Goal: Information Seeking & Learning: Learn about a topic

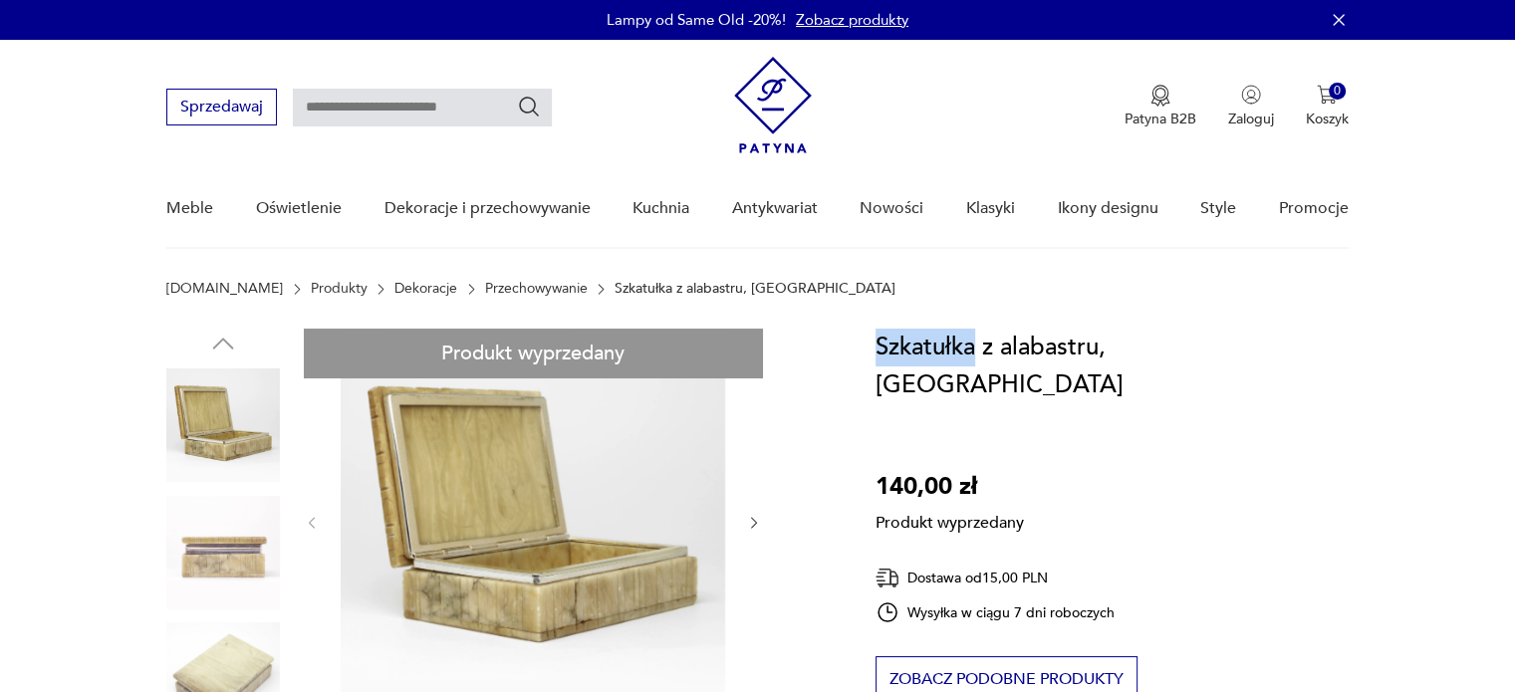
click at [978, 344] on h1 "Szkatułka z alabastru, Włochy" at bounding box center [1111, 367] width 473 height 76
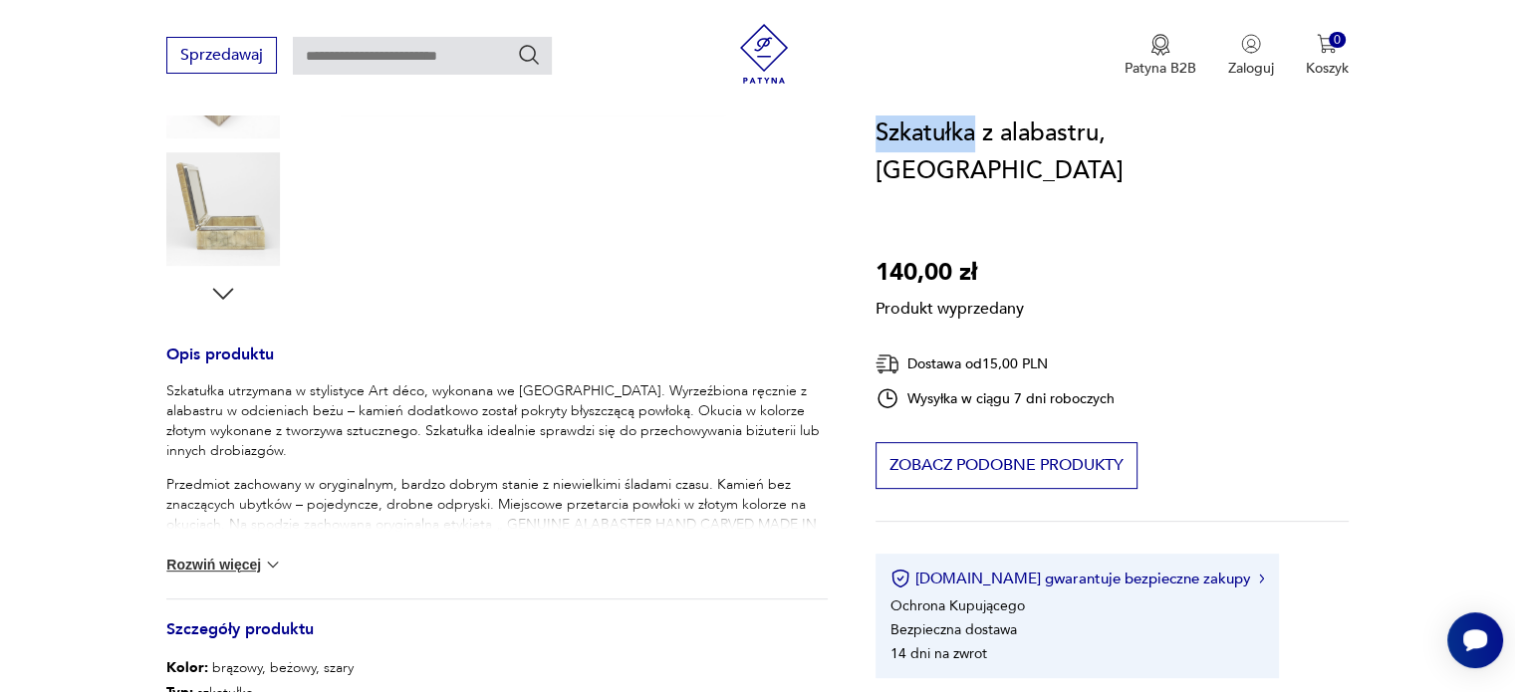
click at [214, 555] on button "Rozwiń więcej" at bounding box center [224, 565] width 116 height 20
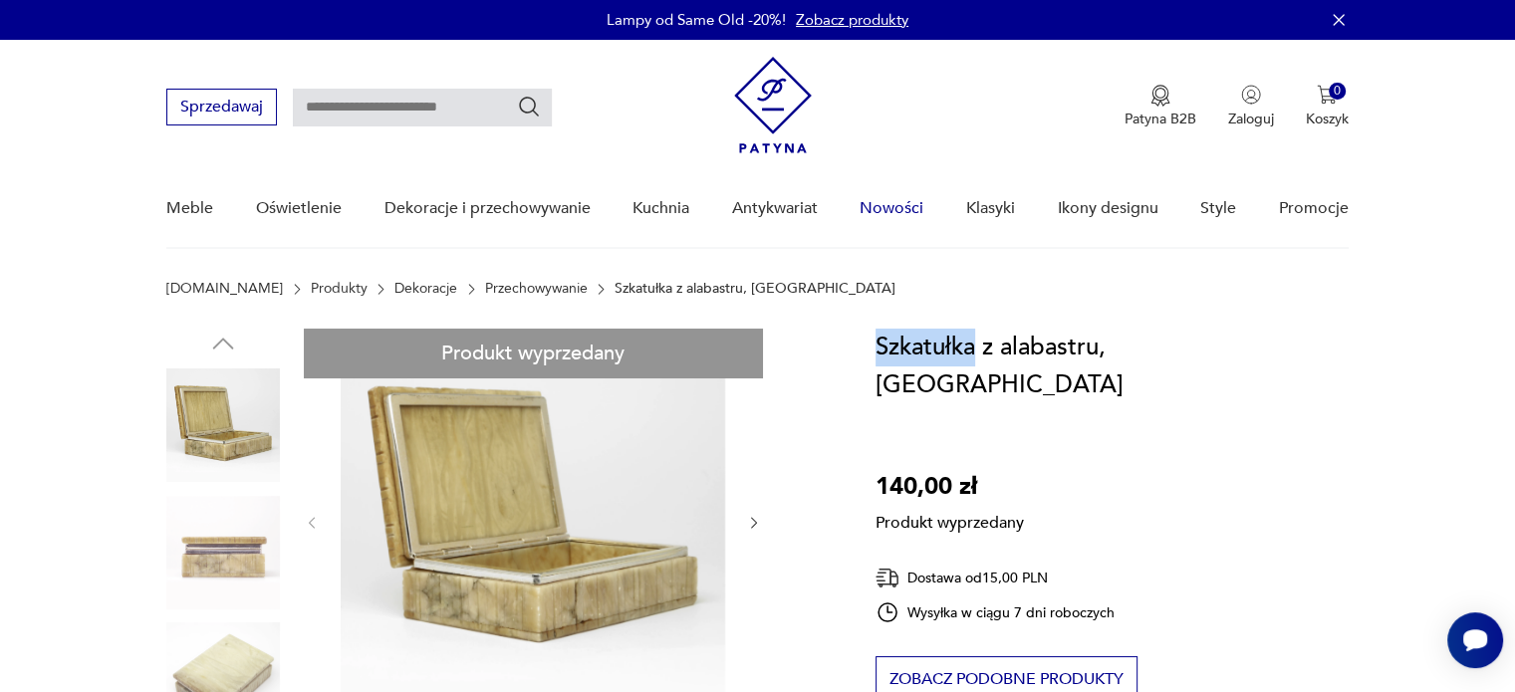
click at [906, 202] on link "Nowości" at bounding box center [891, 208] width 64 height 77
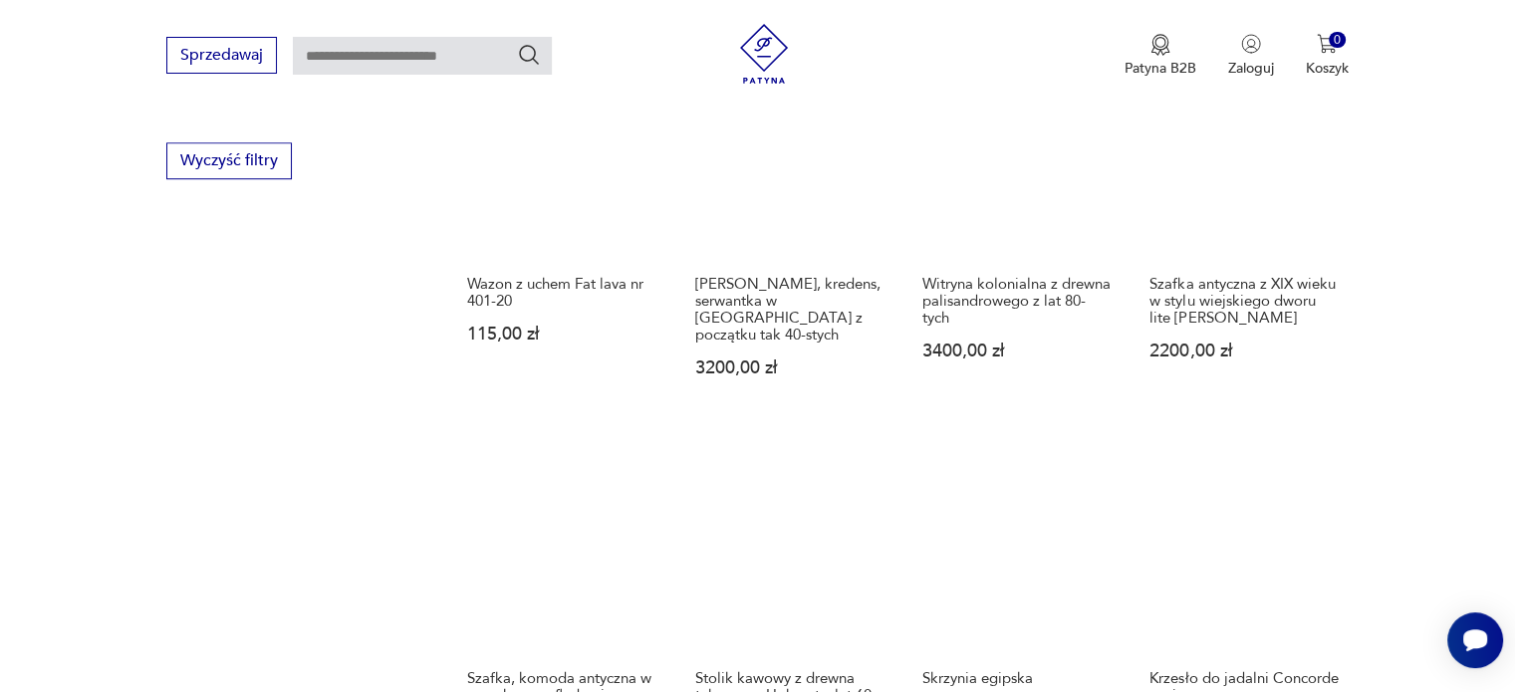
scroll to position [1582, 0]
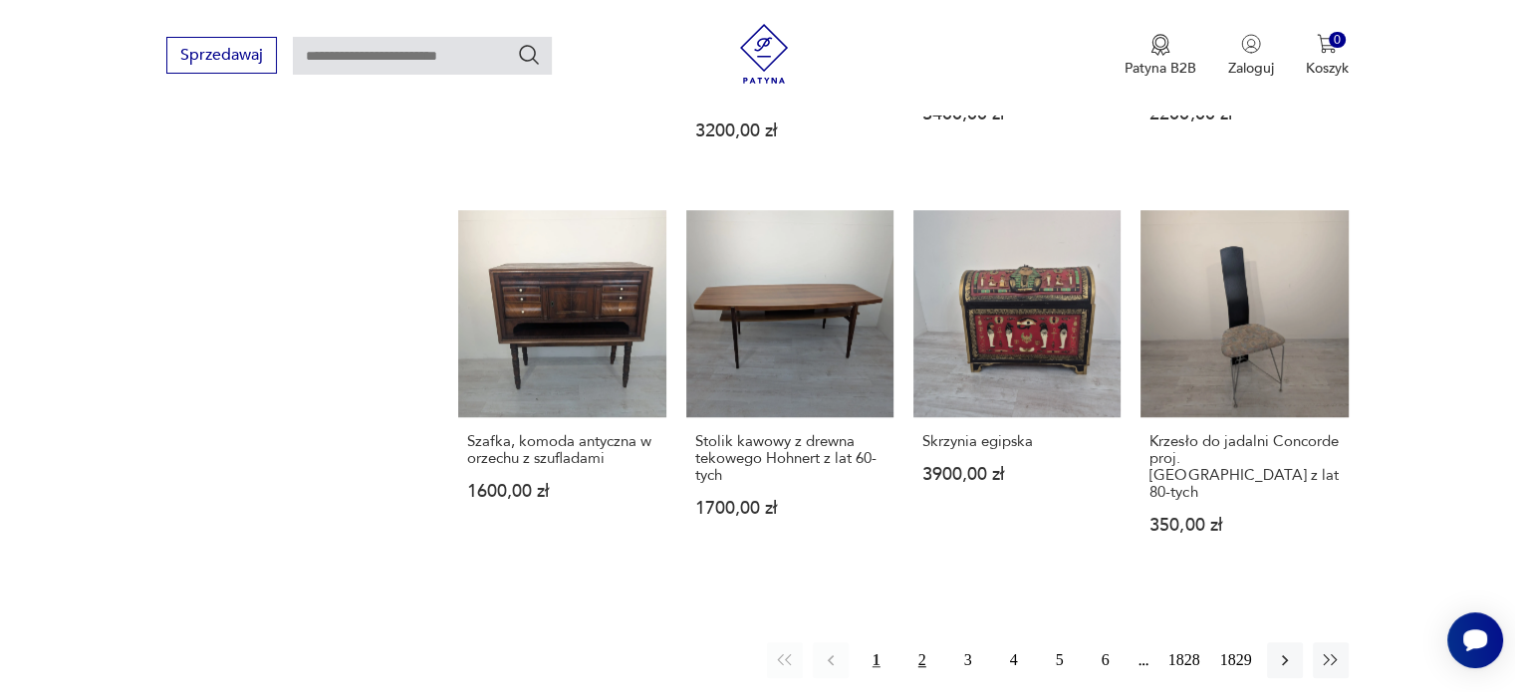
click at [936, 642] on button "2" at bounding box center [922, 660] width 36 height 36
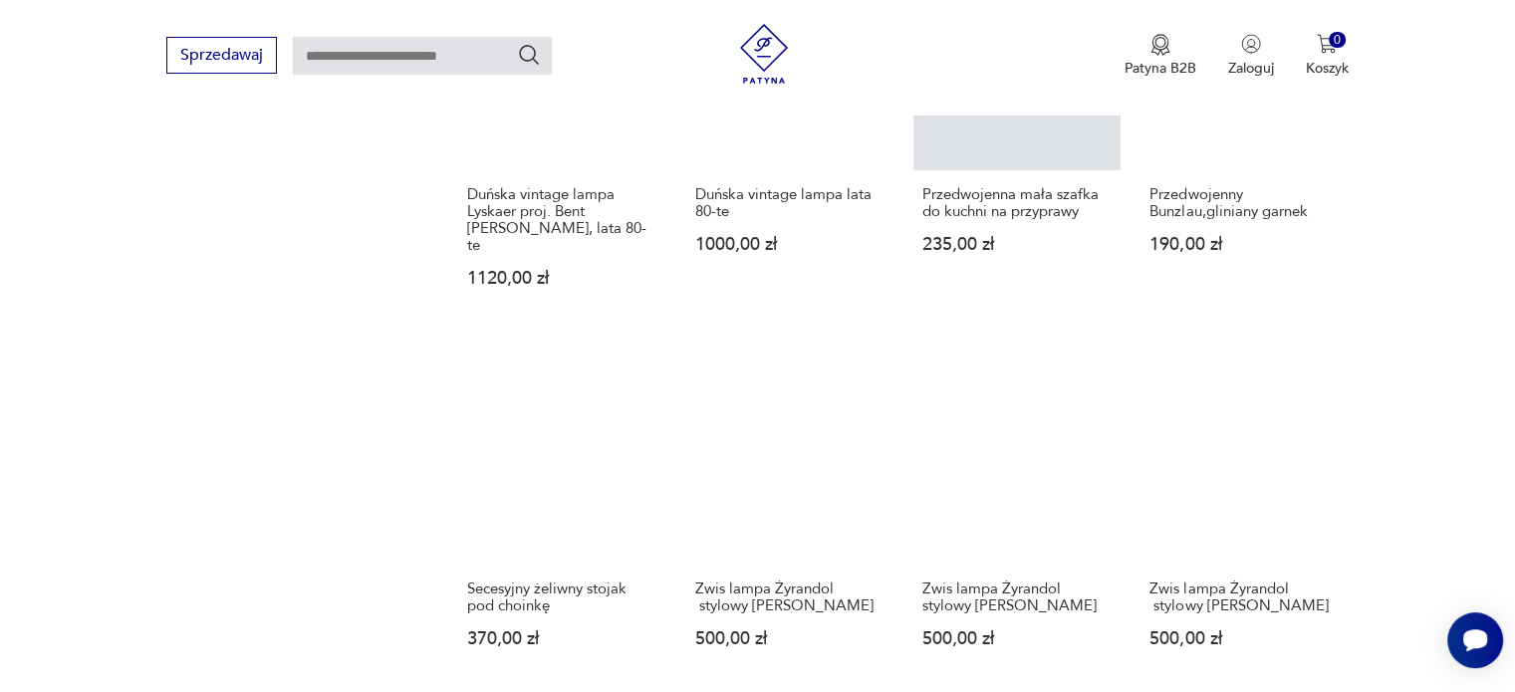
scroll to position [1751, 0]
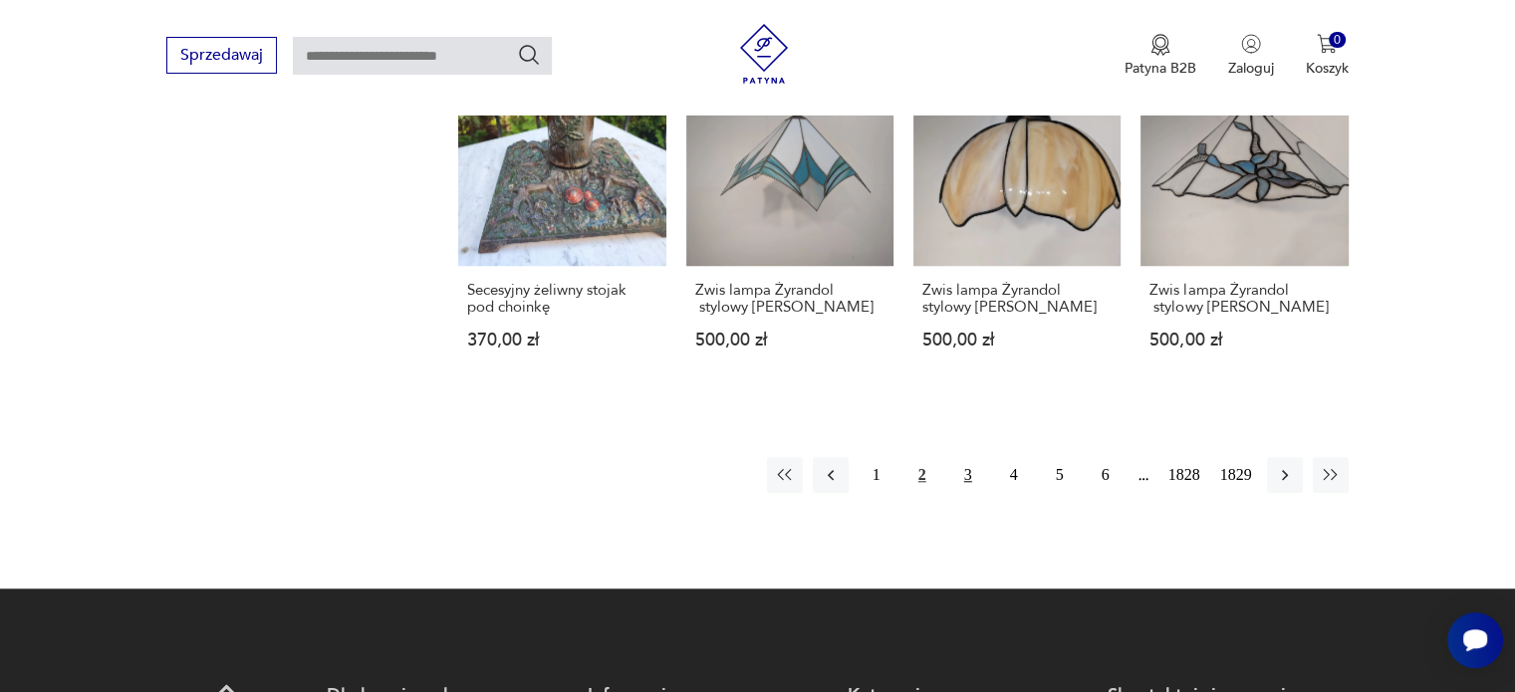
click at [963, 457] on button "3" at bounding box center [968, 475] width 36 height 36
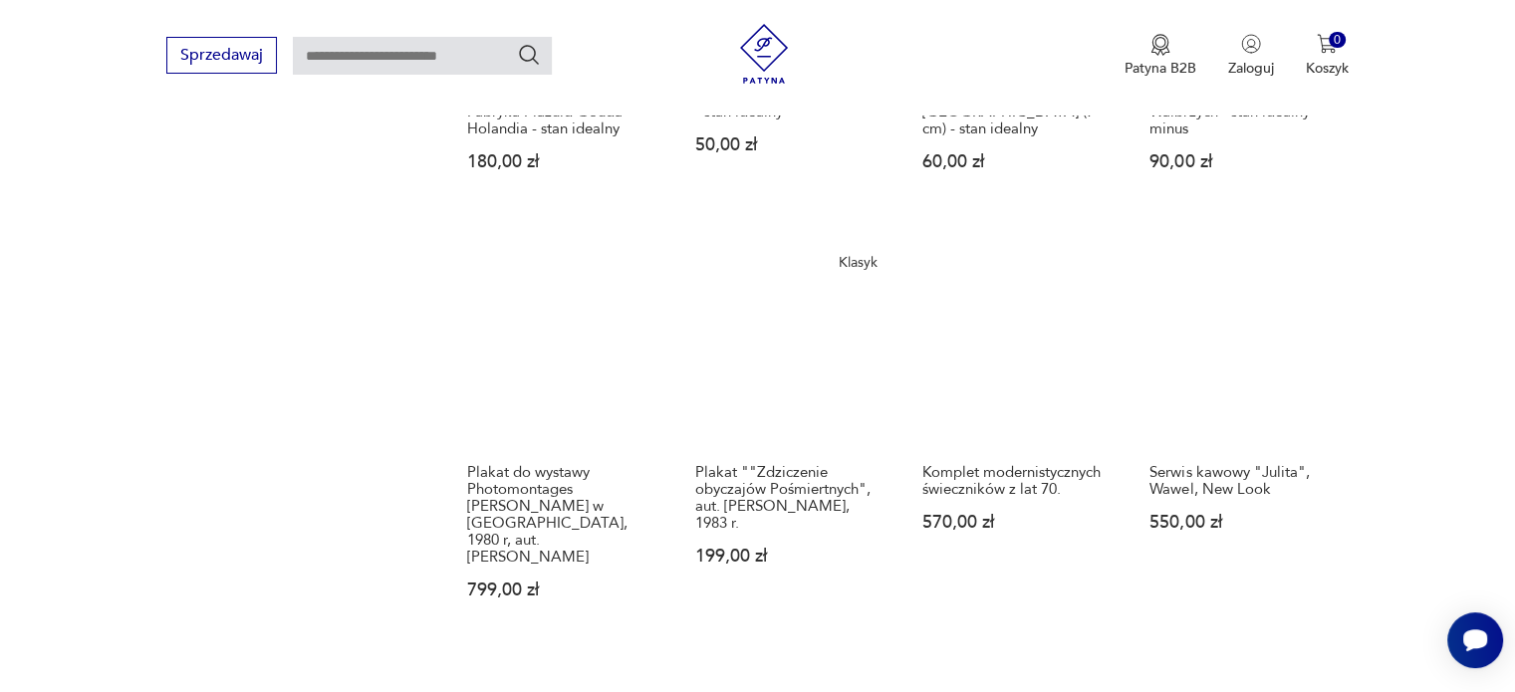
scroll to position [1651, 0]
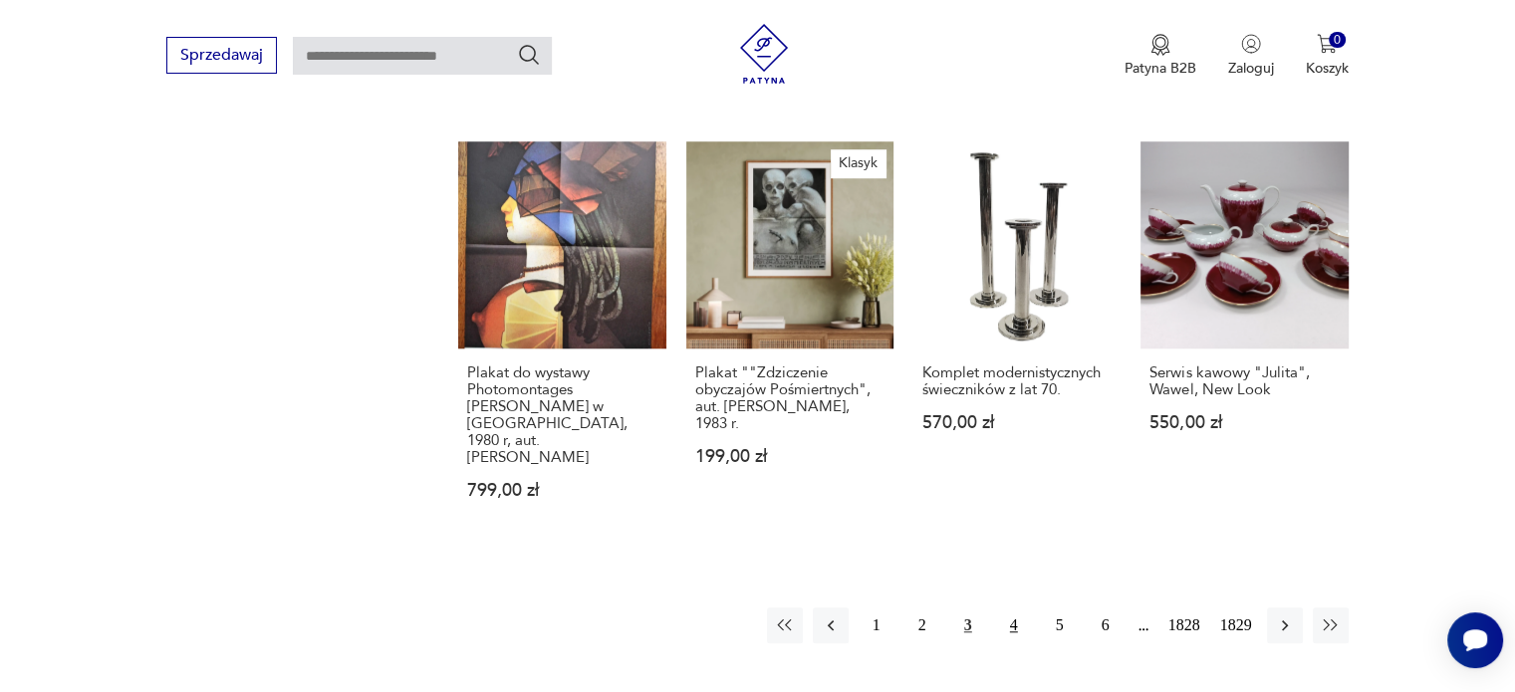
click at [1020, 607] on button "4" at bounding box center [1014, 625] width 36 height 36
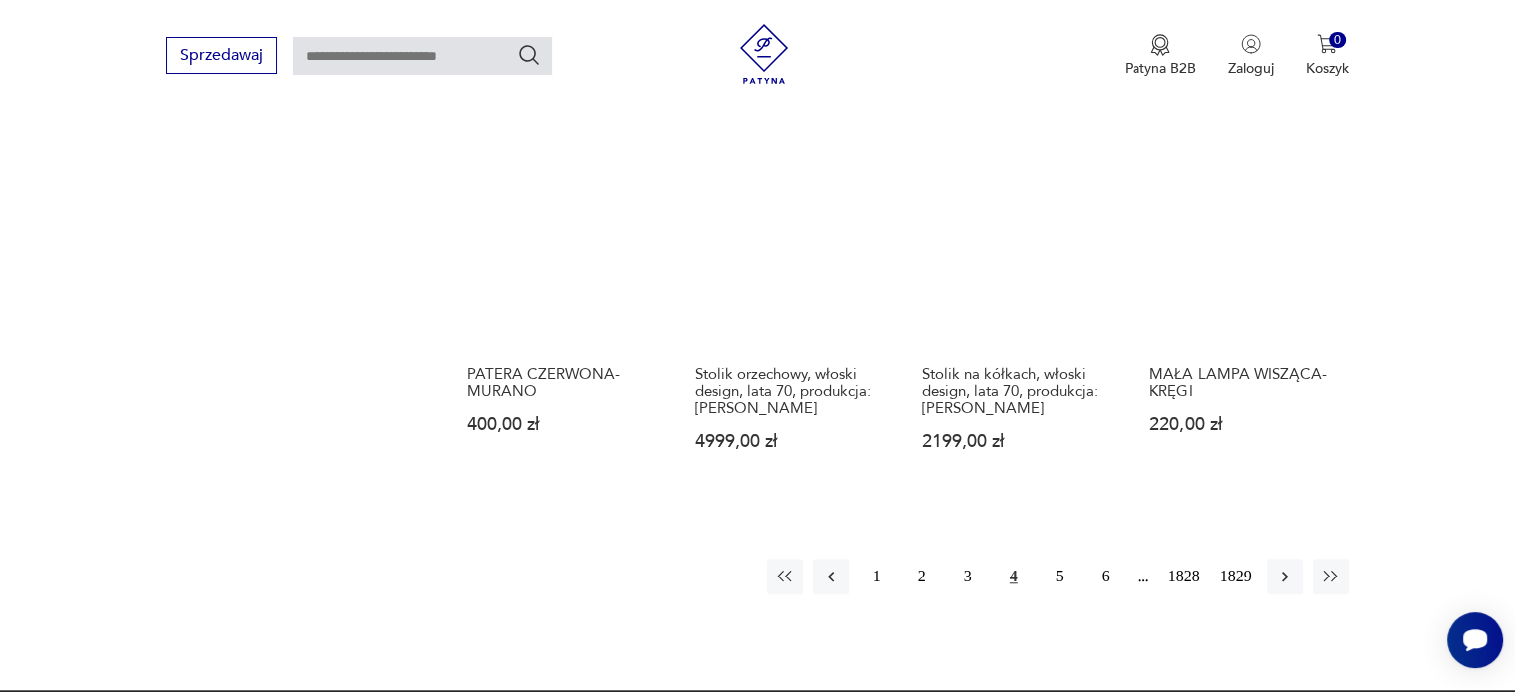
scroll to position [1651, 0]
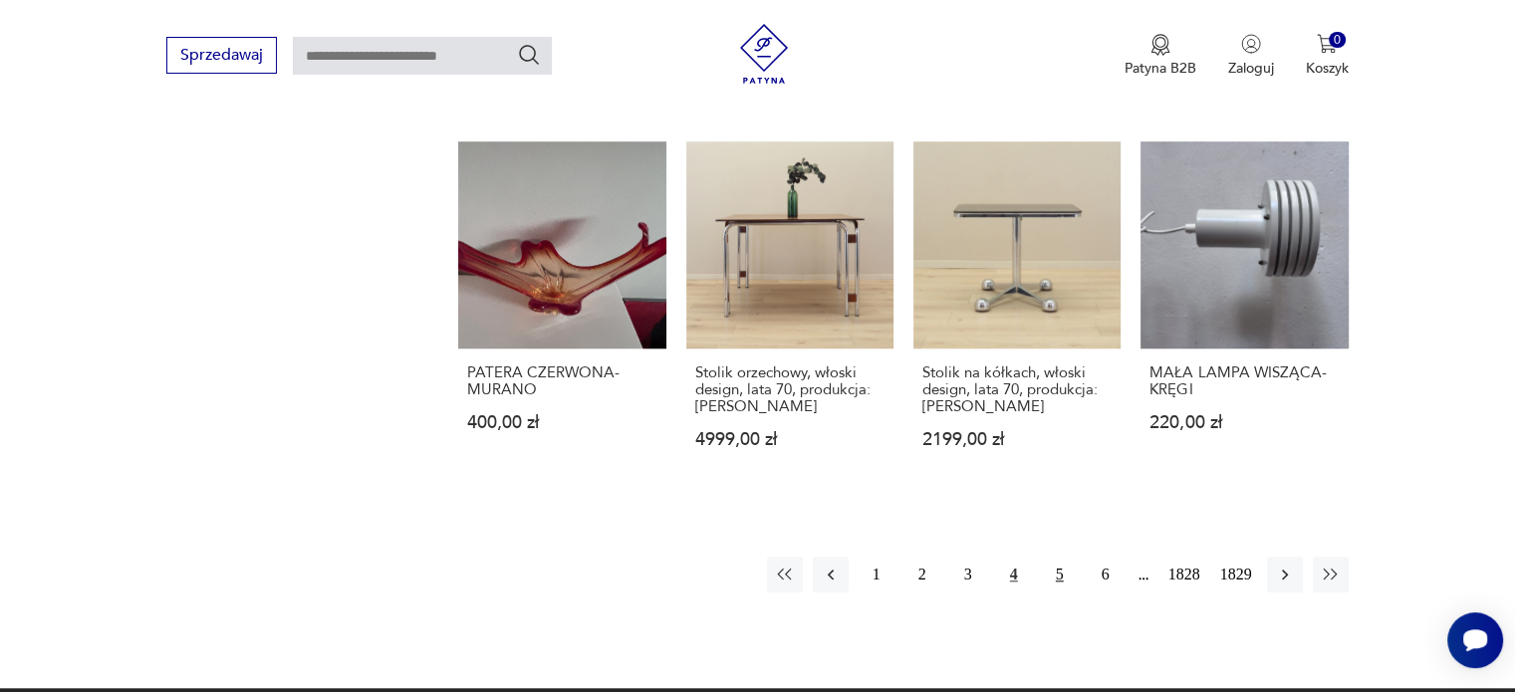
click at [1054, 557] on button "5" at bounding box center [1060, 575] width 36 height 36
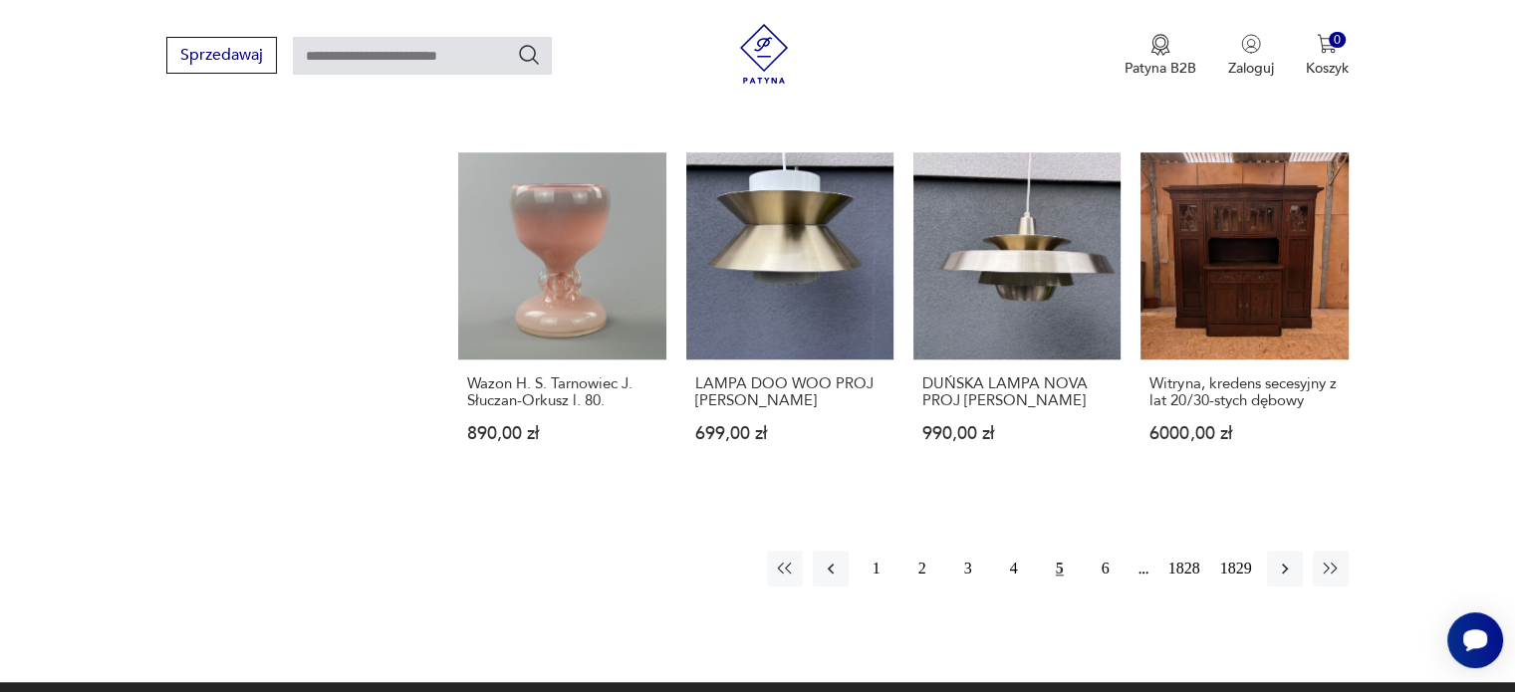
scroll to position [1651, 0]
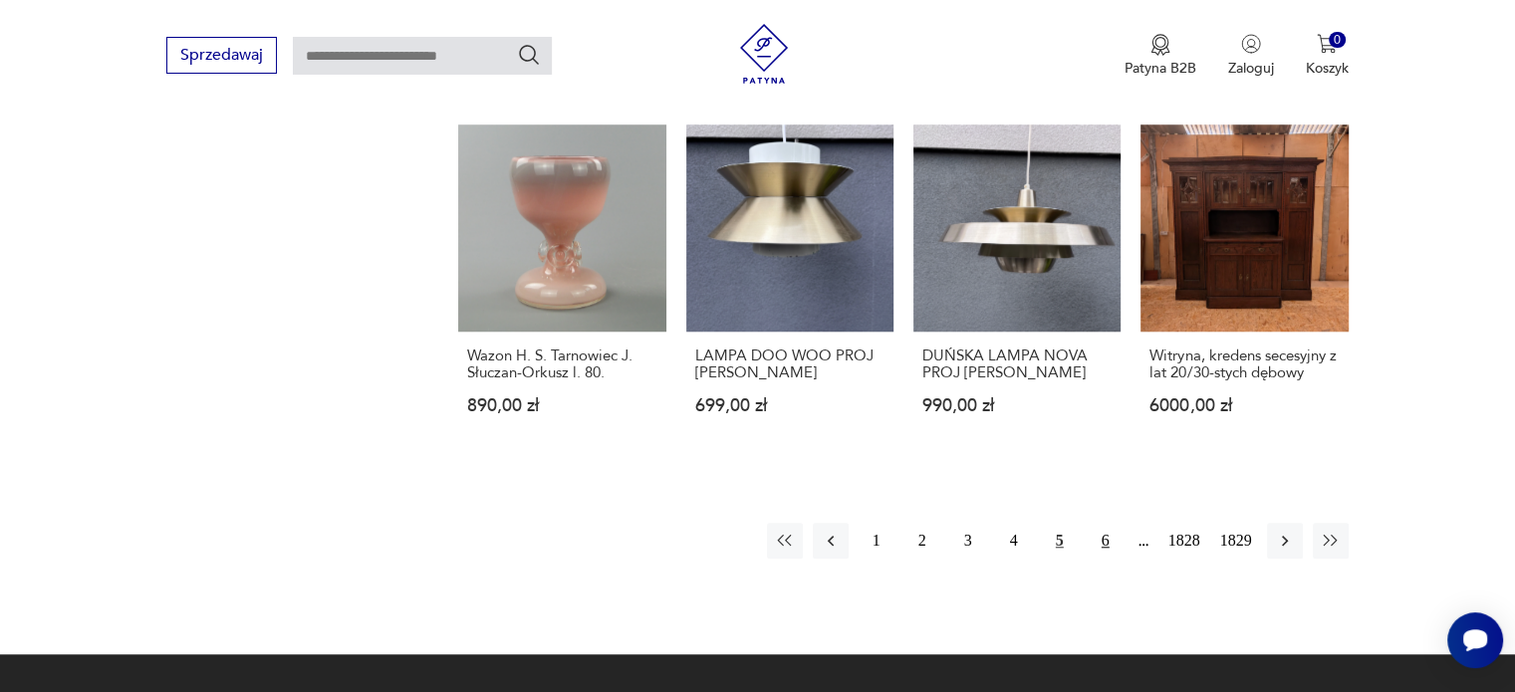
click at [1096, 523] on button "6" at bounding box center [1105, 541] width 36 height 36
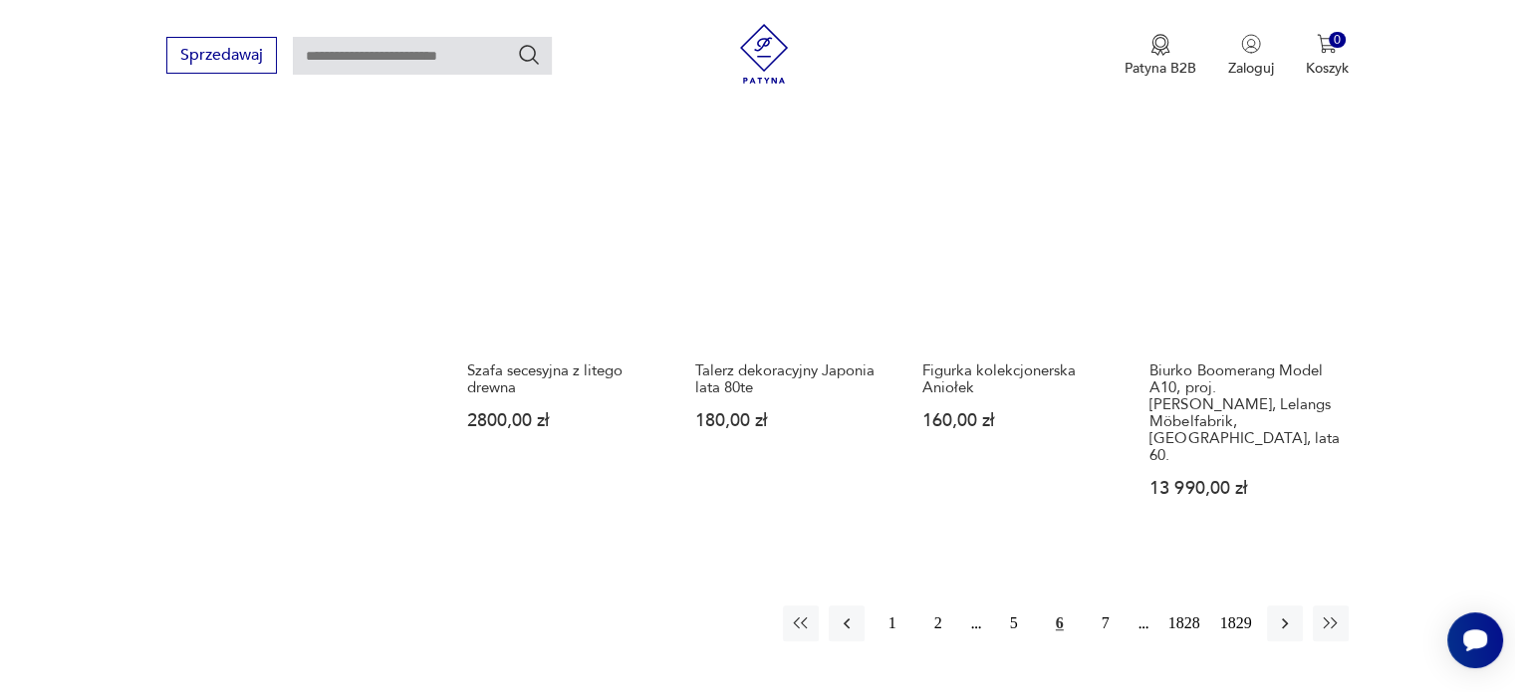
scroll to position [1751, 0]
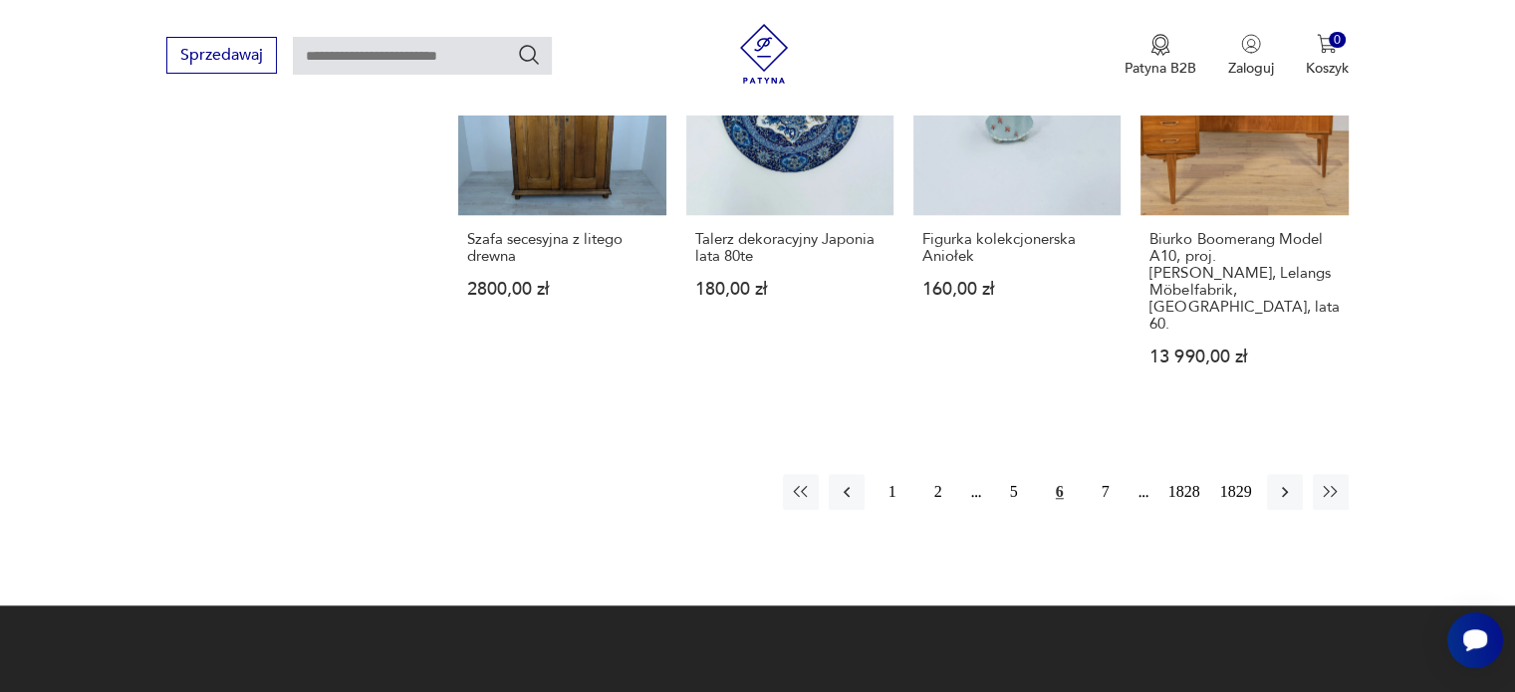
drag, startPoint x: 1283, startPoint y: 459, endPoint x: 1227, endPoint y: 388, distance: 90.1
click at [1283, 482] on icon "button" at bounding box center [1285, 492] width 20 height 20
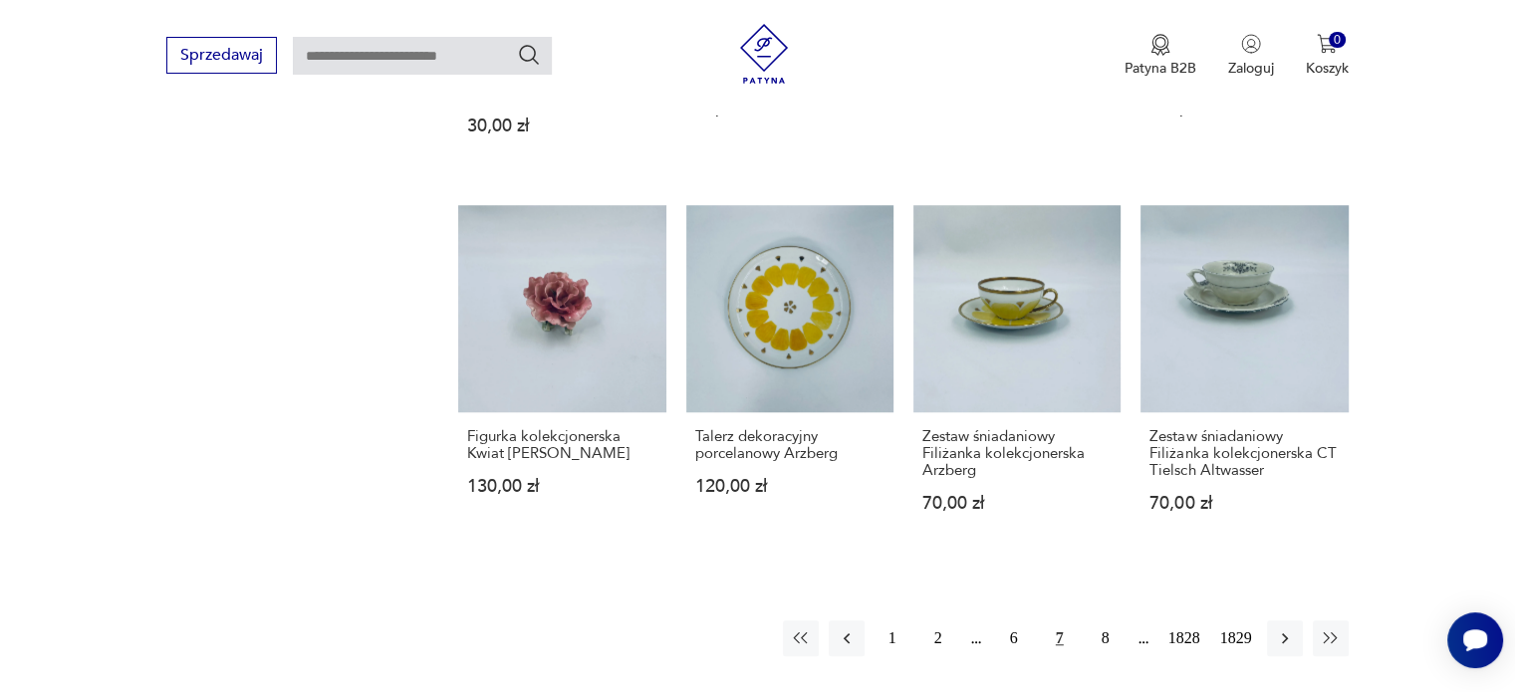
scroll to position [1567, 0]
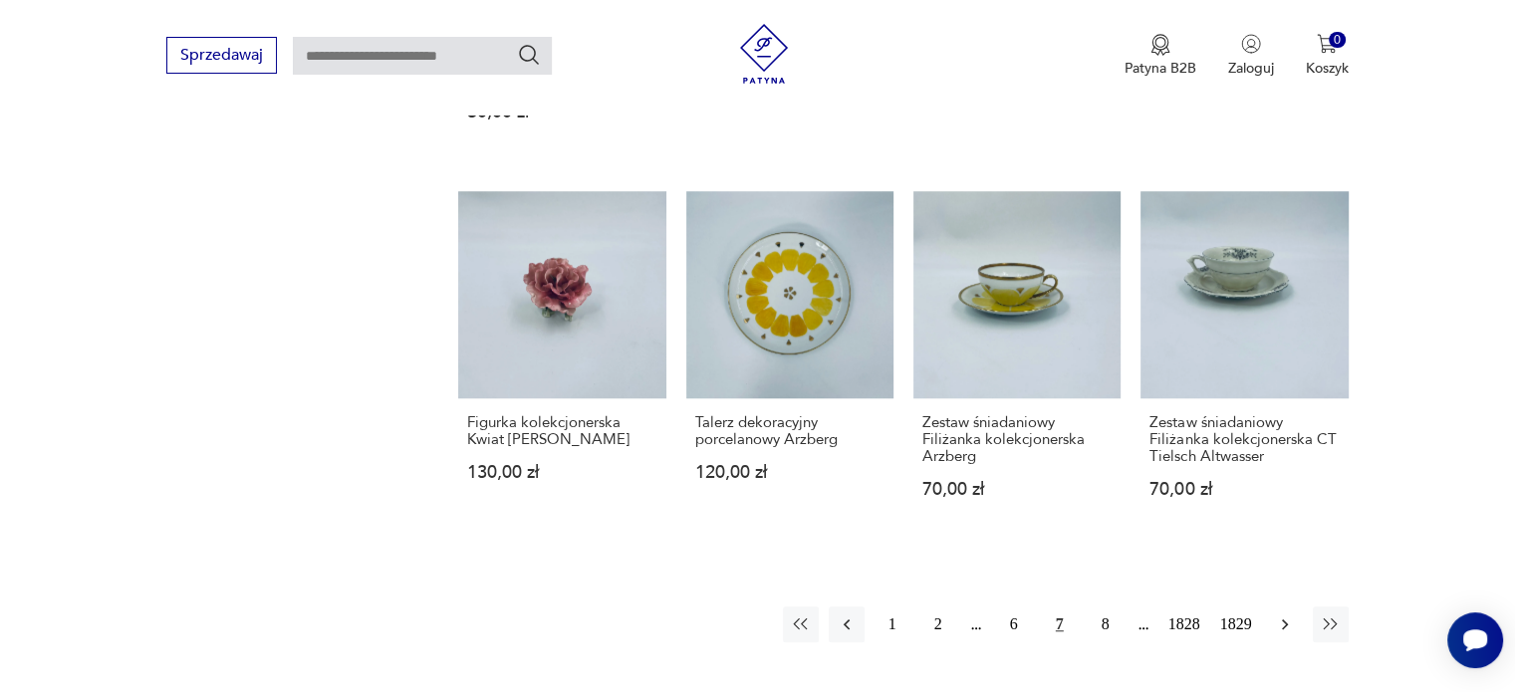
click at [1279, 614] on icon "button" at bounding box center [1285, 624] width 20 height 20
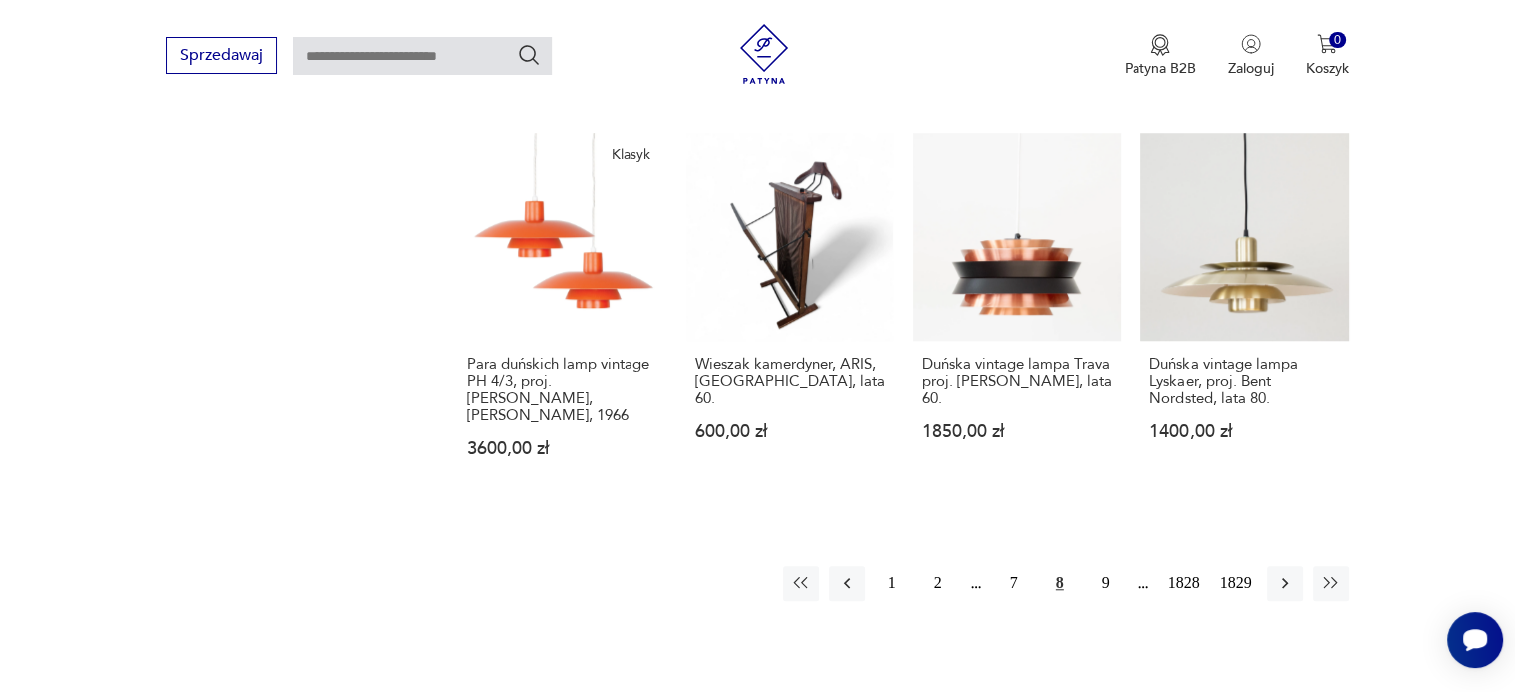
scroll to position [1632, 0]
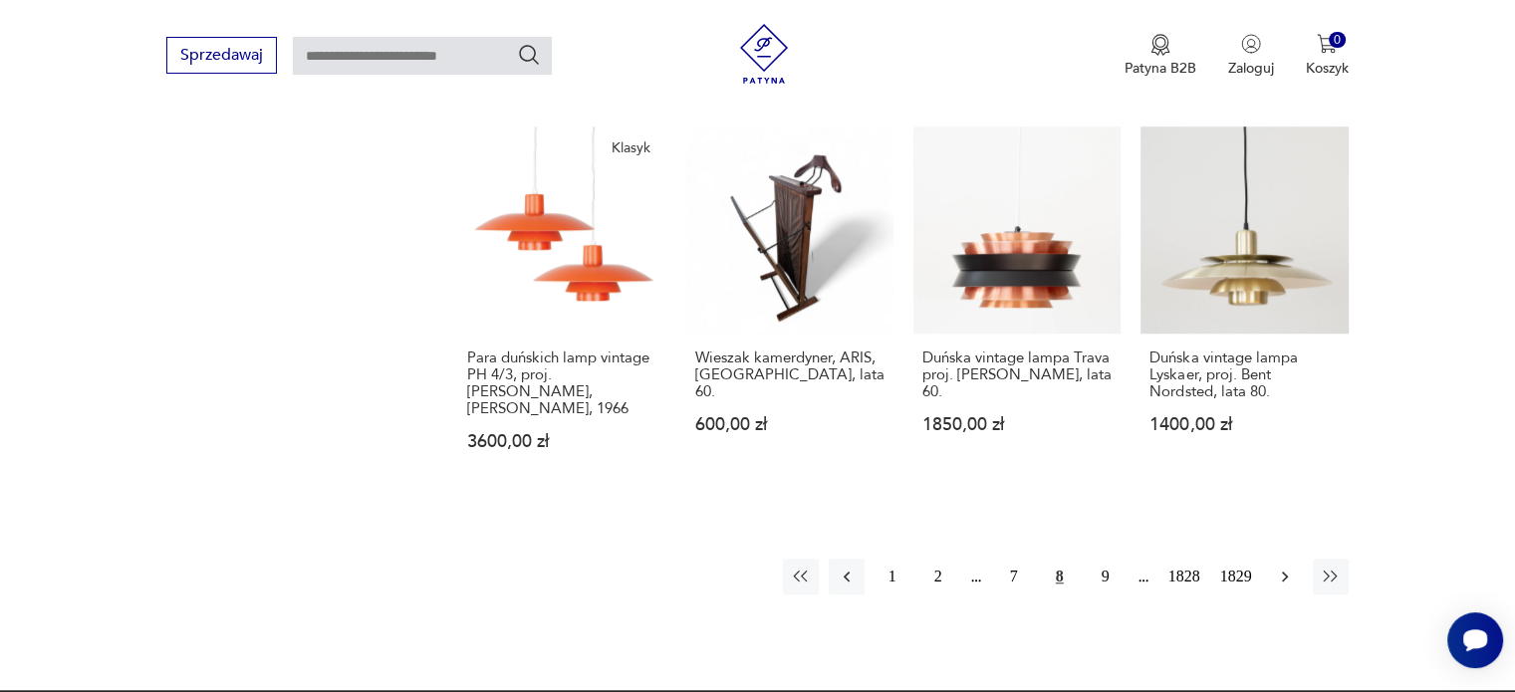
click at [1292, 567] on icon "button" at bounding box center [1285, 577] width 20 height 20
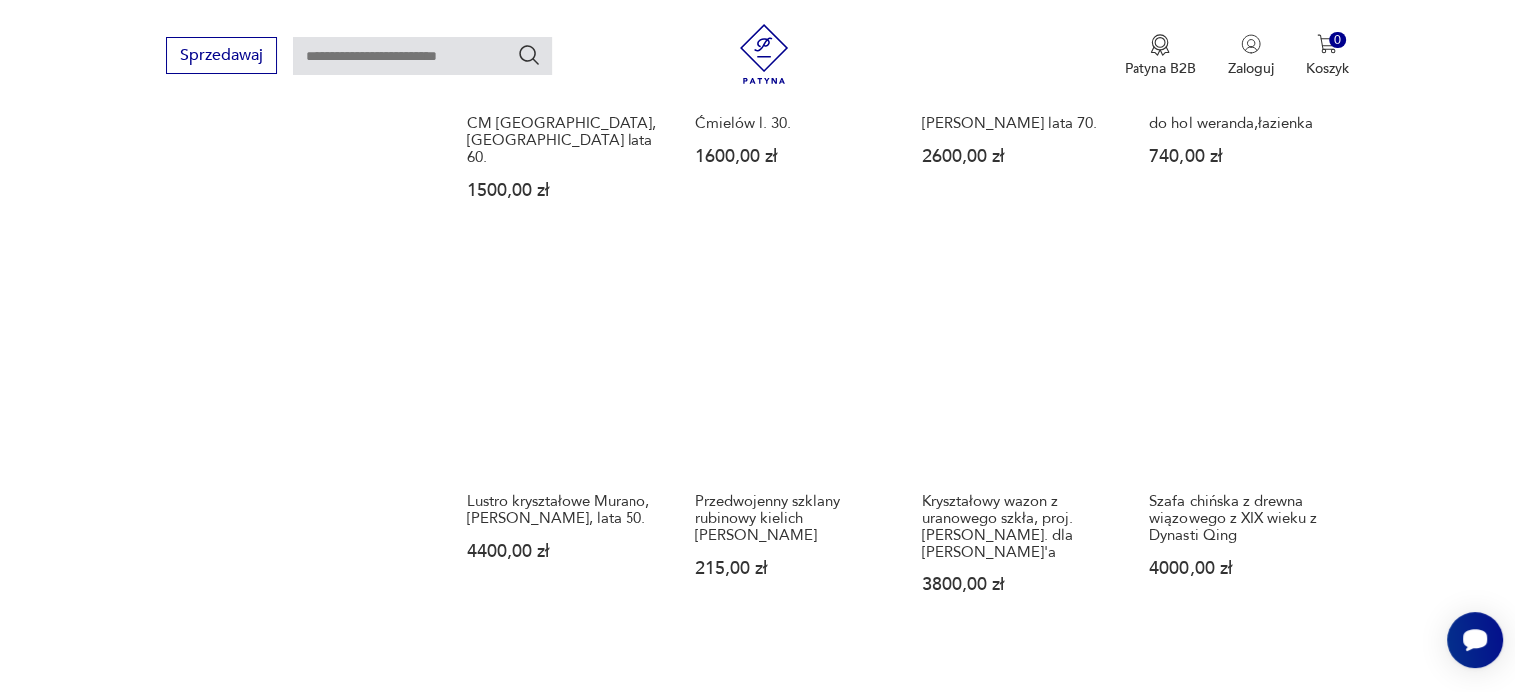
scroll to position [1563, 0]
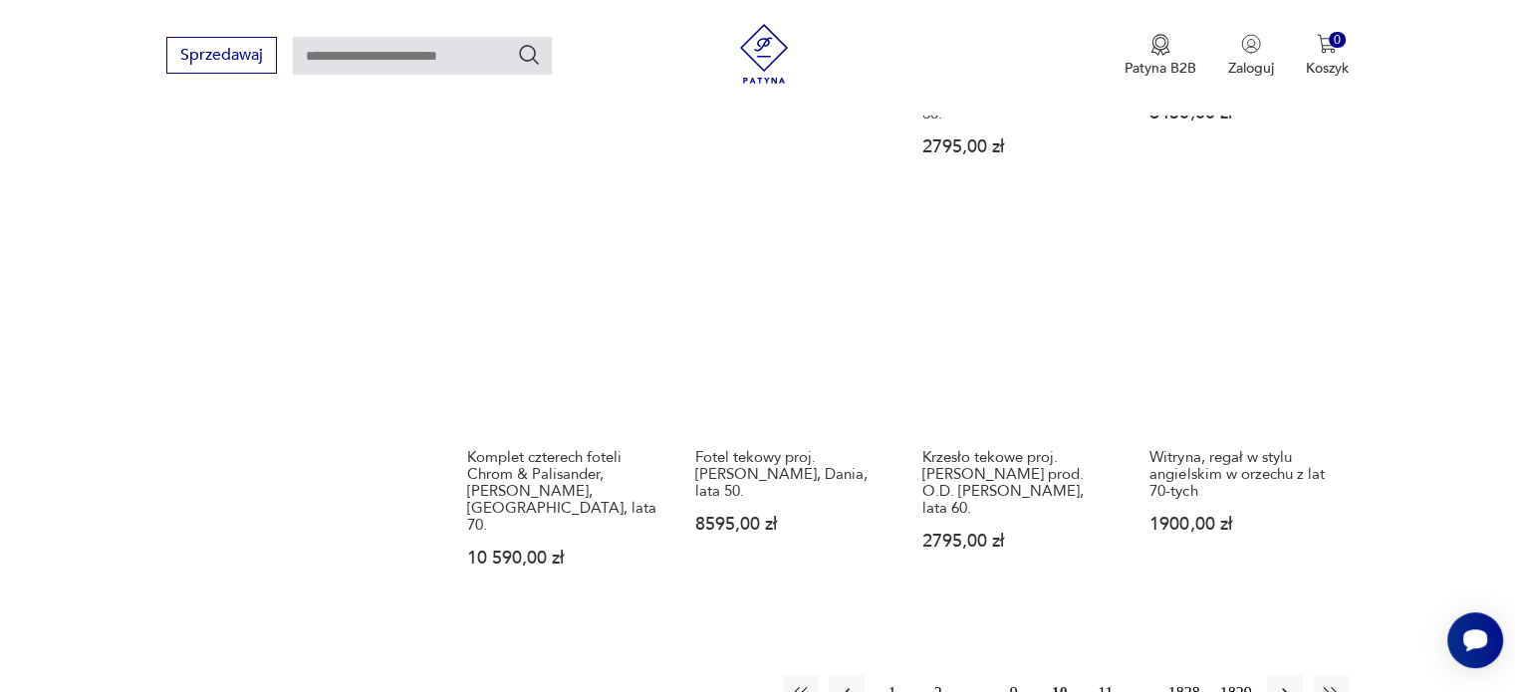
scroll to position [1651, 0]
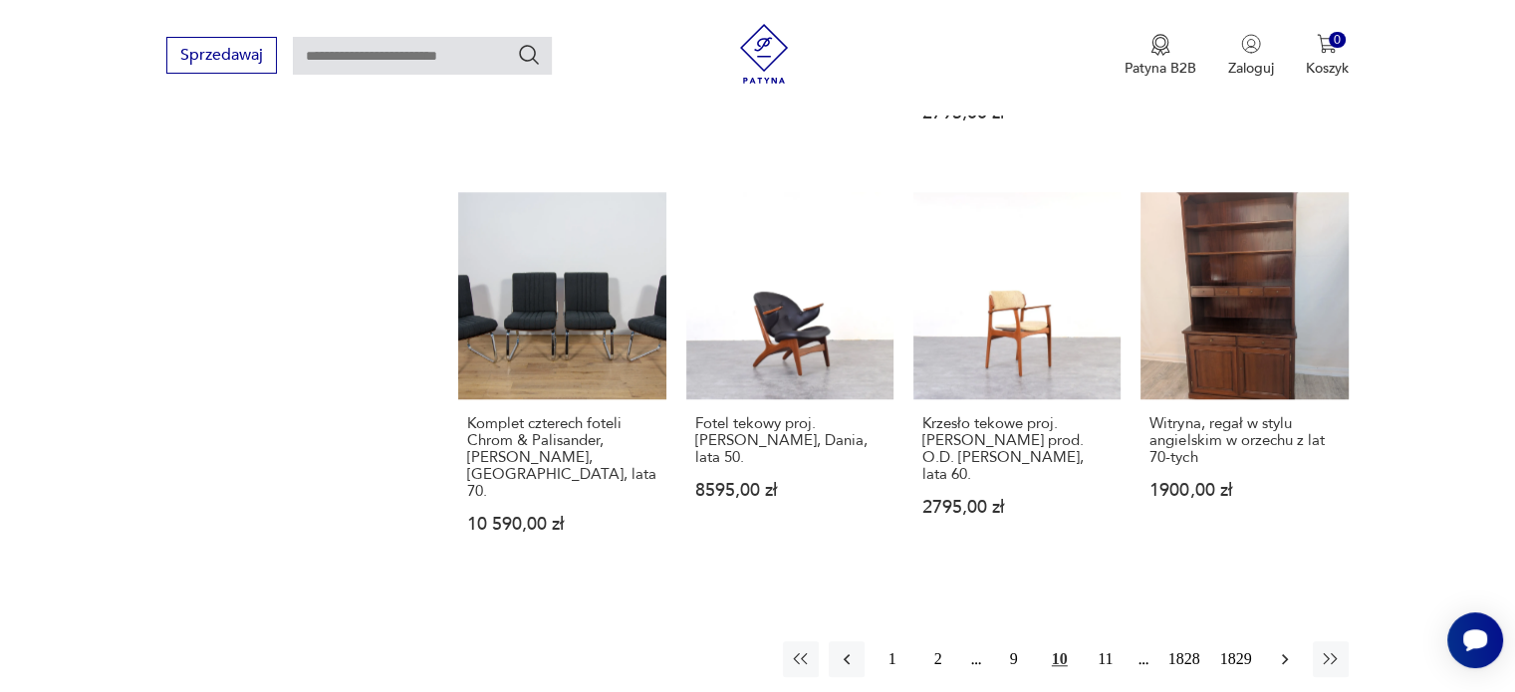
click at [1279, 649] on icon "button" at bounding box center [1285, 659] width 20 height 20
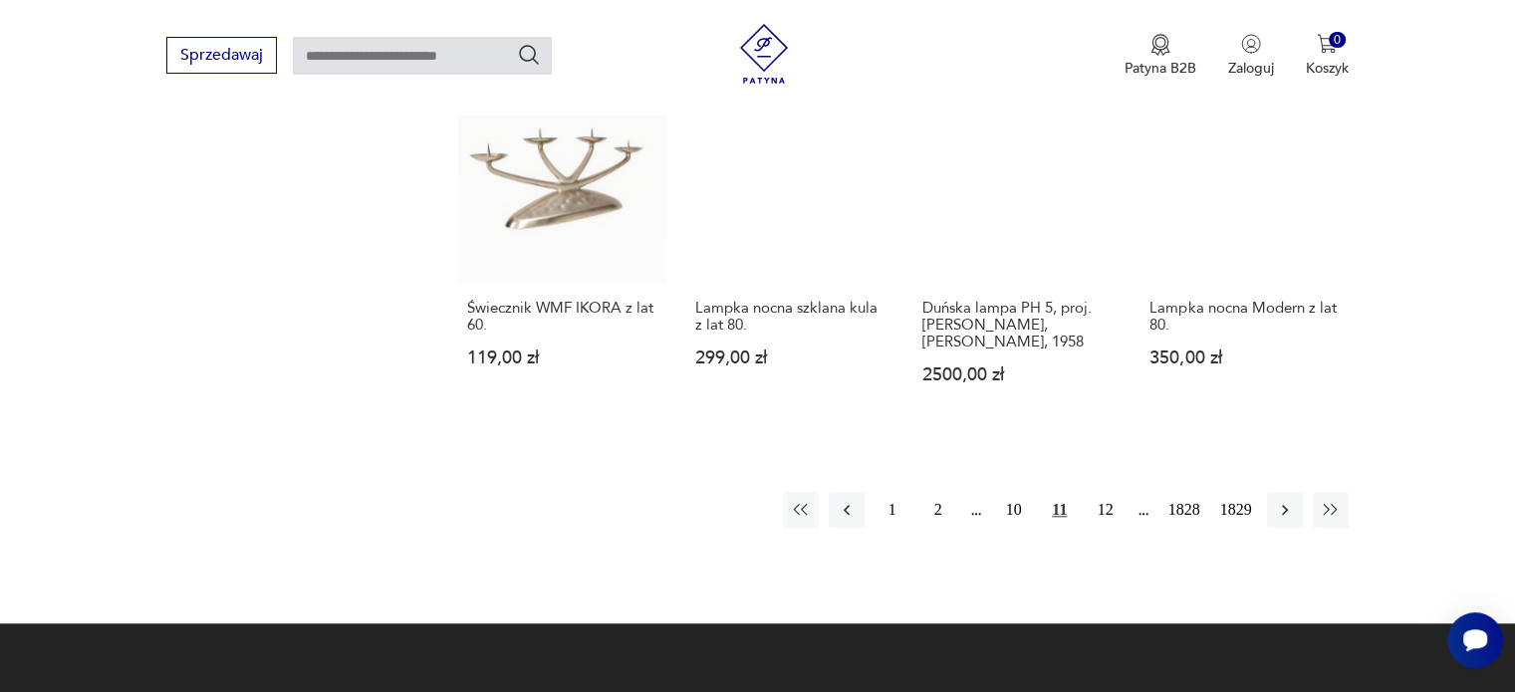
scroll to position [1850, 0]
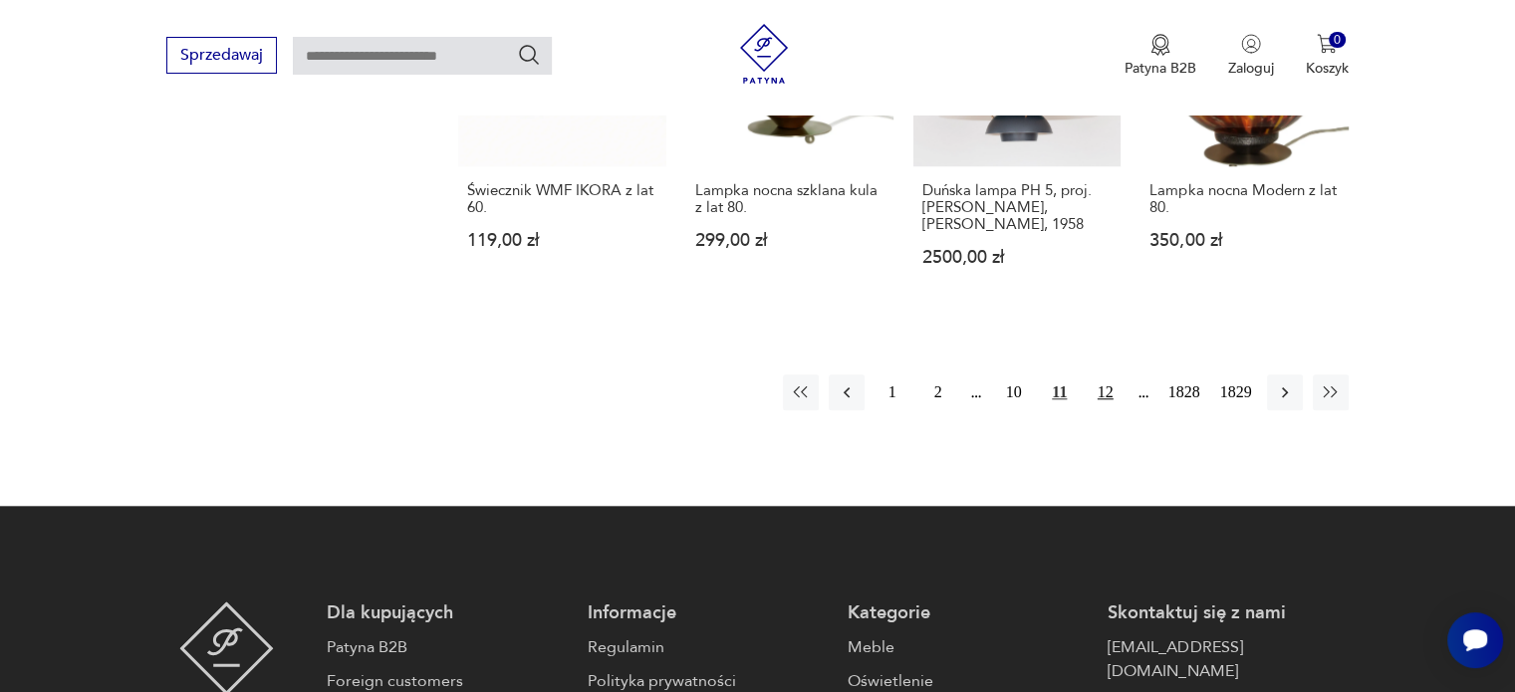
click at [1107, 374] on button "12" at bounding box center [1105, 392] width 36 height 36
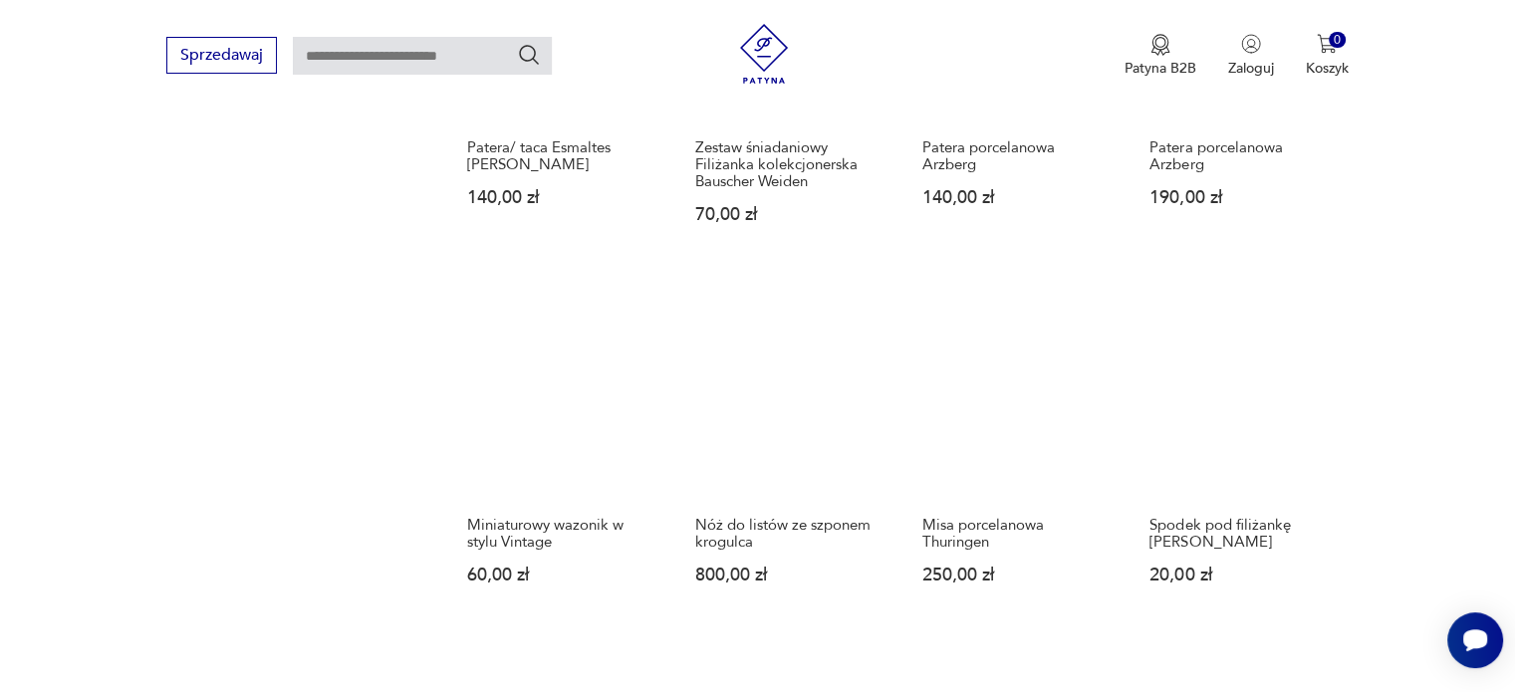
scroll to position [1558, 0]
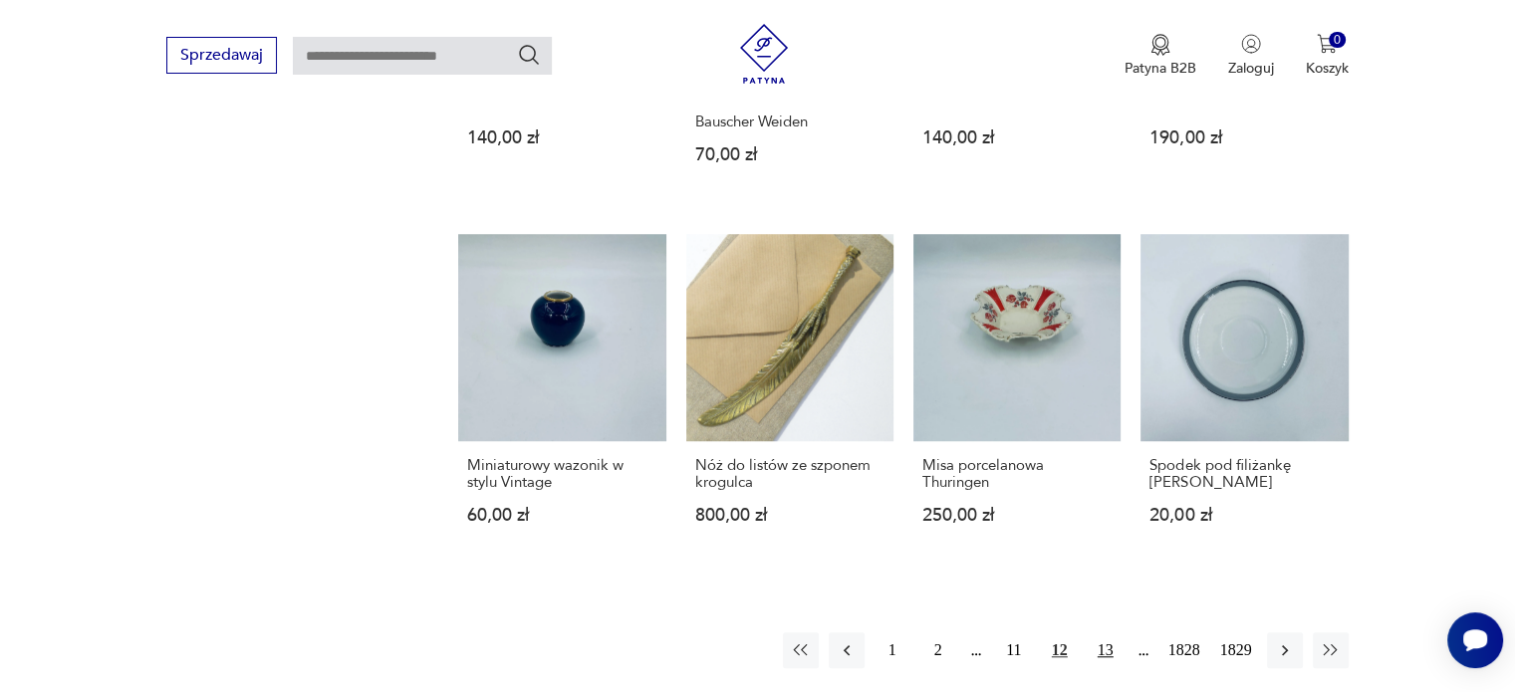
click at [1107, 638] on button "13" at bounding box center [1105, 650] width 36 height 36
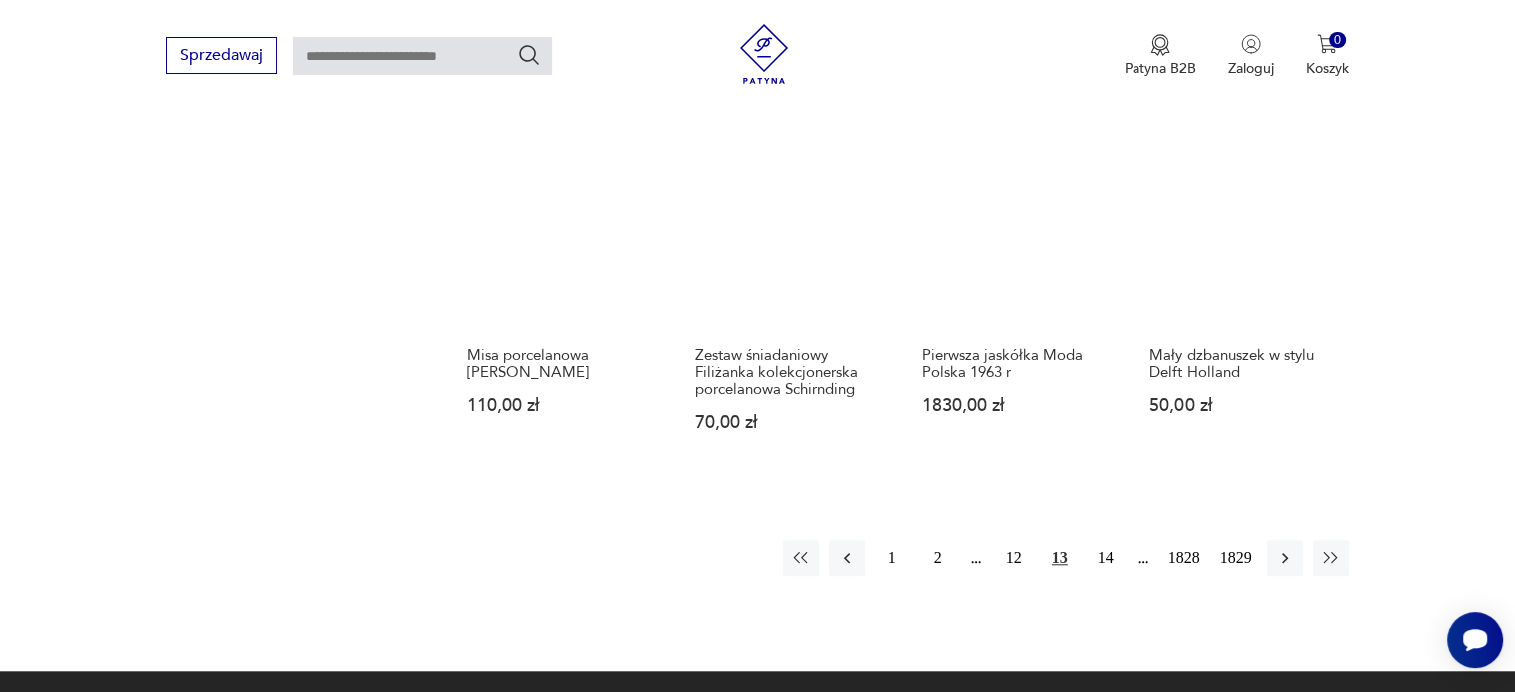
scroll to position [1651, 0]
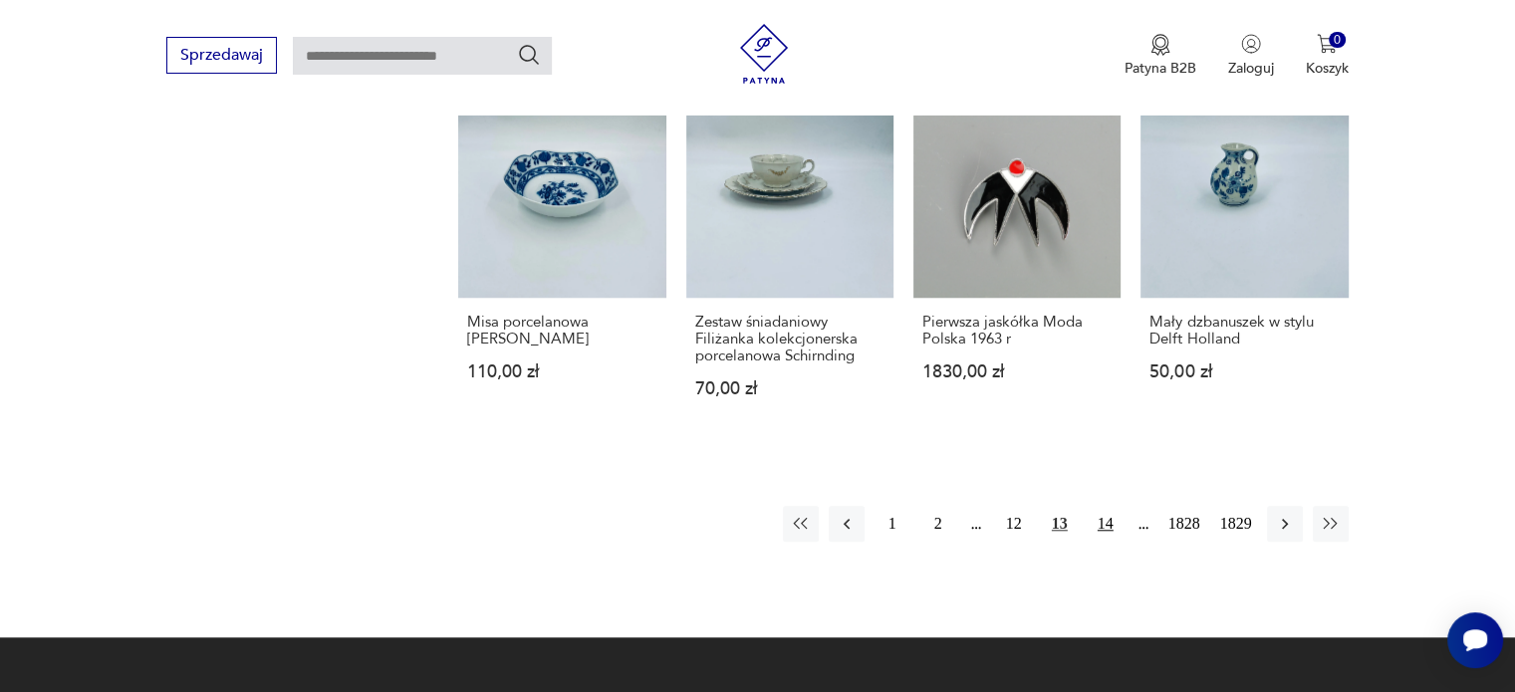
click at [1102, 523] on button "14" at bounding box center [1105, 524] width 36 height 36
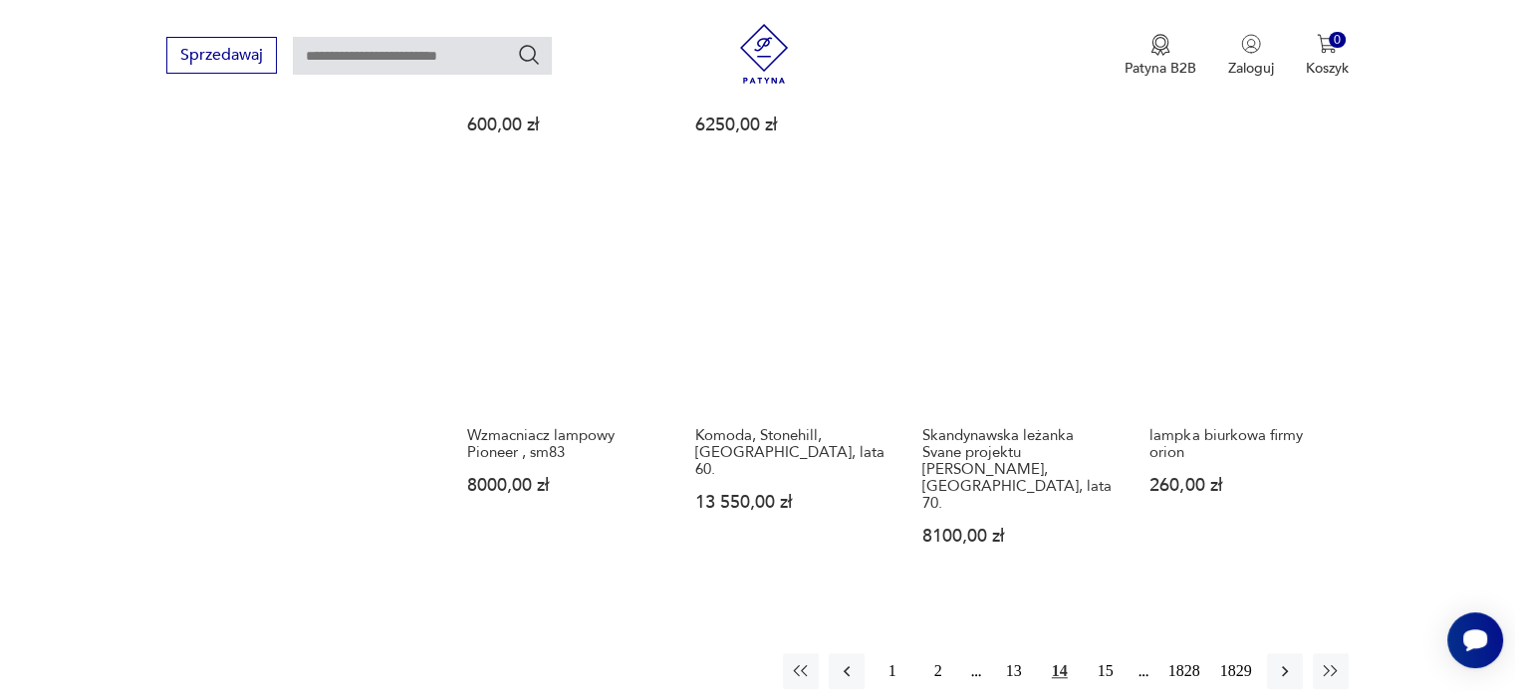
scroll to position [1552, 0]
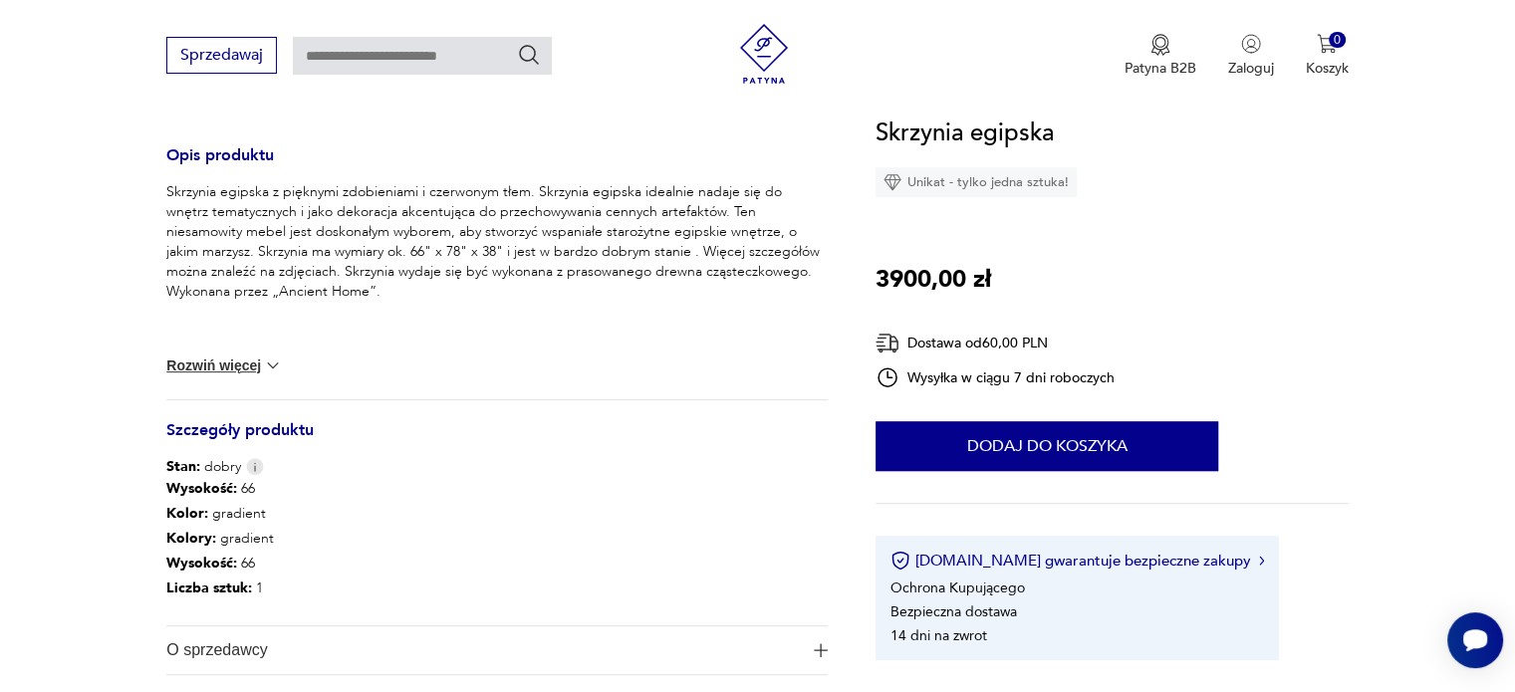
scroll to position [1195, 0]
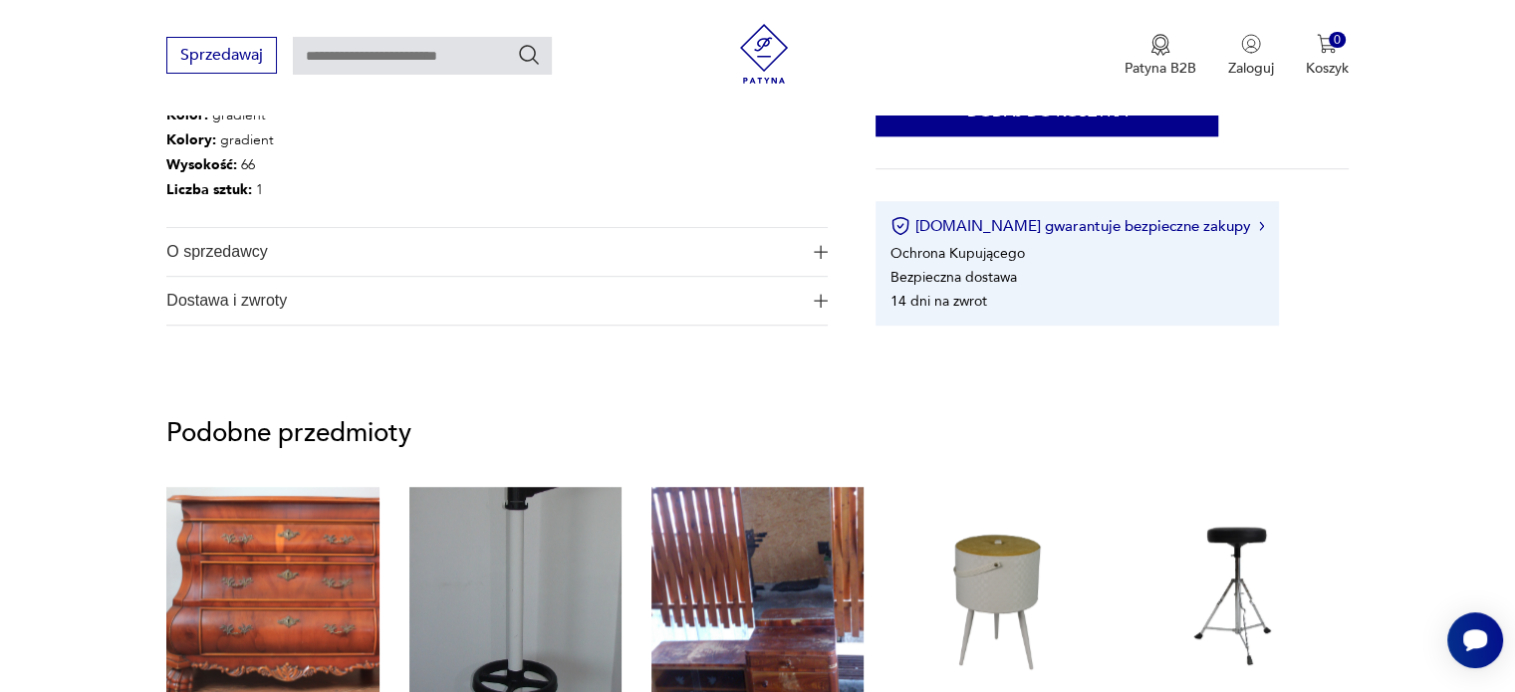
click at [248, 259] on span "O sprzedawcy" at bounding box center [482, 252] width 633 height 48
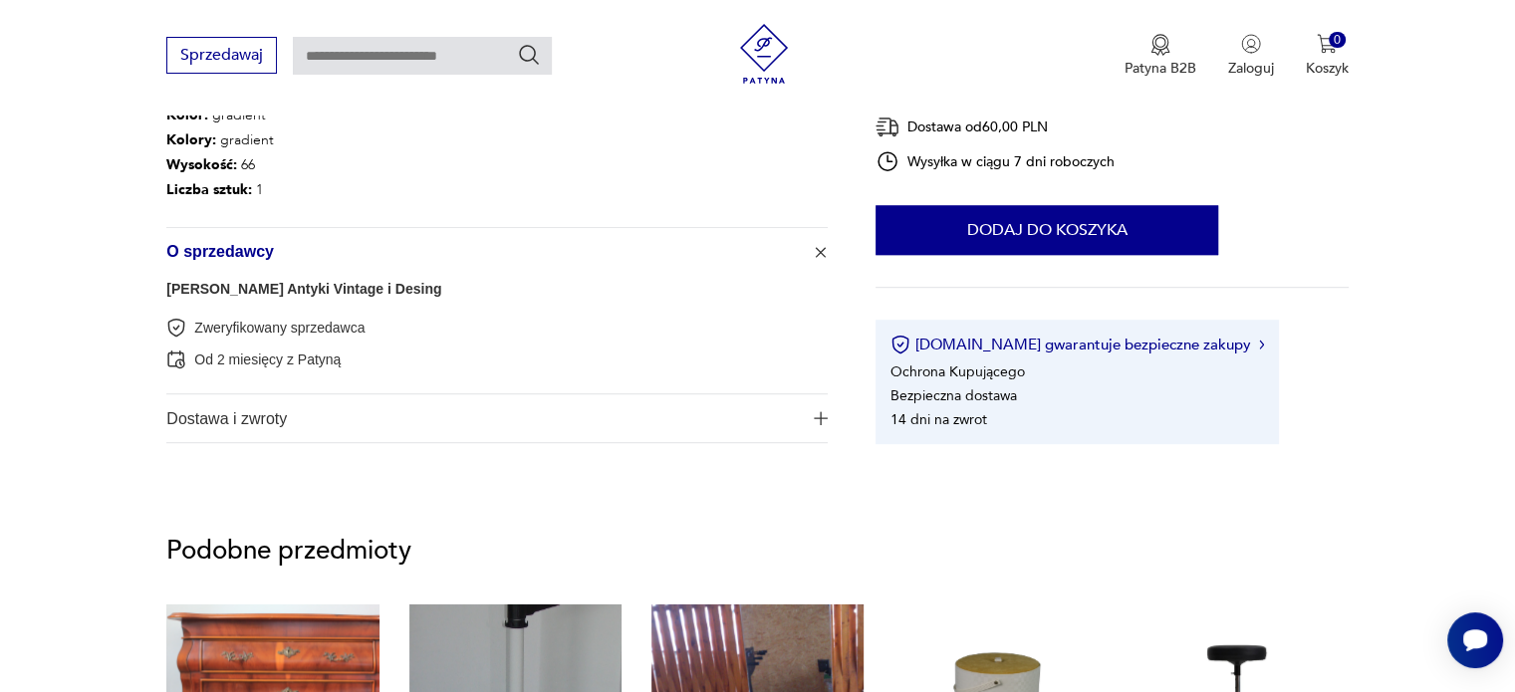
click at [261, 294] on link "Jan Pietrzykowski Antyki Vintage i Desing" at bounding box center [303, 289] width 275 height 16
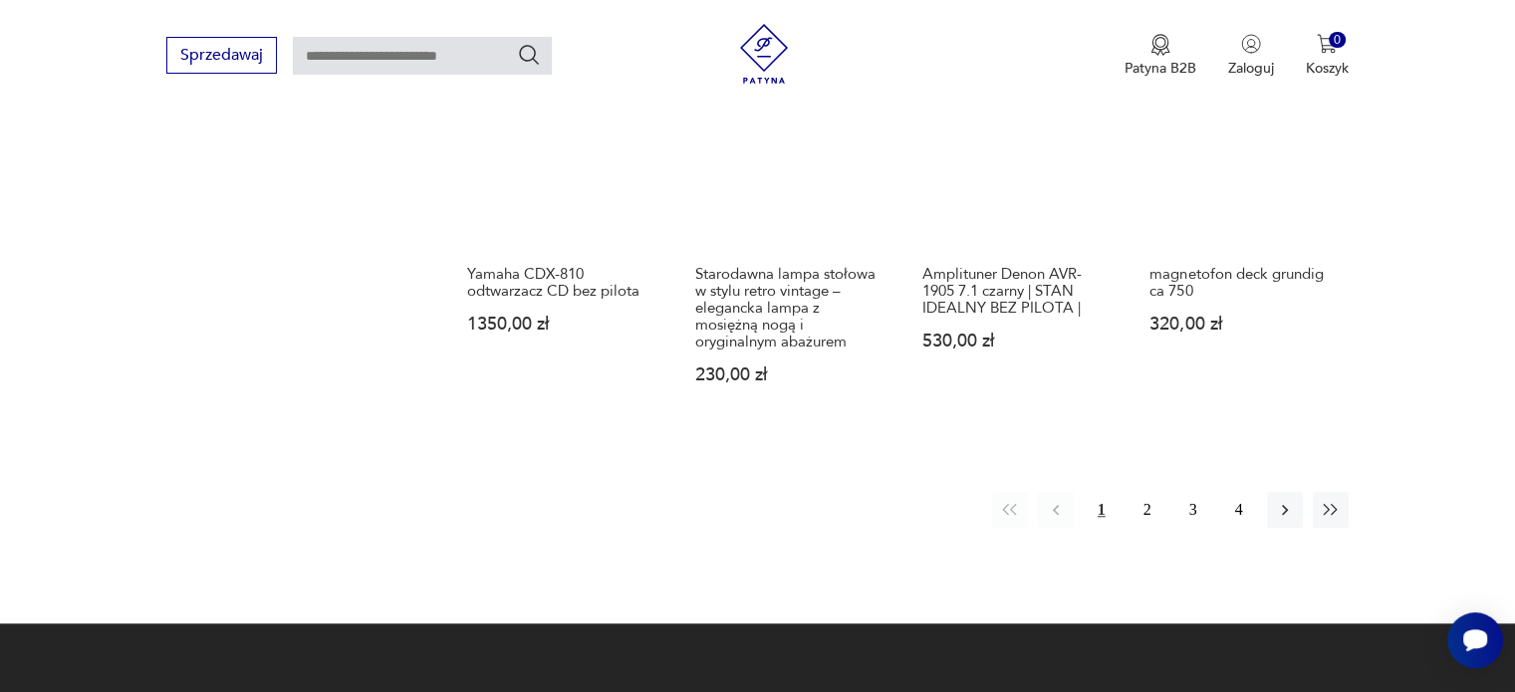
scroll to position [2191, 0]
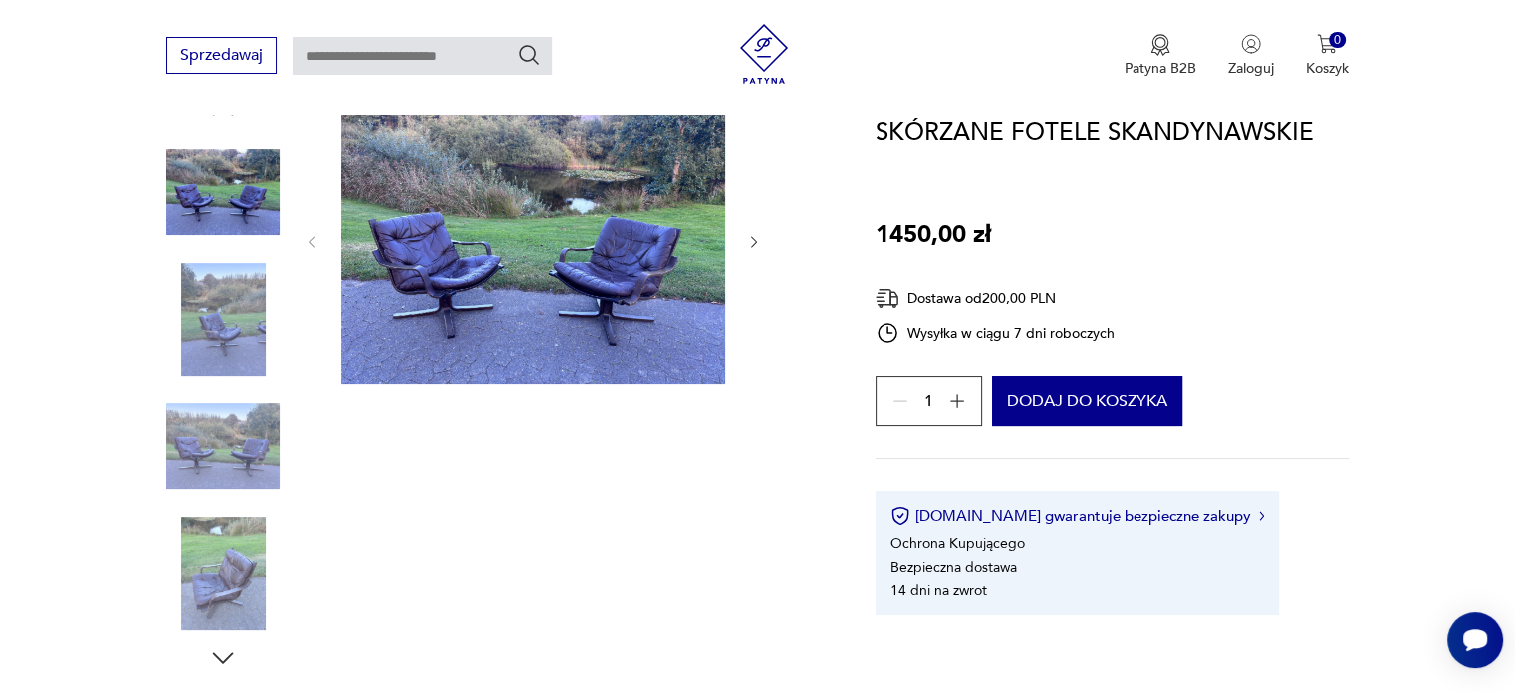
scroll to position [199, 0]
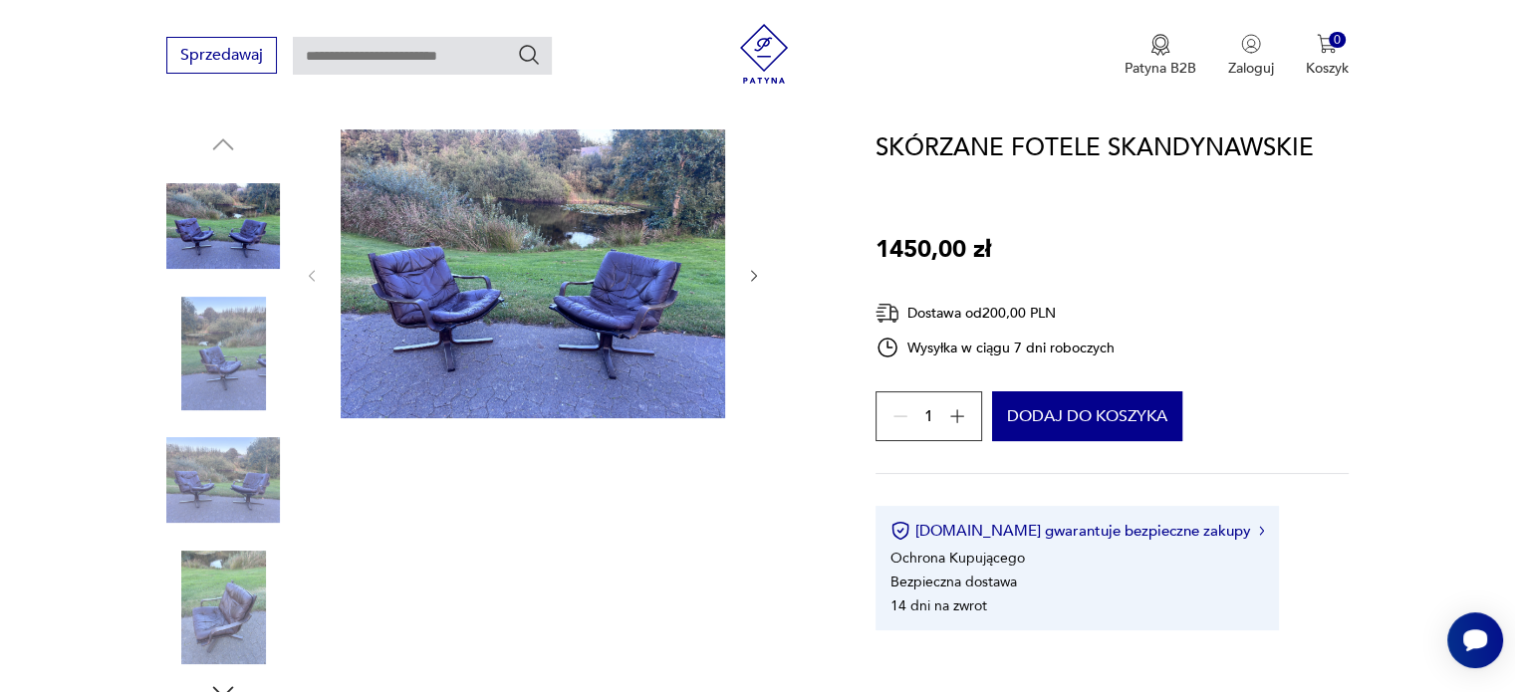
click at [755, 277] on icon "button" at bounding box center [754, 276] width 6 height 12
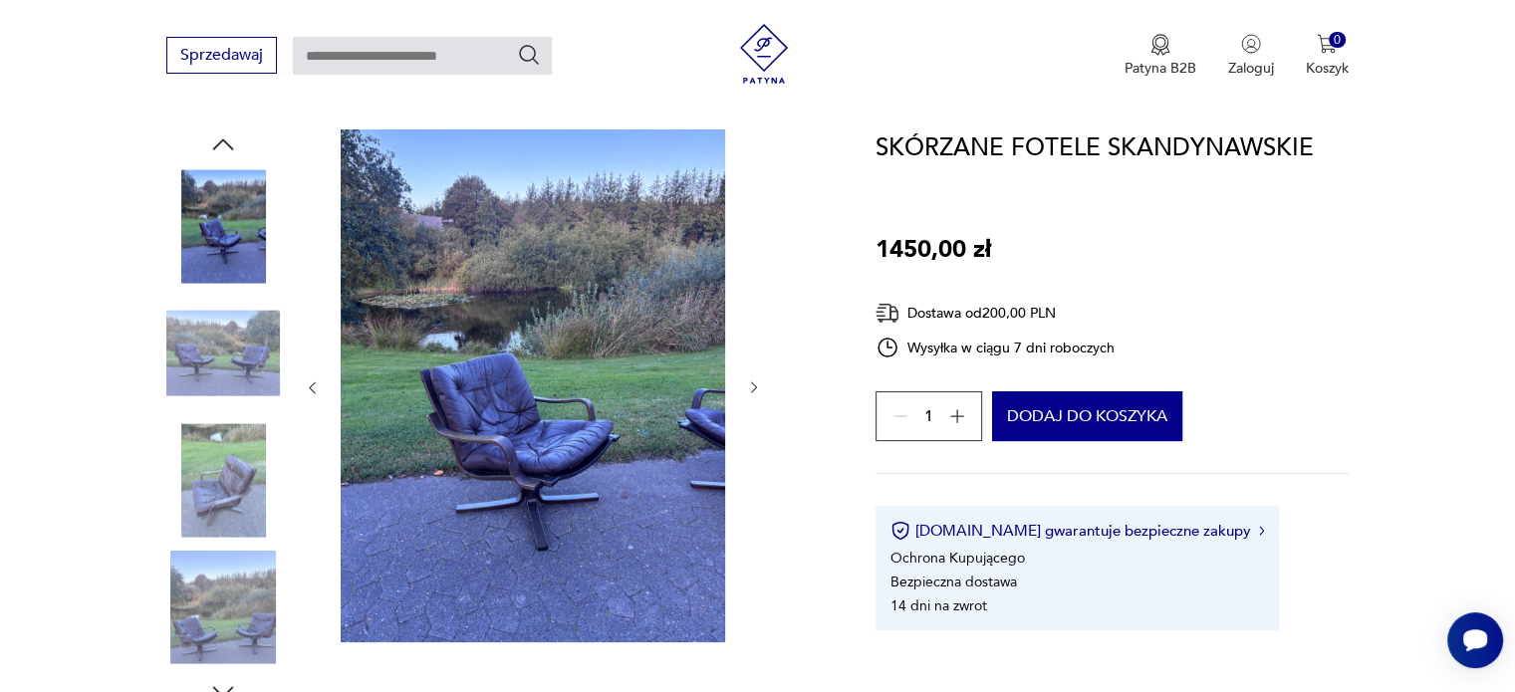
scroll to position [299, 0]
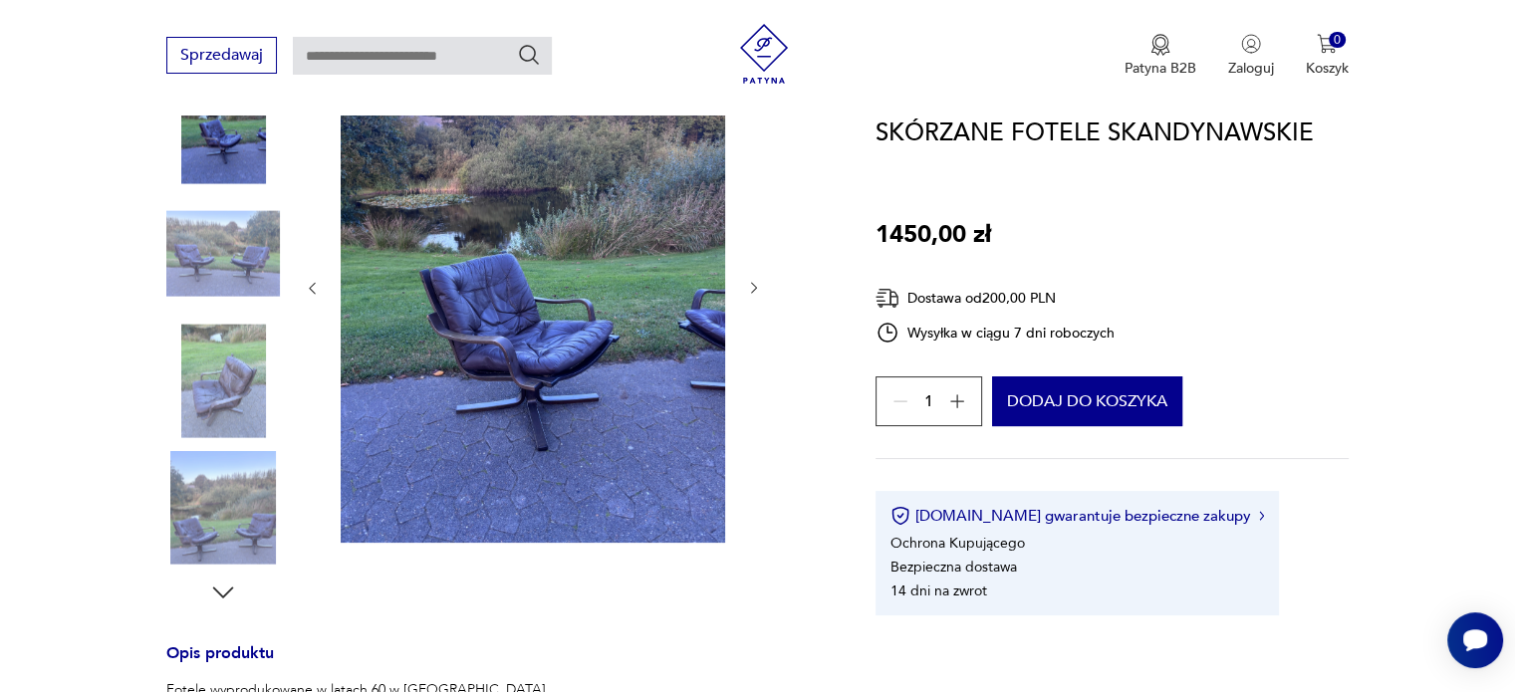
click at [755, 290] on icon "button" at bounding box center [754, 288] width 17 height 17
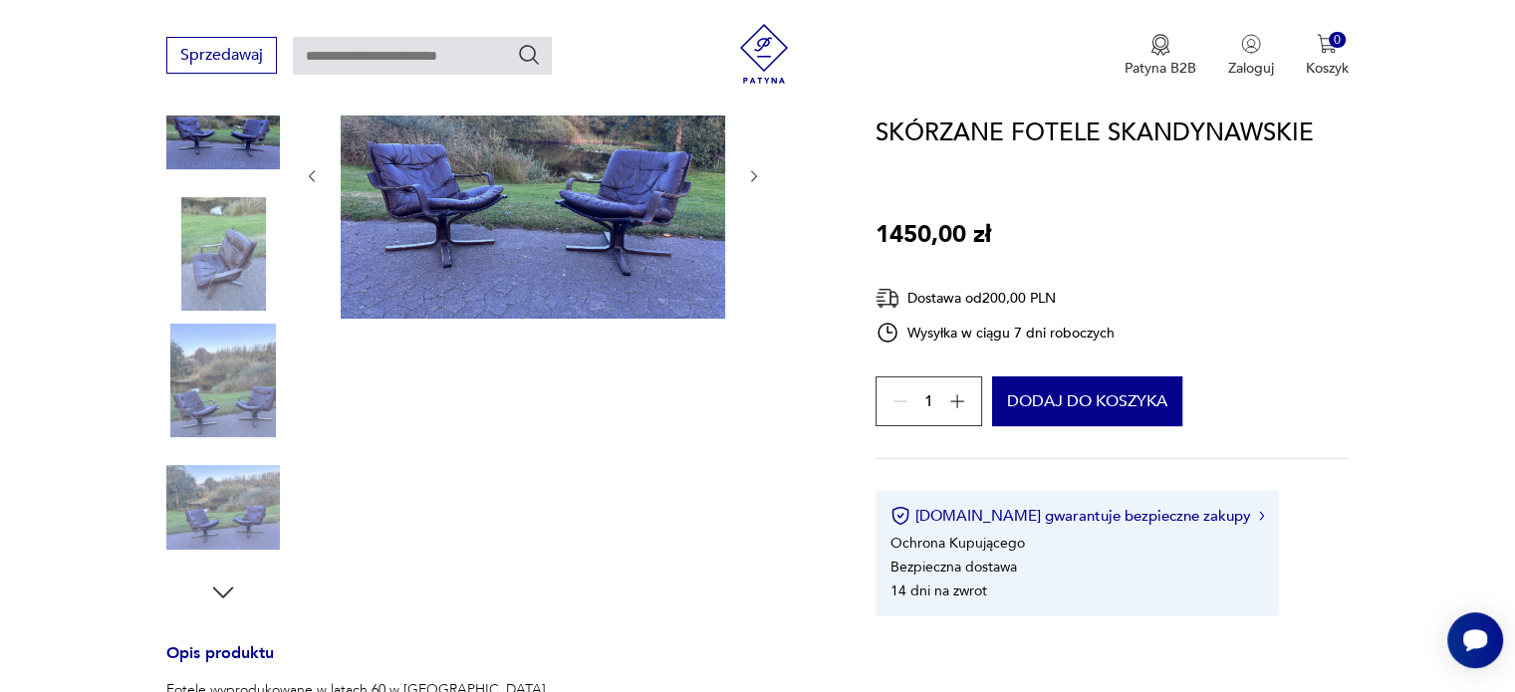
click at [753, 179] on icon "button" at bounding box center [754, 176] width 17 height 17
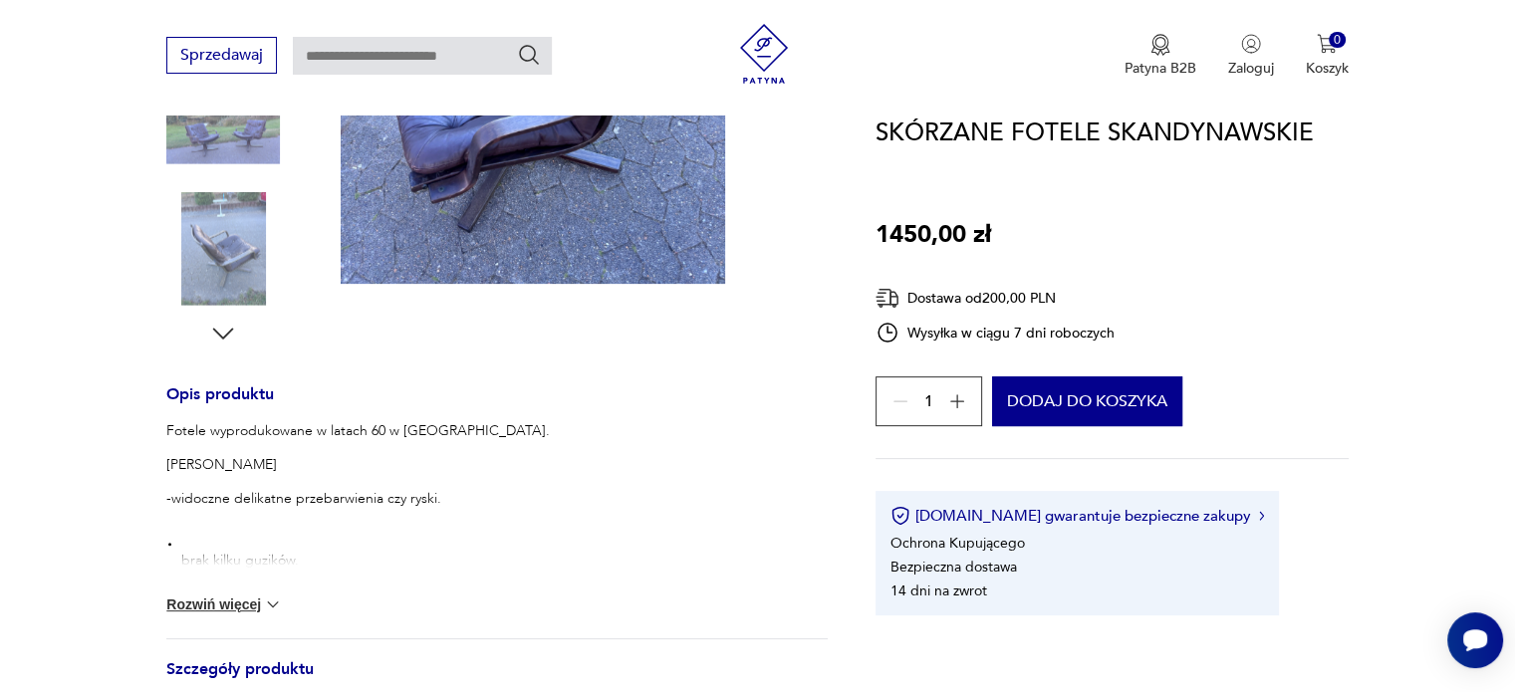
scroll to position [797, 0]
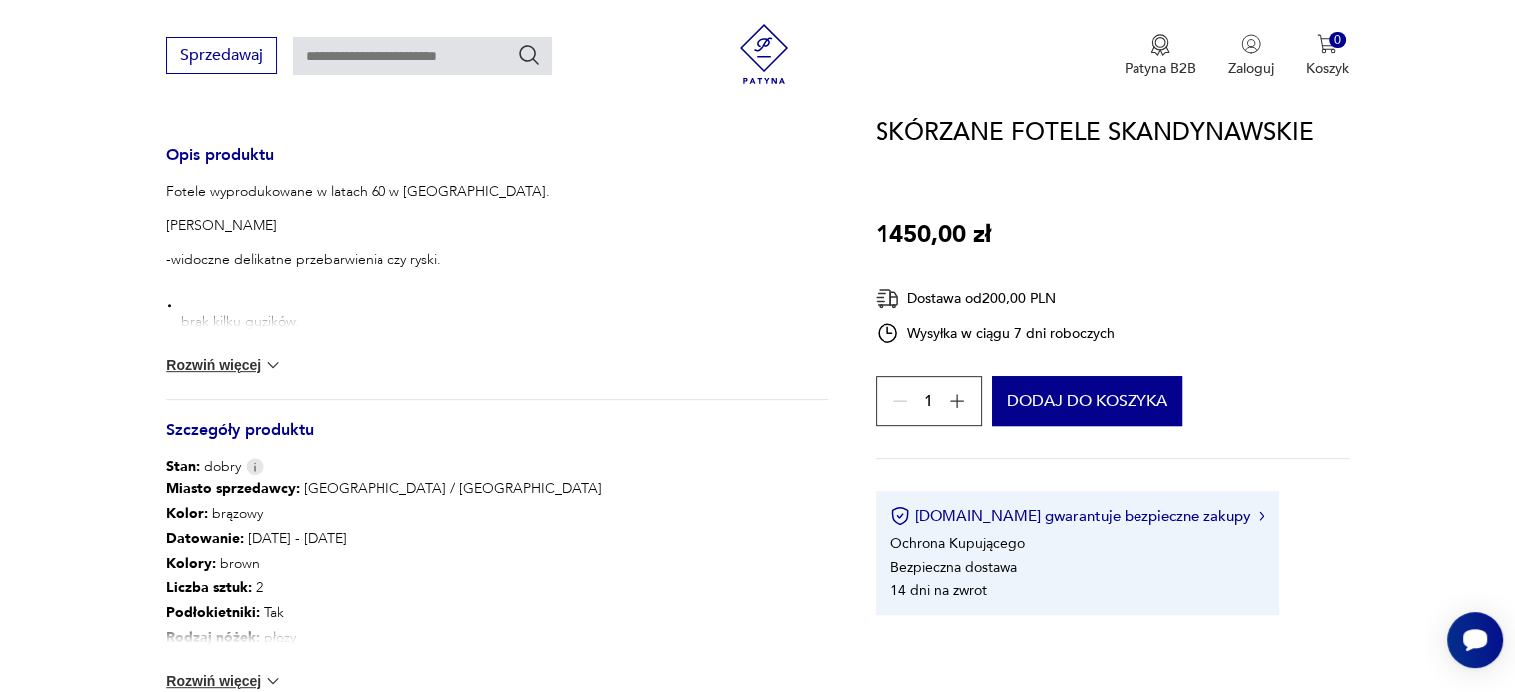
click at [212, 369] on button "Rozwiń więcej" at bounding box center [224, 366] width 116 height 20
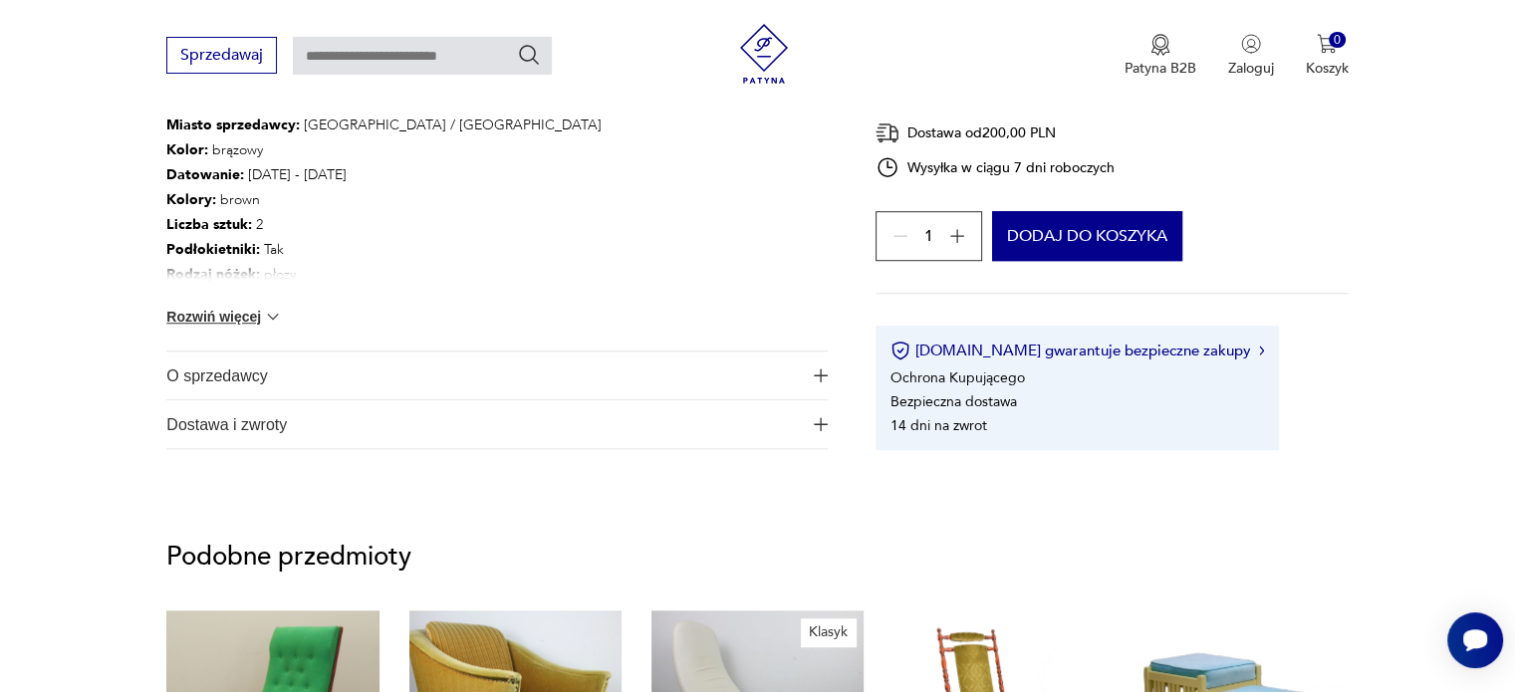
scroll to position [1394, 0]
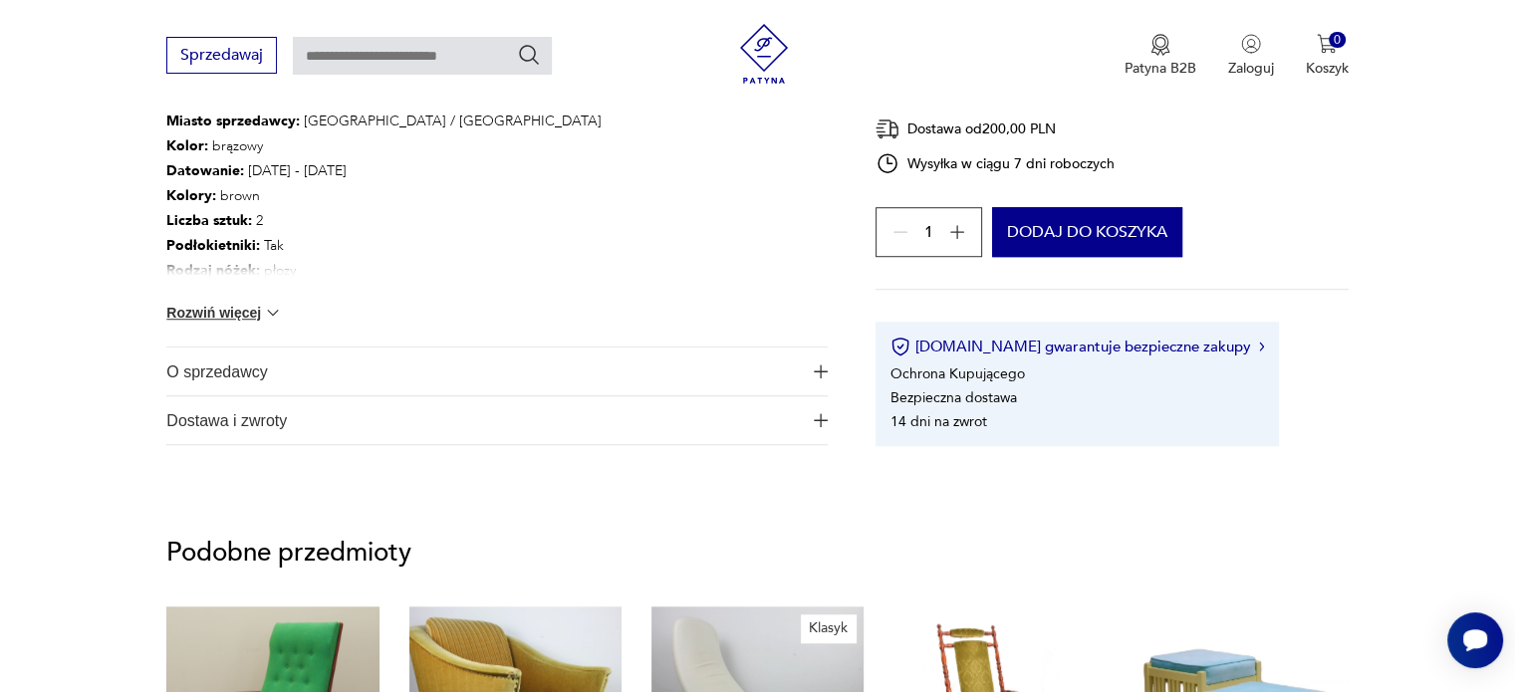
click at [239, 361] on span "O sprzedawcy" at bounding box center [482, 372] width 633 height 48
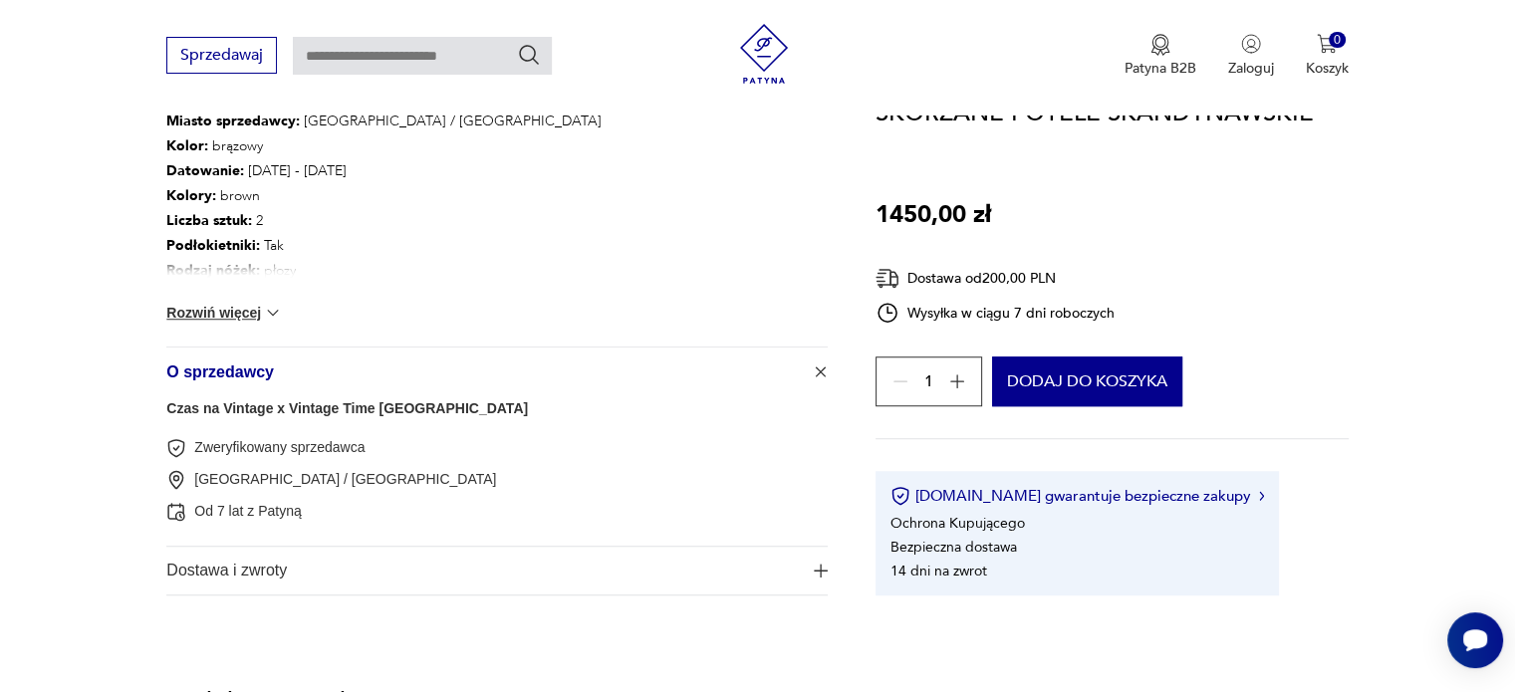
click at [284, 401] on link "Czas na Vintage x Vintage Time Warsaw" at bounding box center [346, 408] width 361 height 16
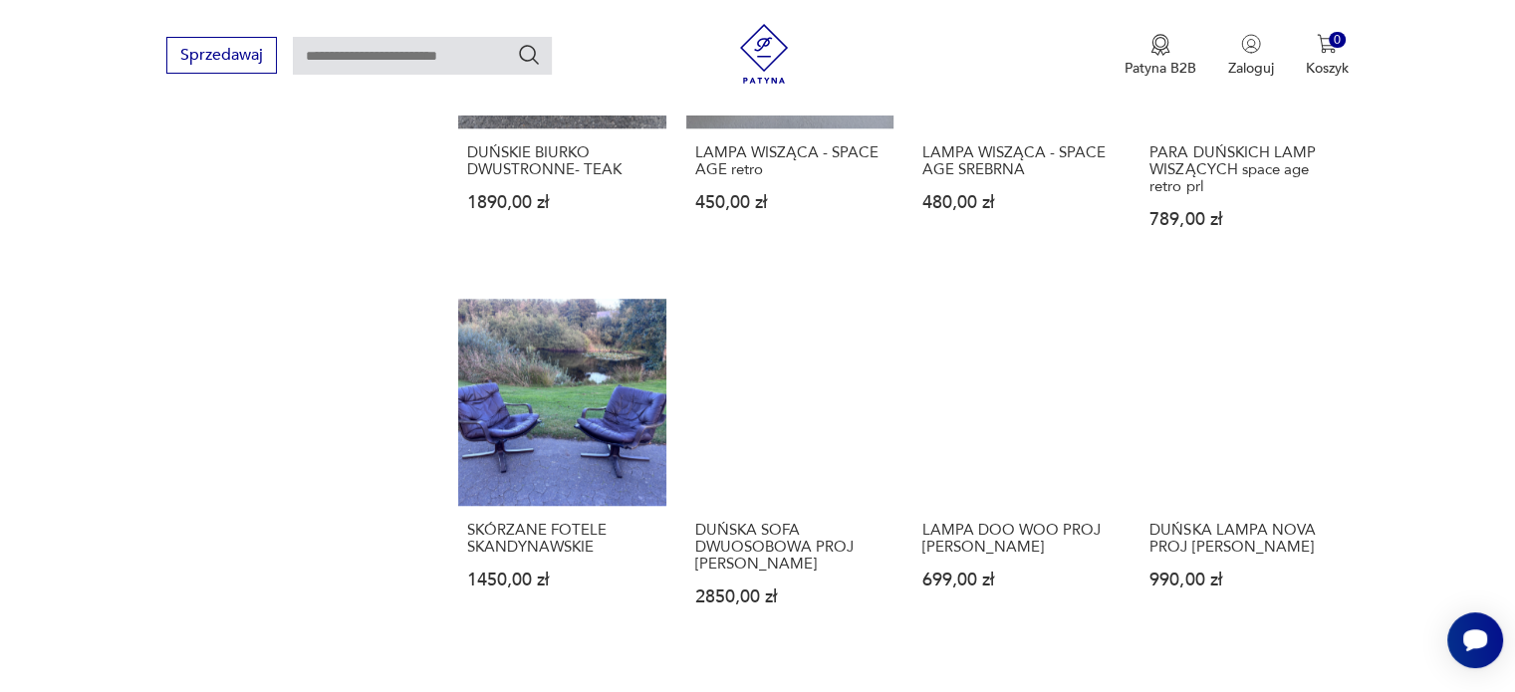
scroll to position [1804, 0]
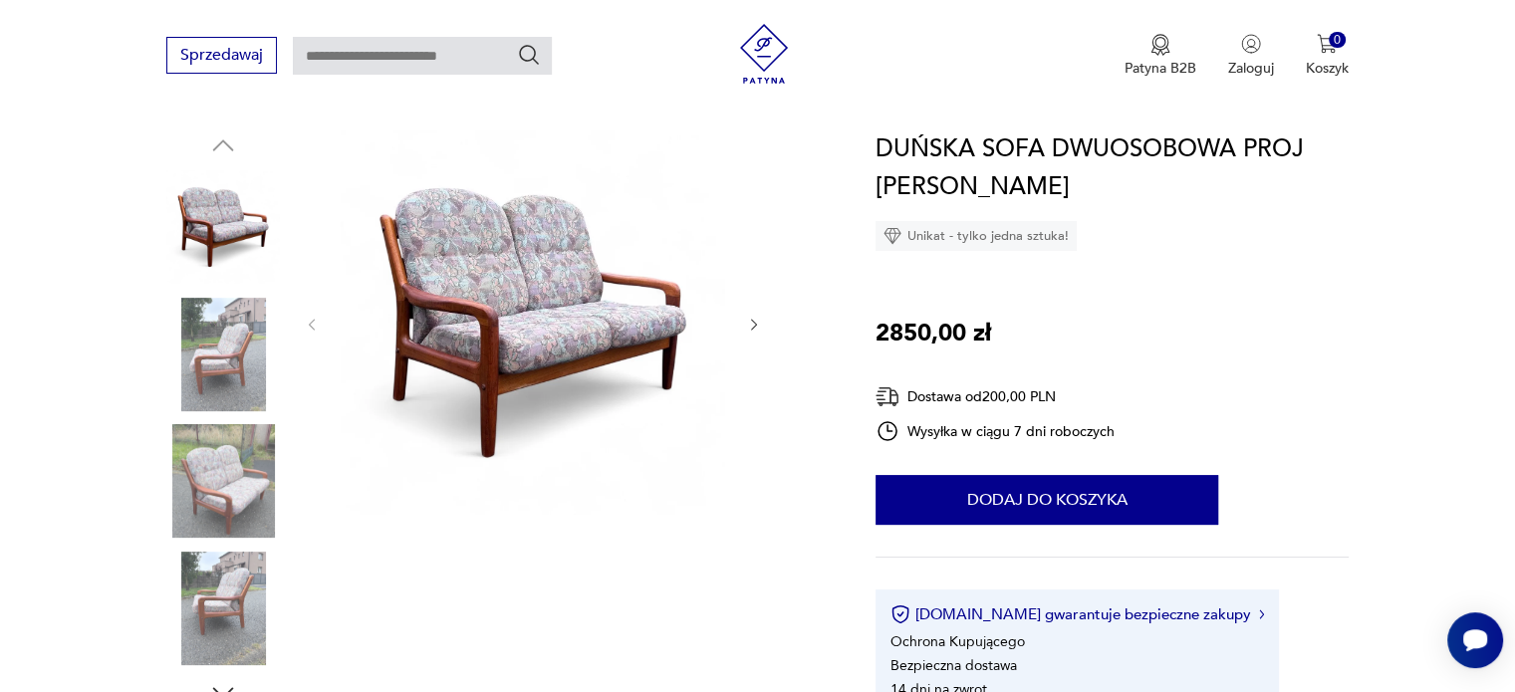
scroll to position [199, 0]
click at [757, 318] on icon "button" at bounding box center [754, 324] width 17 height 17
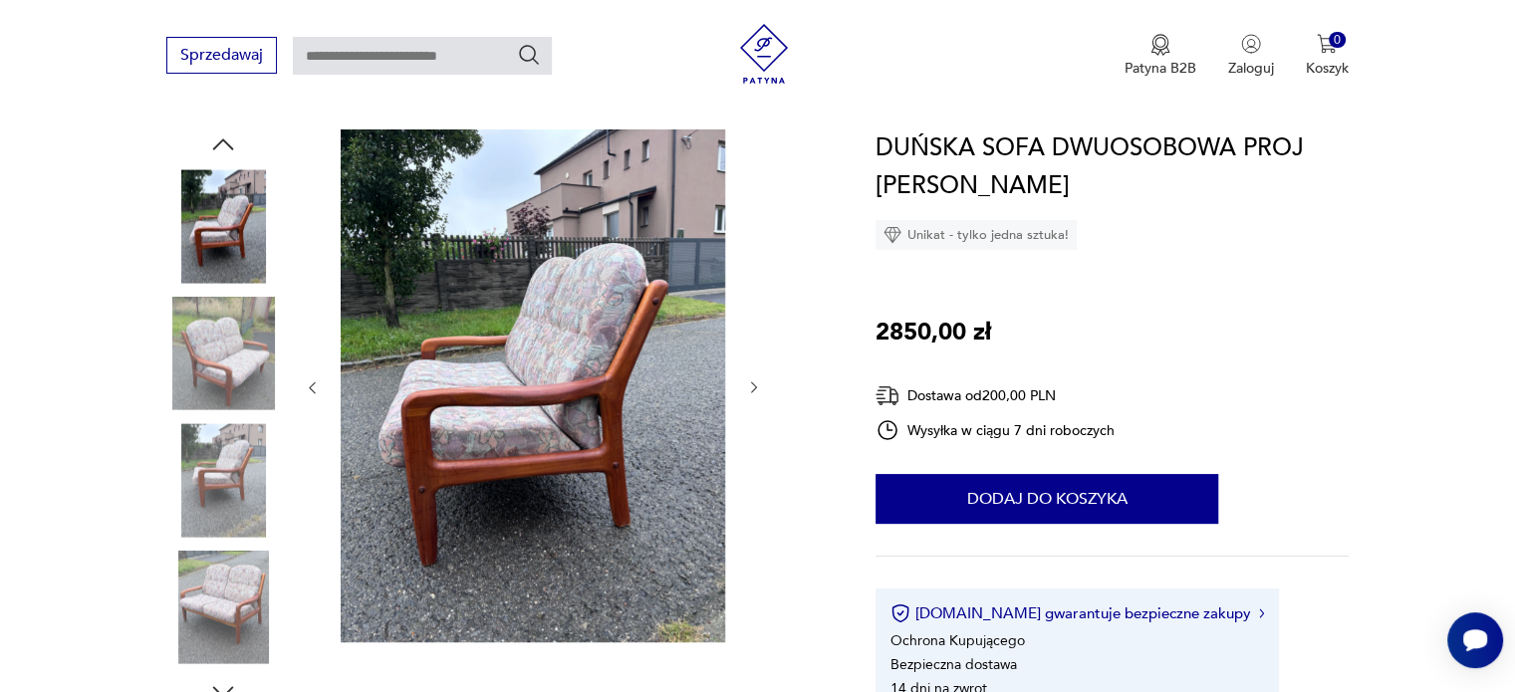
click at [760, 381] on icon "button" at bounding box center [754, 387] width 17 height 17
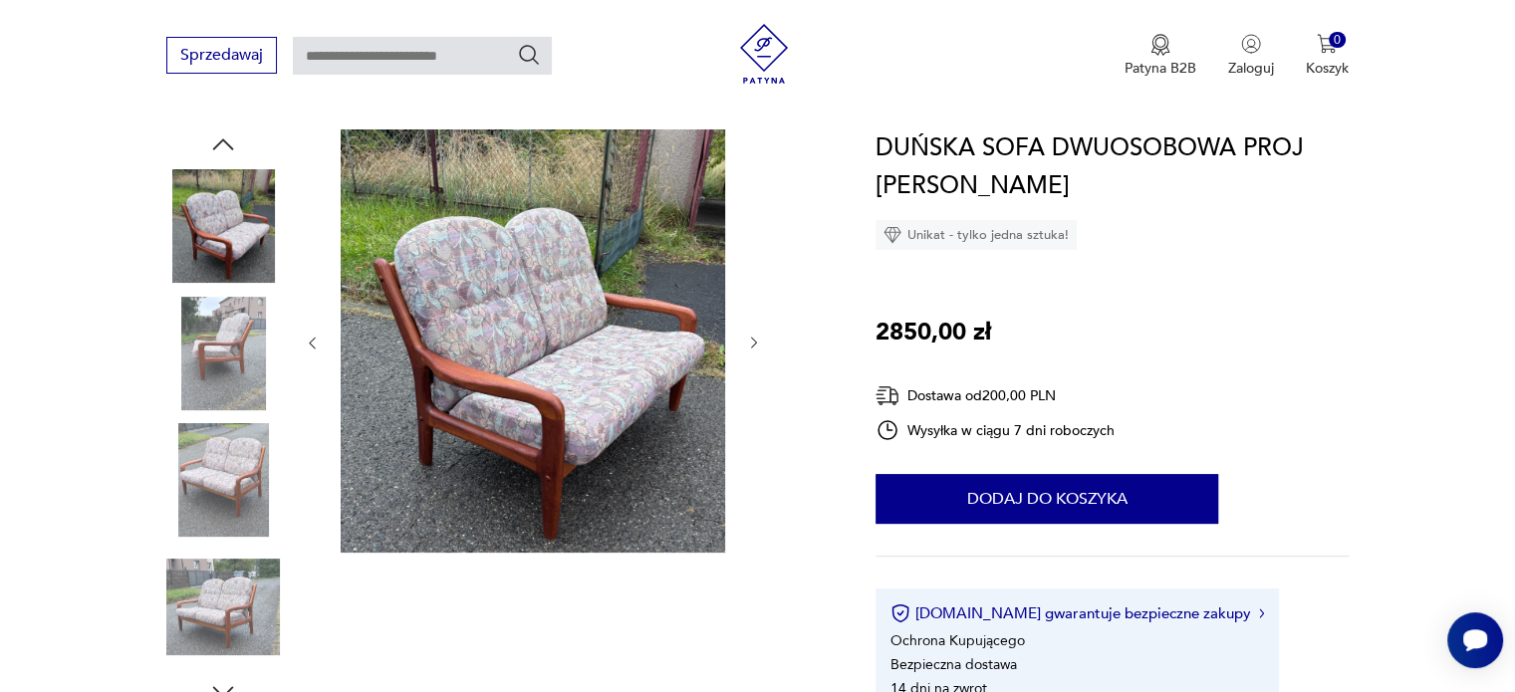
click at [756, 341] on icon "button" at bounding box center [754, 343] width 17 height 17
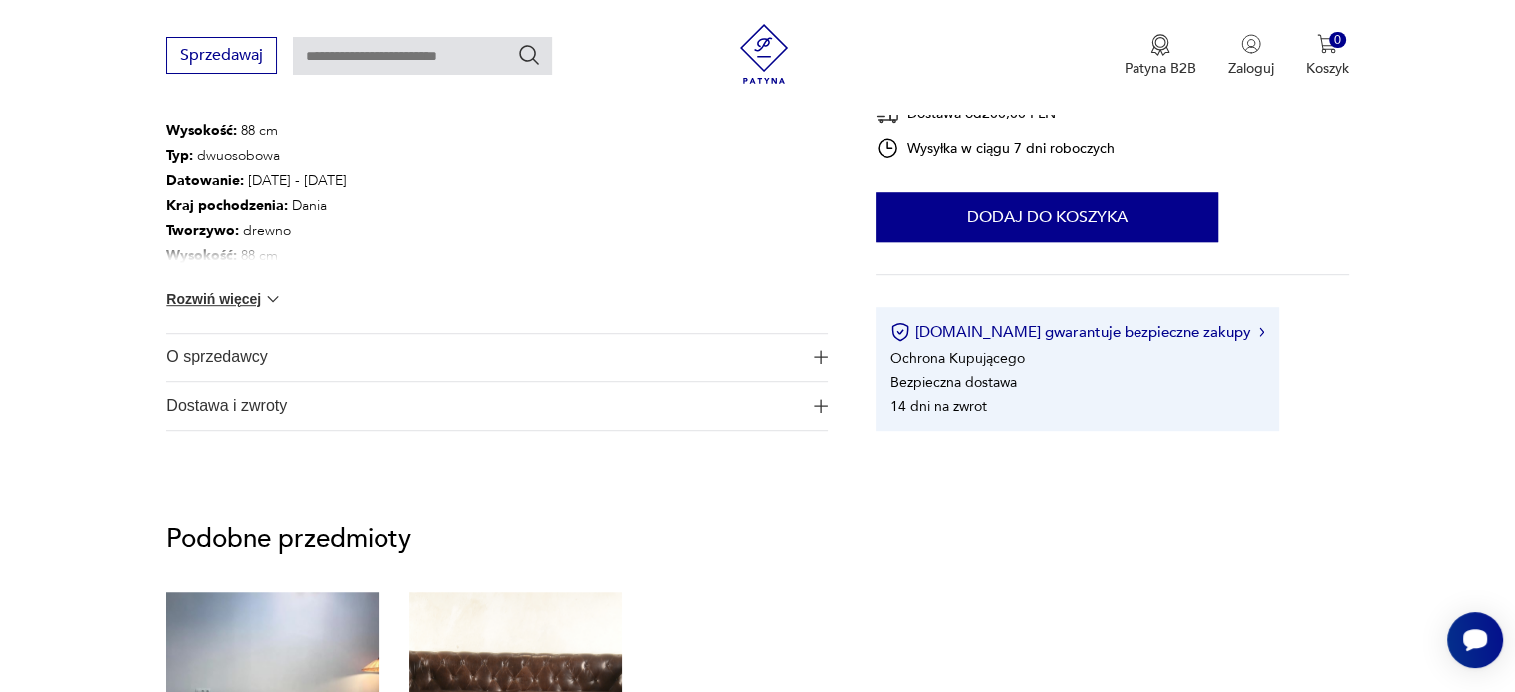
scroll to position [1195, 0]
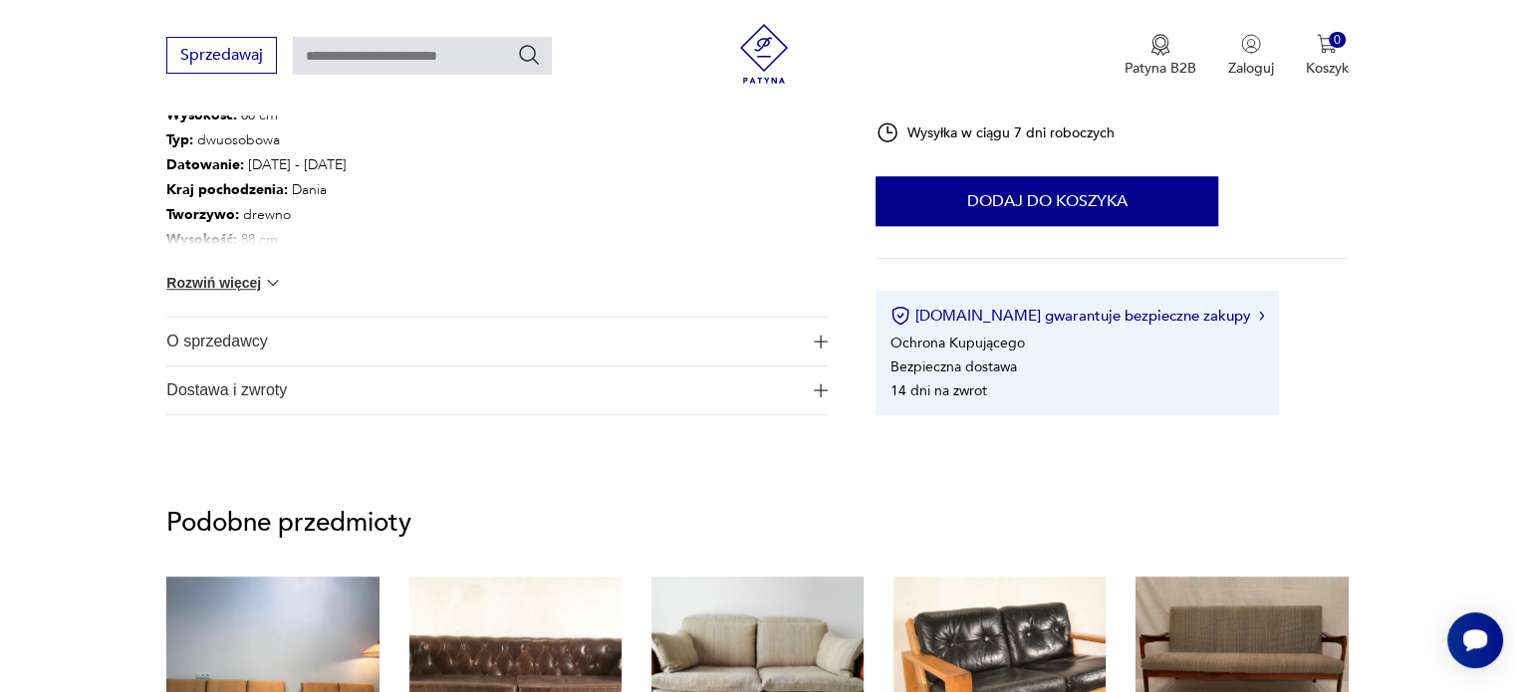
click at [245, 337] on span "O sprzedawcy" at bounding box center [482, 342] width 633 height 48
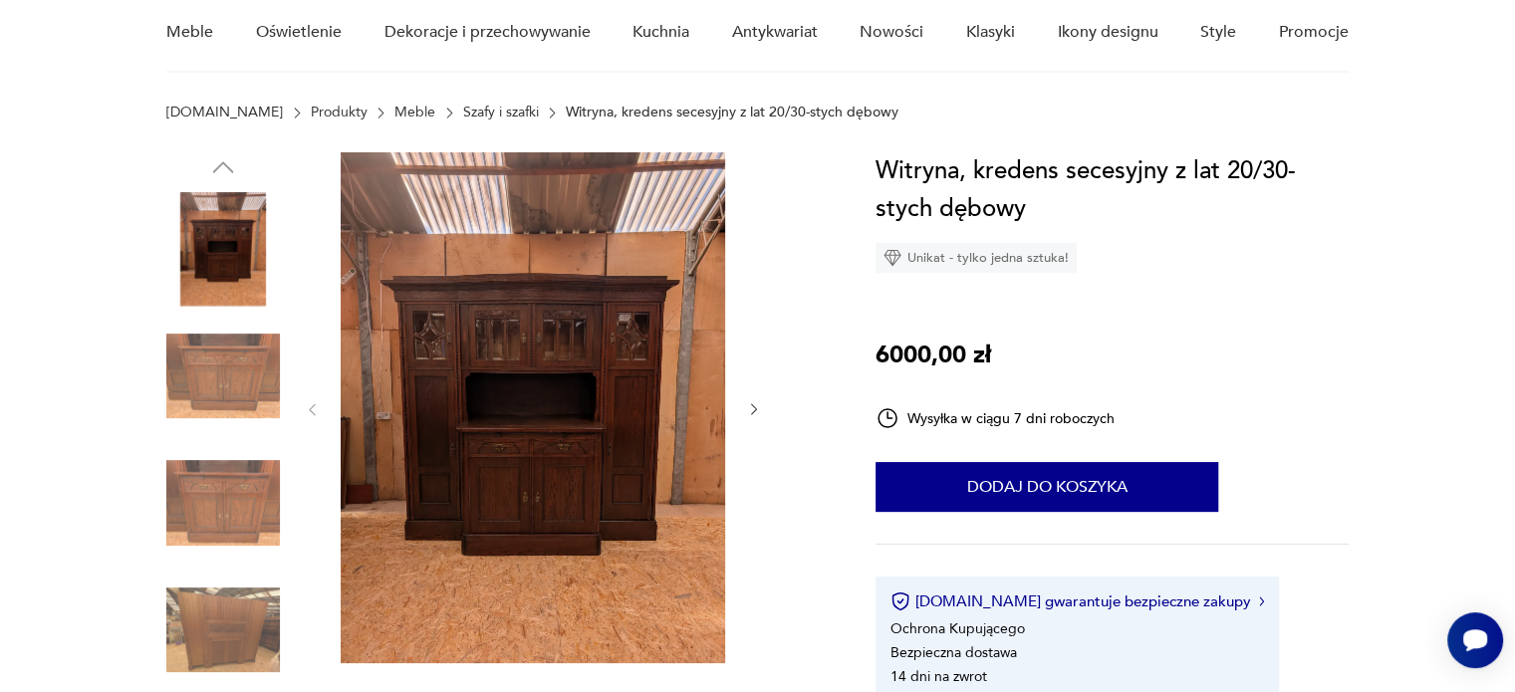
scroll to position [199, 0]
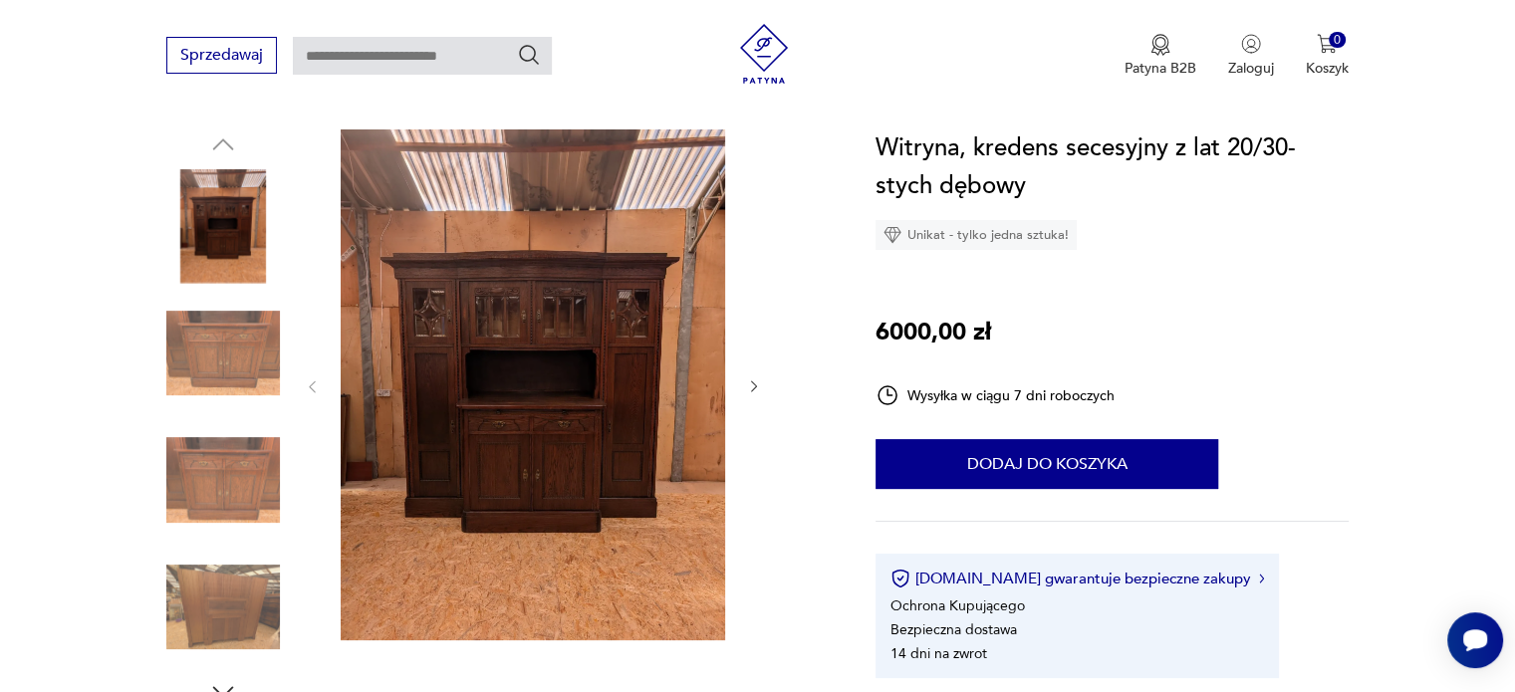
click at [757, 380] on icon "button" at bounding box center [754, 386] width 17 height 17
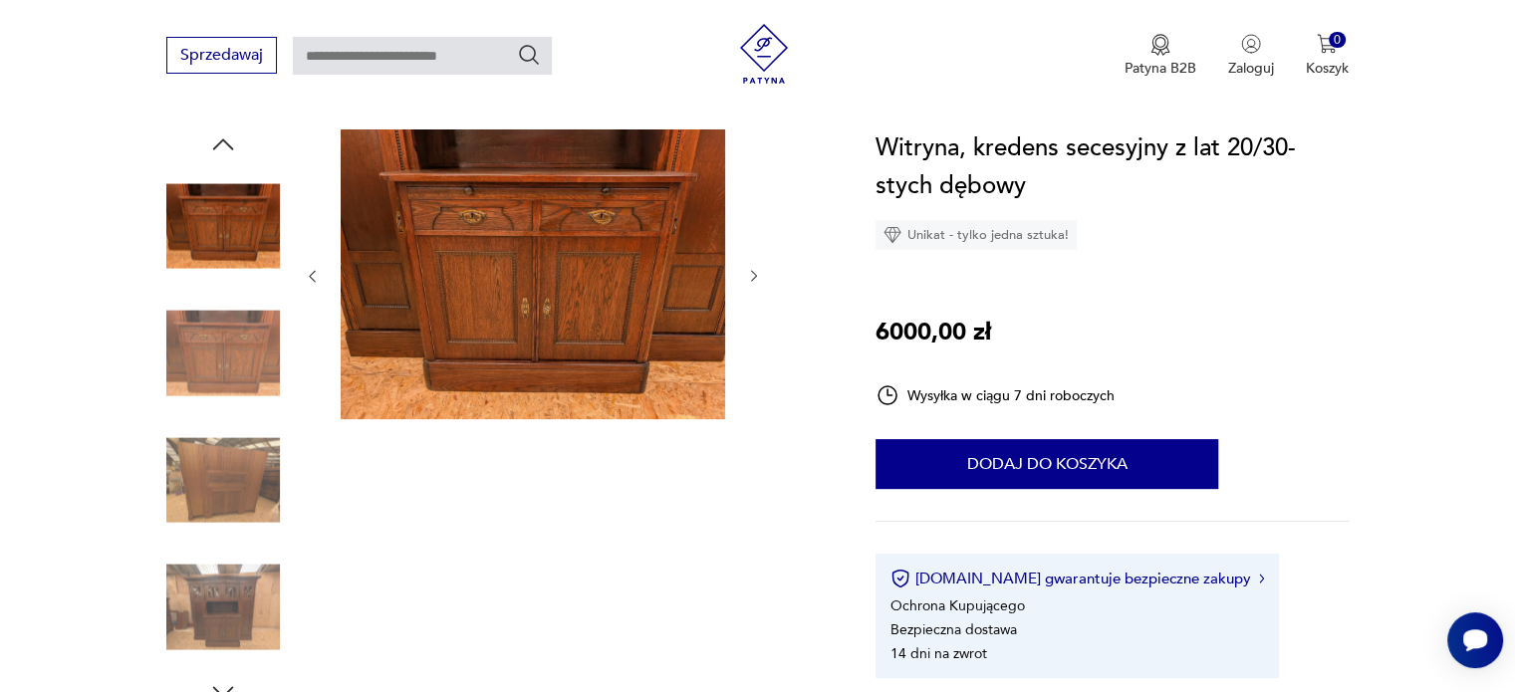
click at [757, 274] on icon "button" at bounding box center [754, 276] width 17 height 17
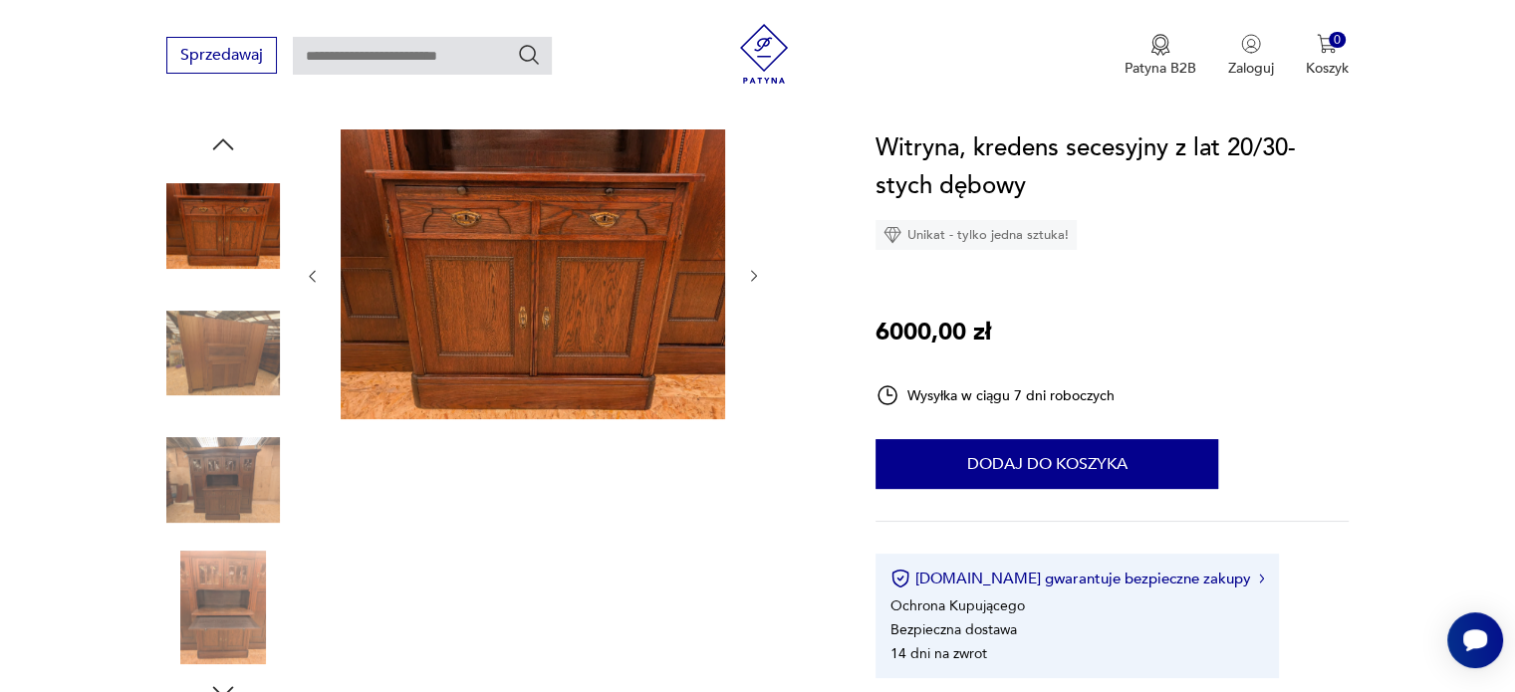
click at [757, 274] on icon "button" at bounding box center [754, 276] width 17 height 17
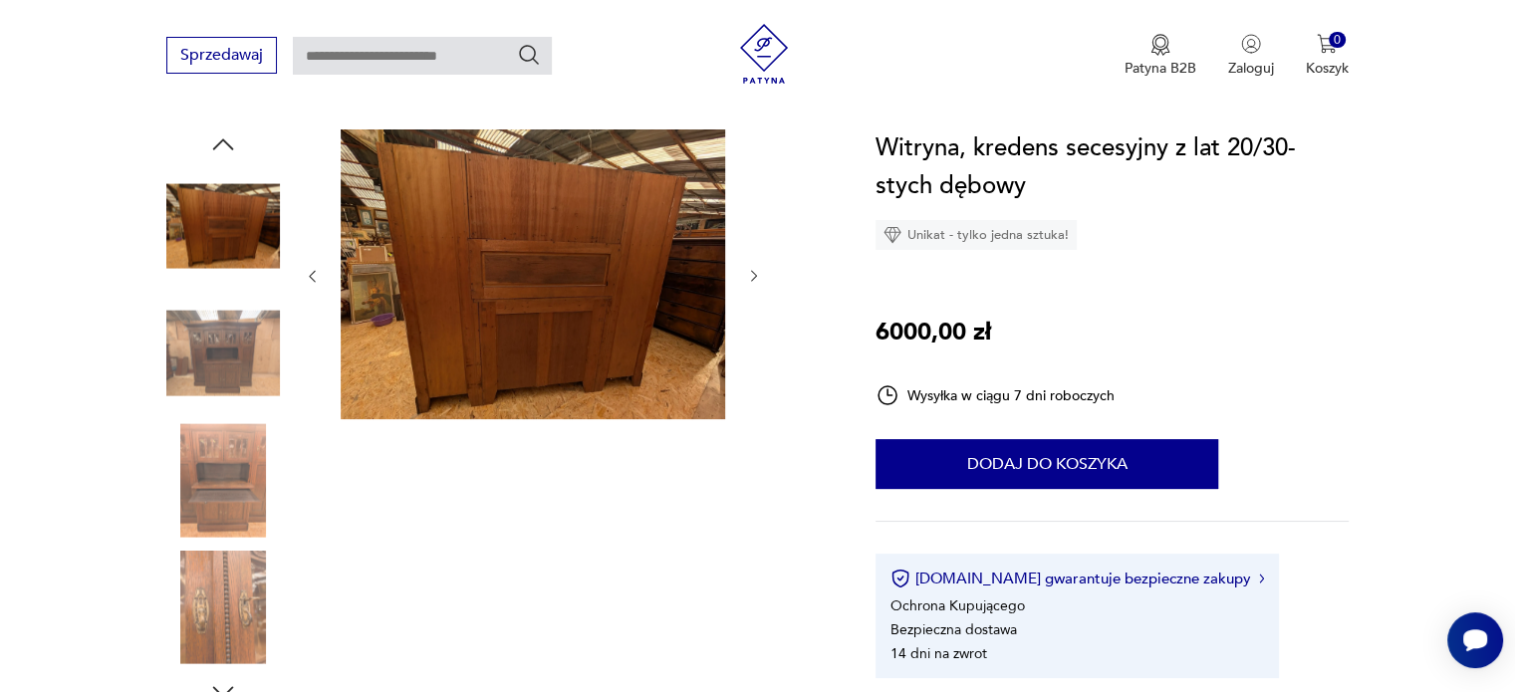
click at [757, 274] on icon "button" at bounding box center [754, 276] width 17 height 17
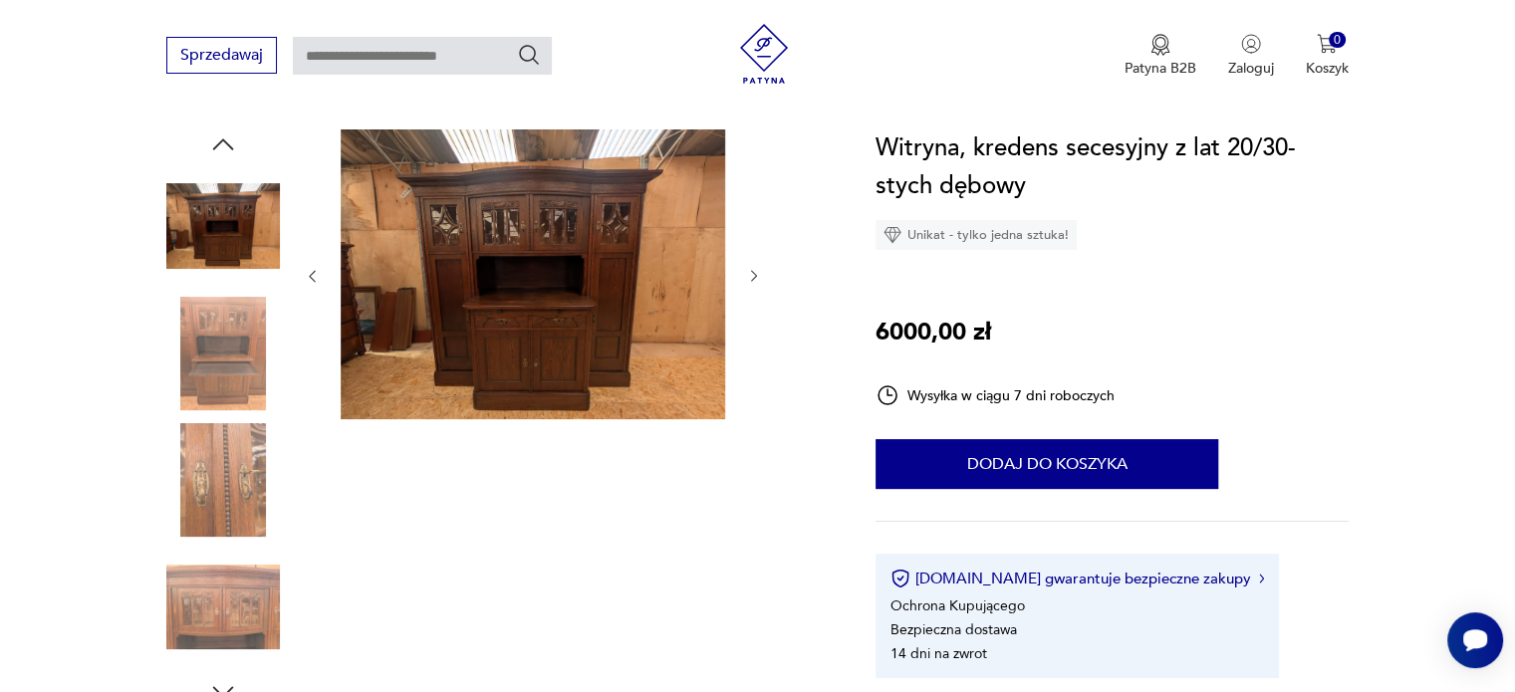
click at [757, 274] on icon "button" at bounding box center [754, 276] width 17 height 17
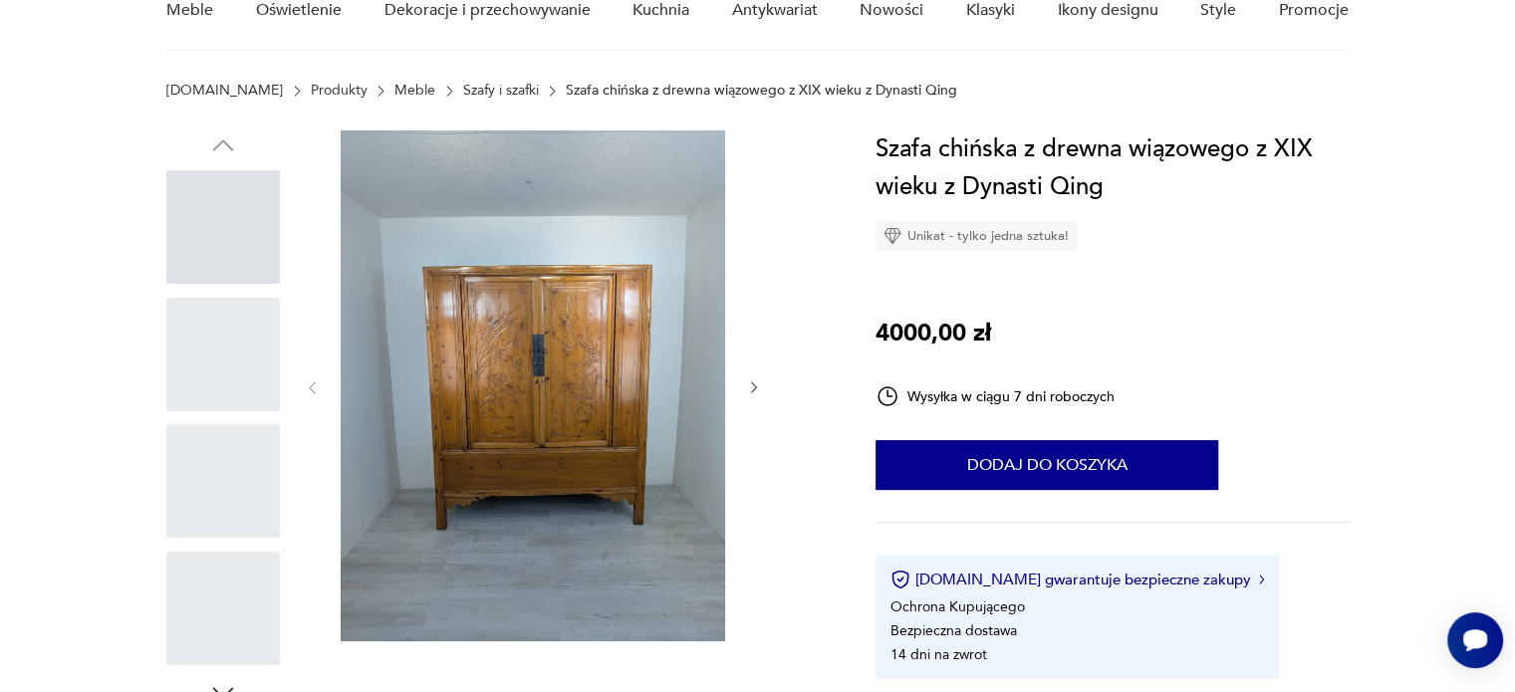
scroll to position [199, 0]
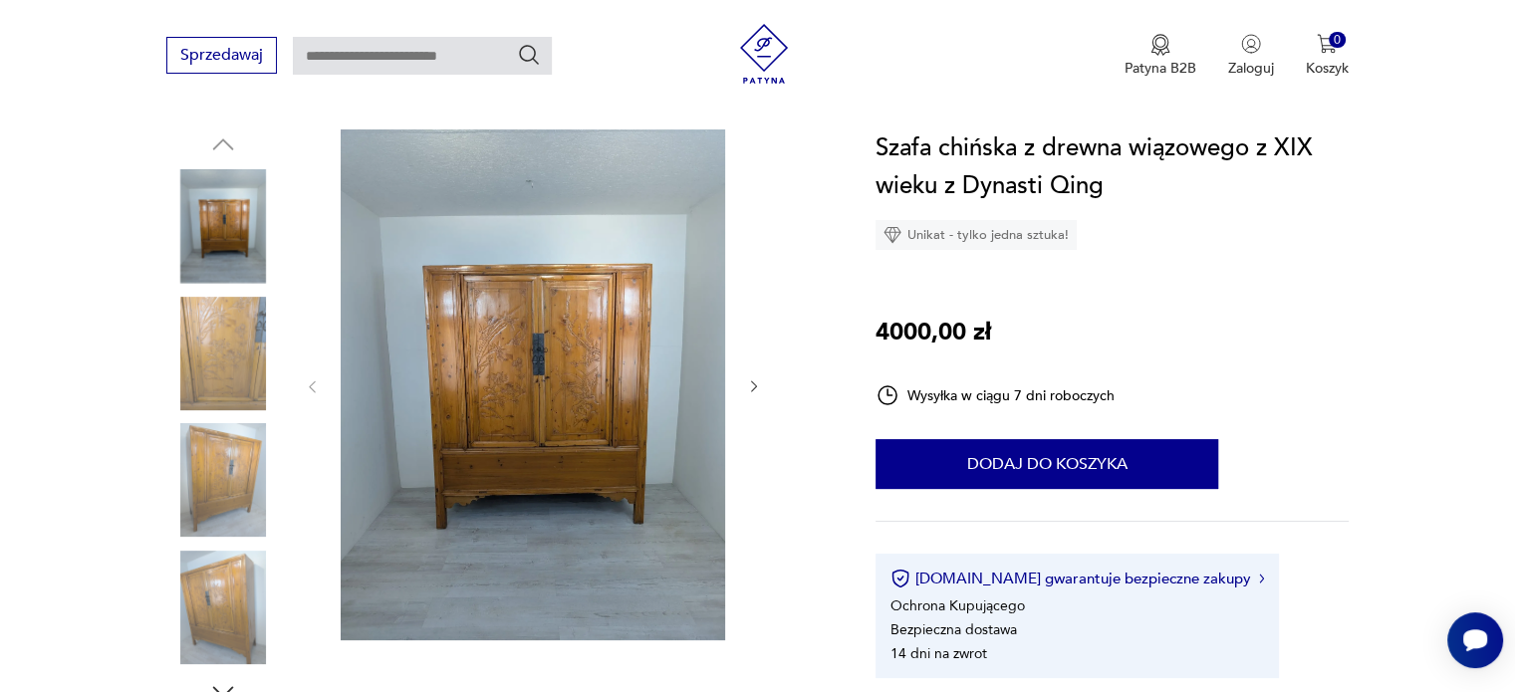
click at [757, 385] on icon "button" at bounding box center [754, 386] width 17 height 17
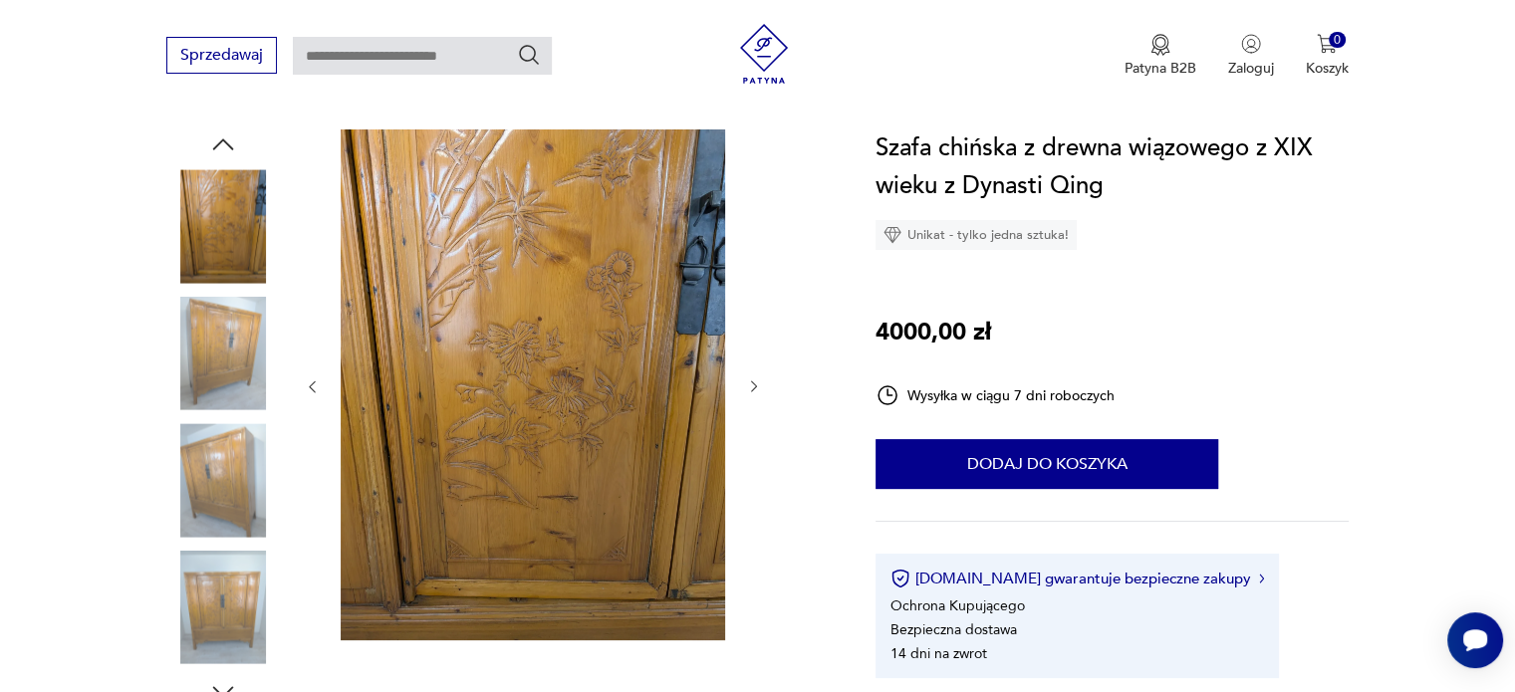
click at [757, 385] on icon "button" at bounding box center [754, 386] width 17 height 17
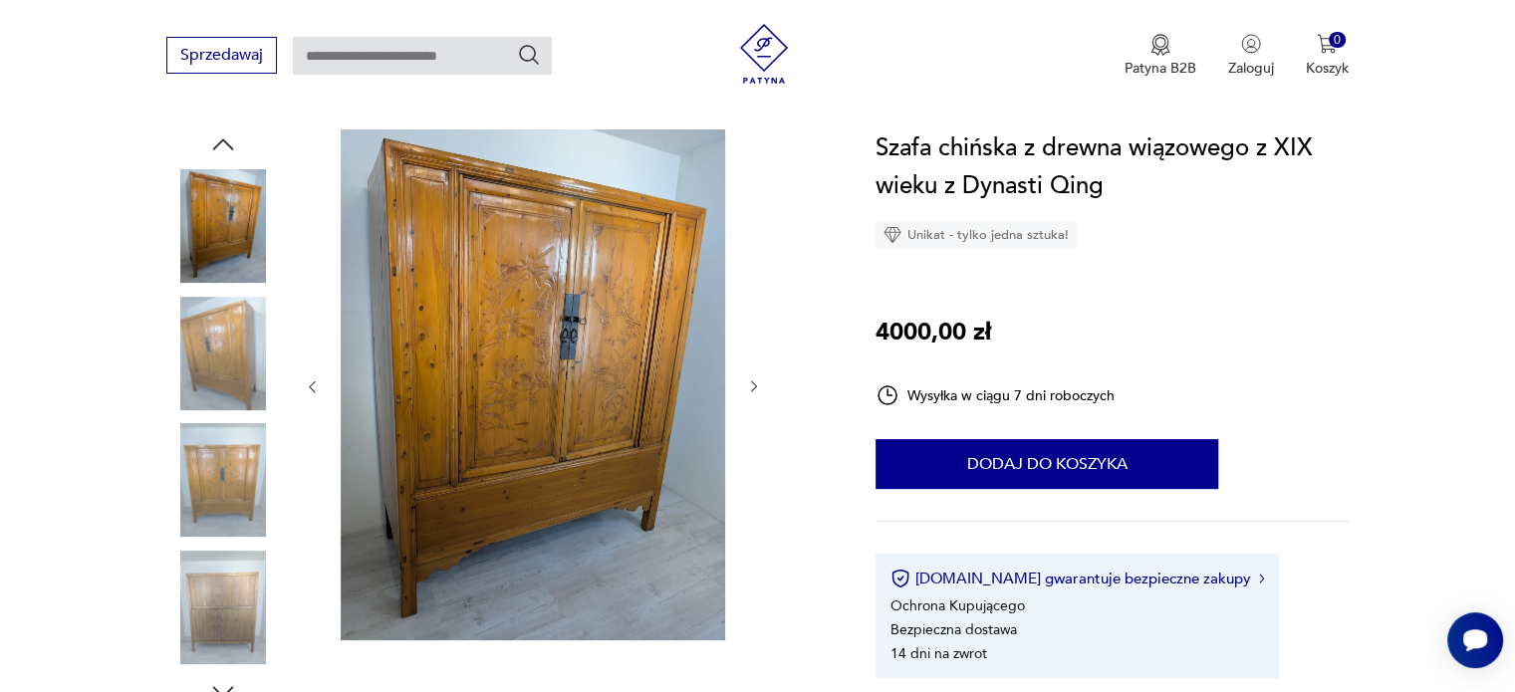
click at [757, 385] on icon "button" at bounding box center [754, 386] width 17 height 17
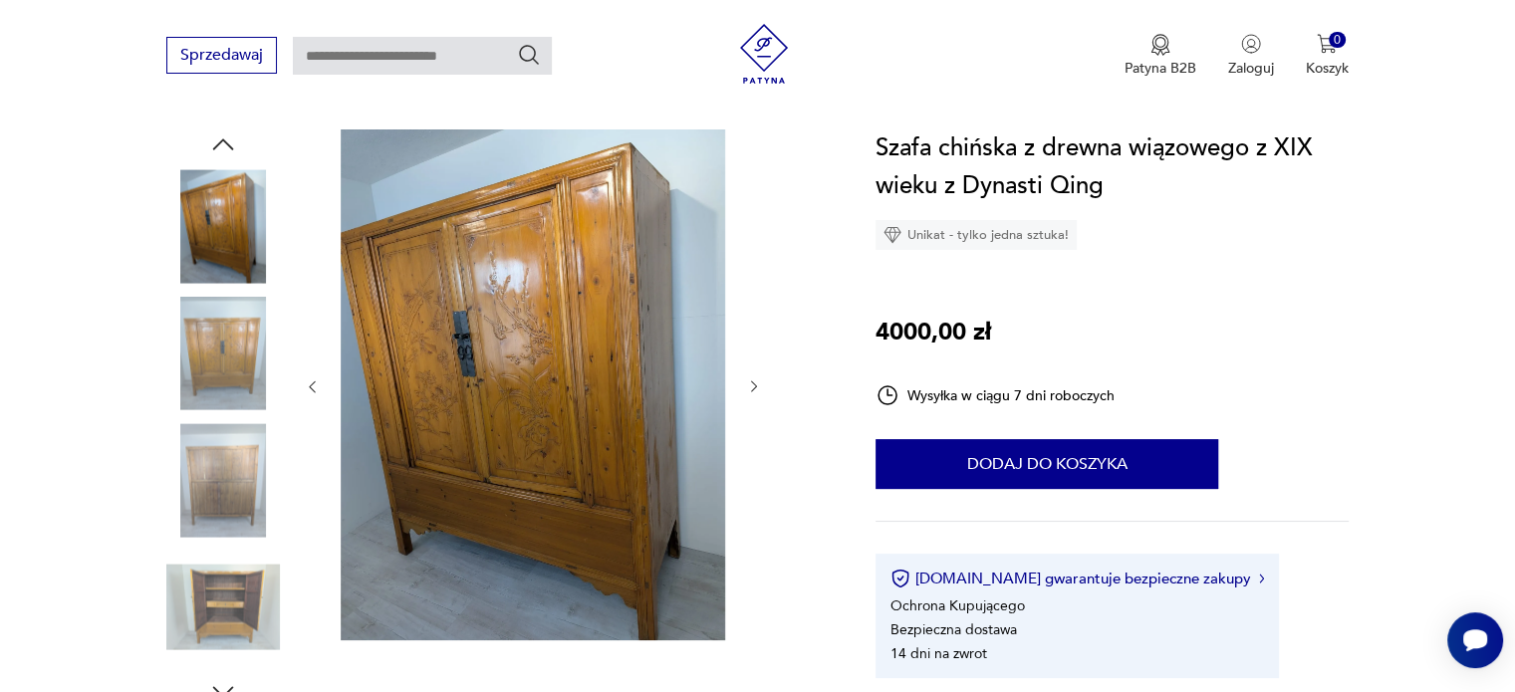
click at [757, 385] on icon "button" at bounding box center [754, 386] width 17 height 17
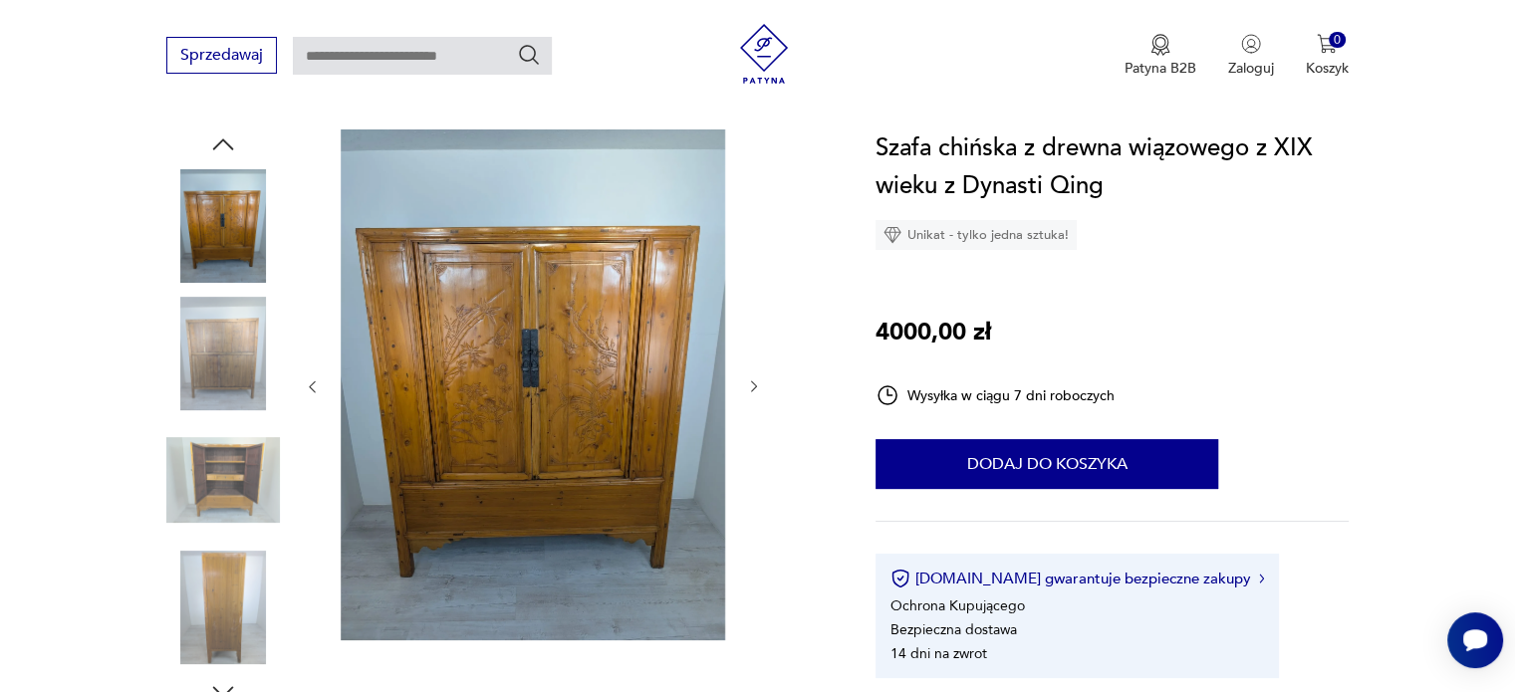
click at [757, 385] on icon "button" at bounding box center [754, 386] width 17 height 17
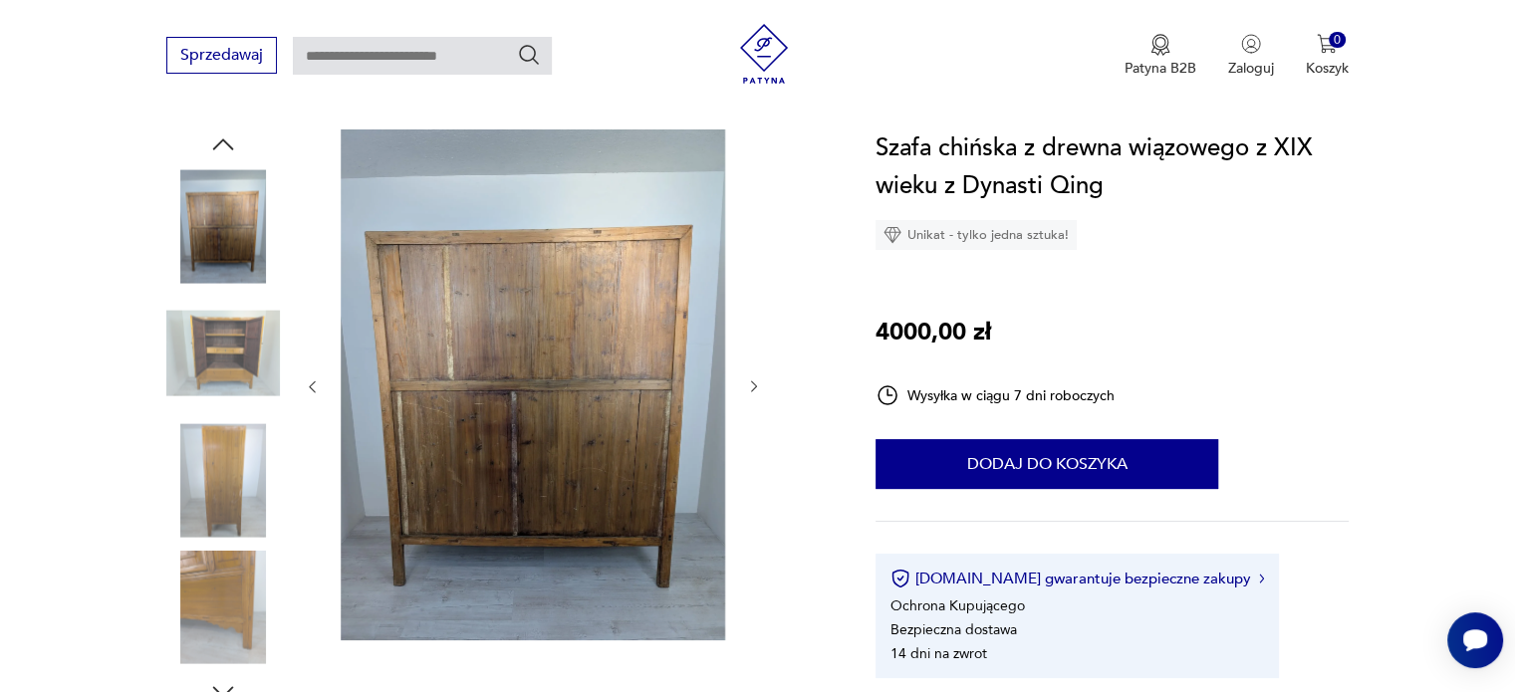
click at [761, 384] on icon "button" at bounding box center [754, 386] width 17 height 17
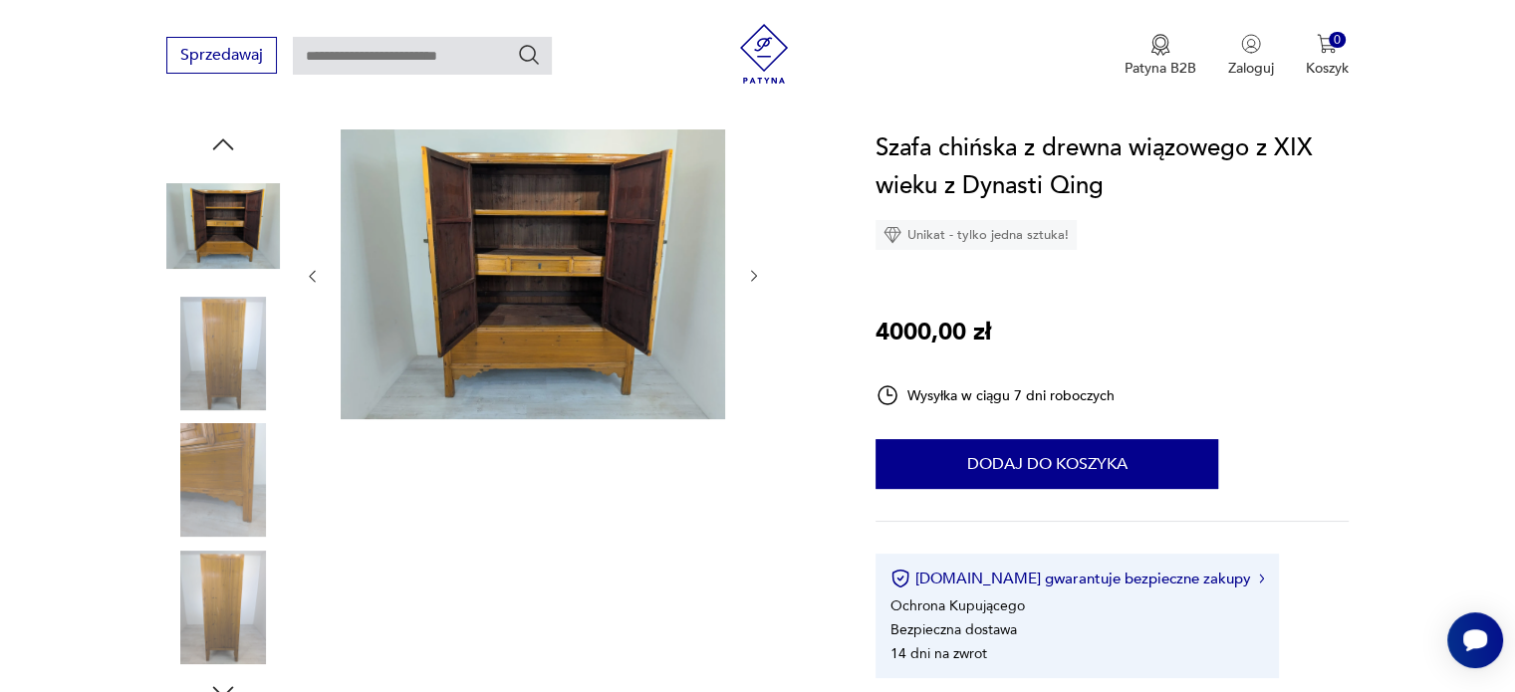
click at [751, 273] on icon "button" at bounding box center [754, 276] width 17 height 17
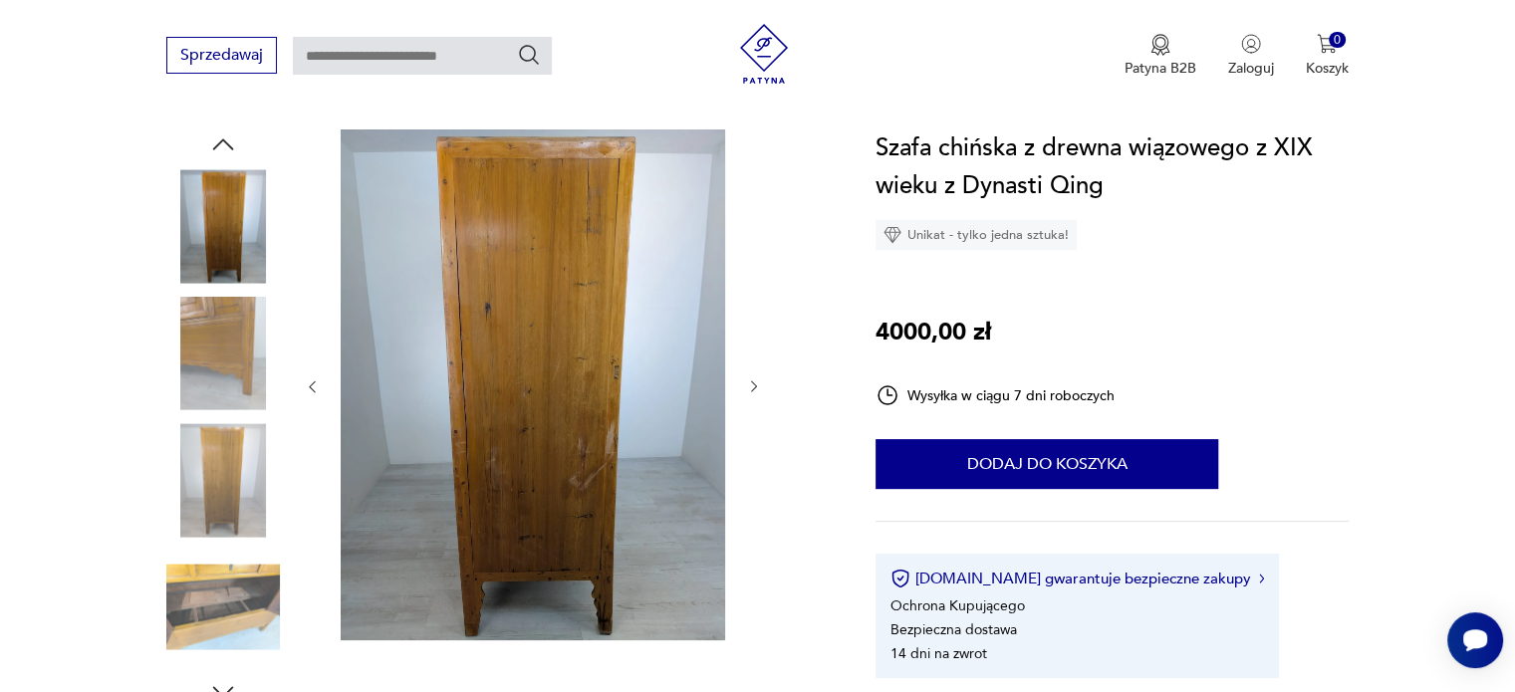
click at [756, 386] on icon "button" at bounding box center [754, 387] width 6 height 12
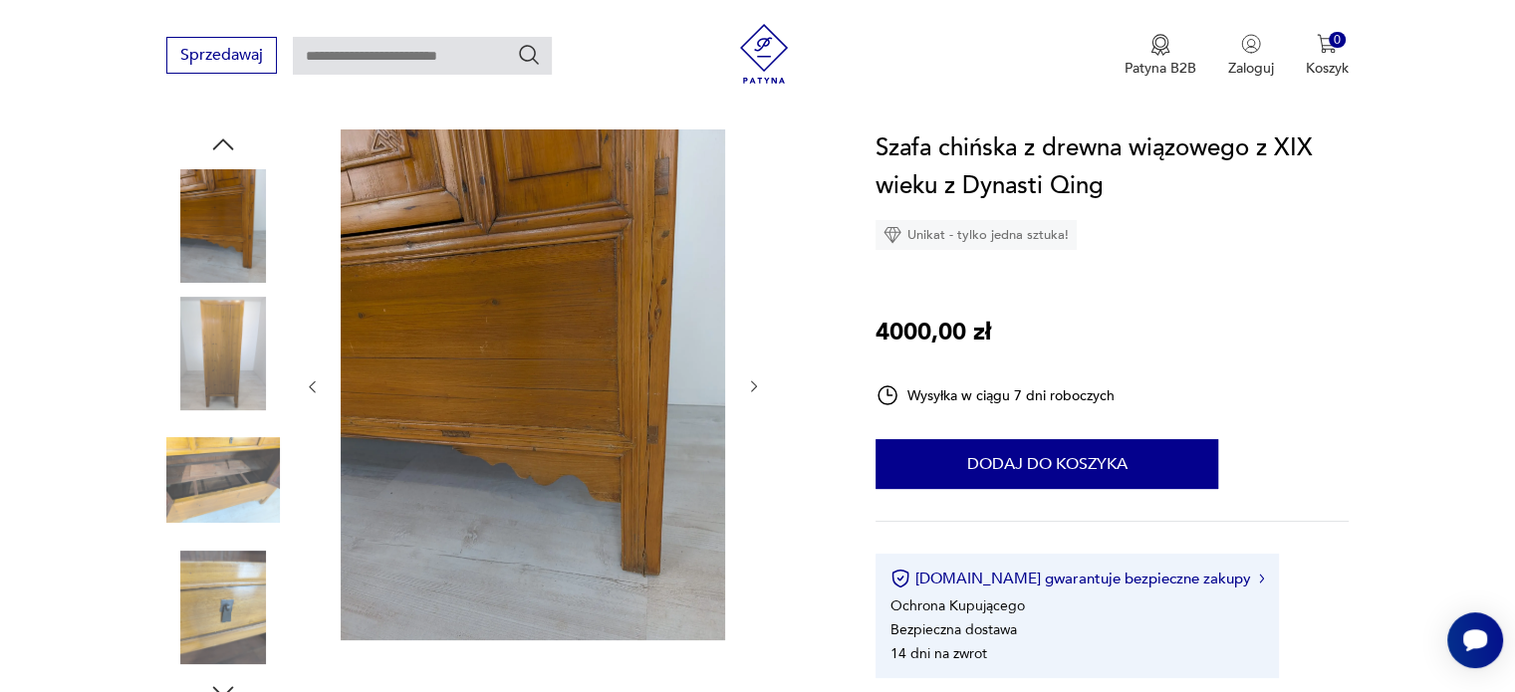
click at [756, 385] on icon "button" at bounding box center [754, 387] width 6 height 12
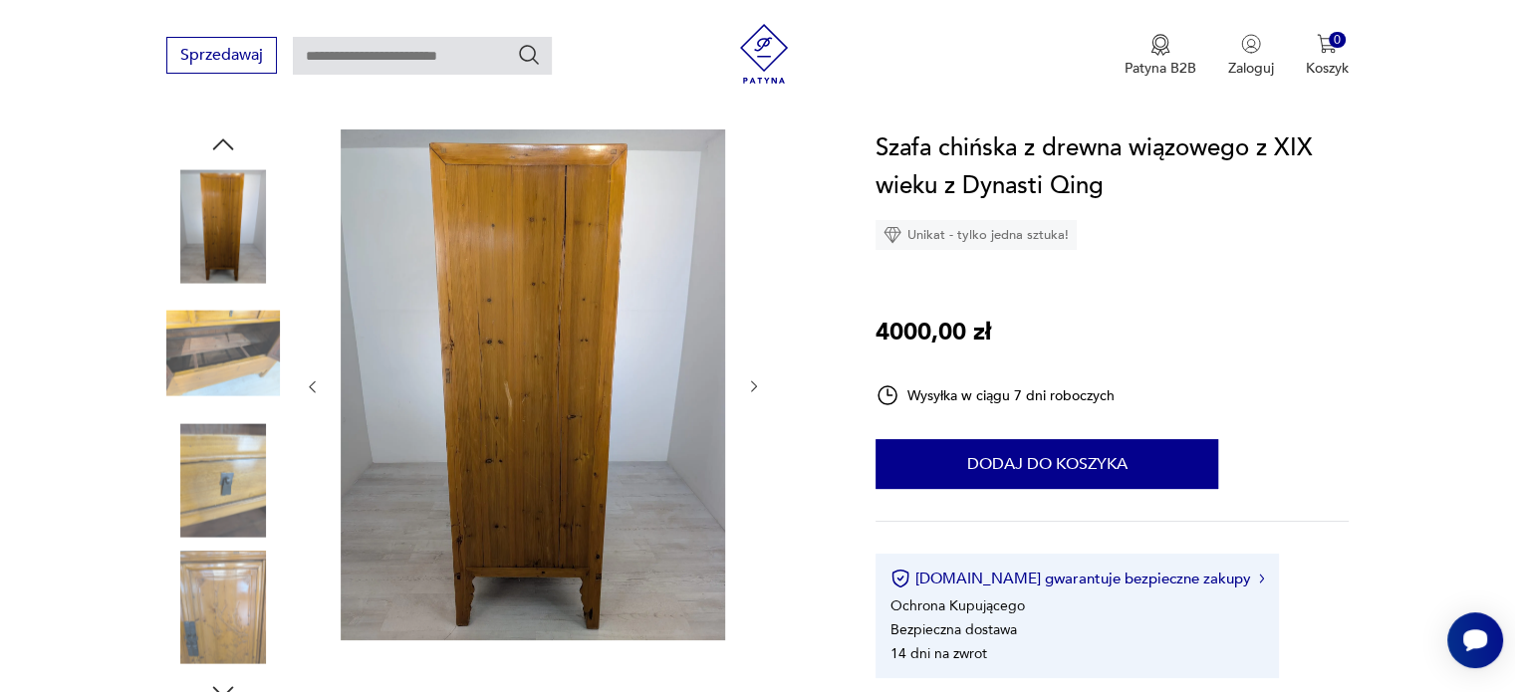
click at [756, 385] on icon "button" at bounding box center [754, 387] width 6 height 12
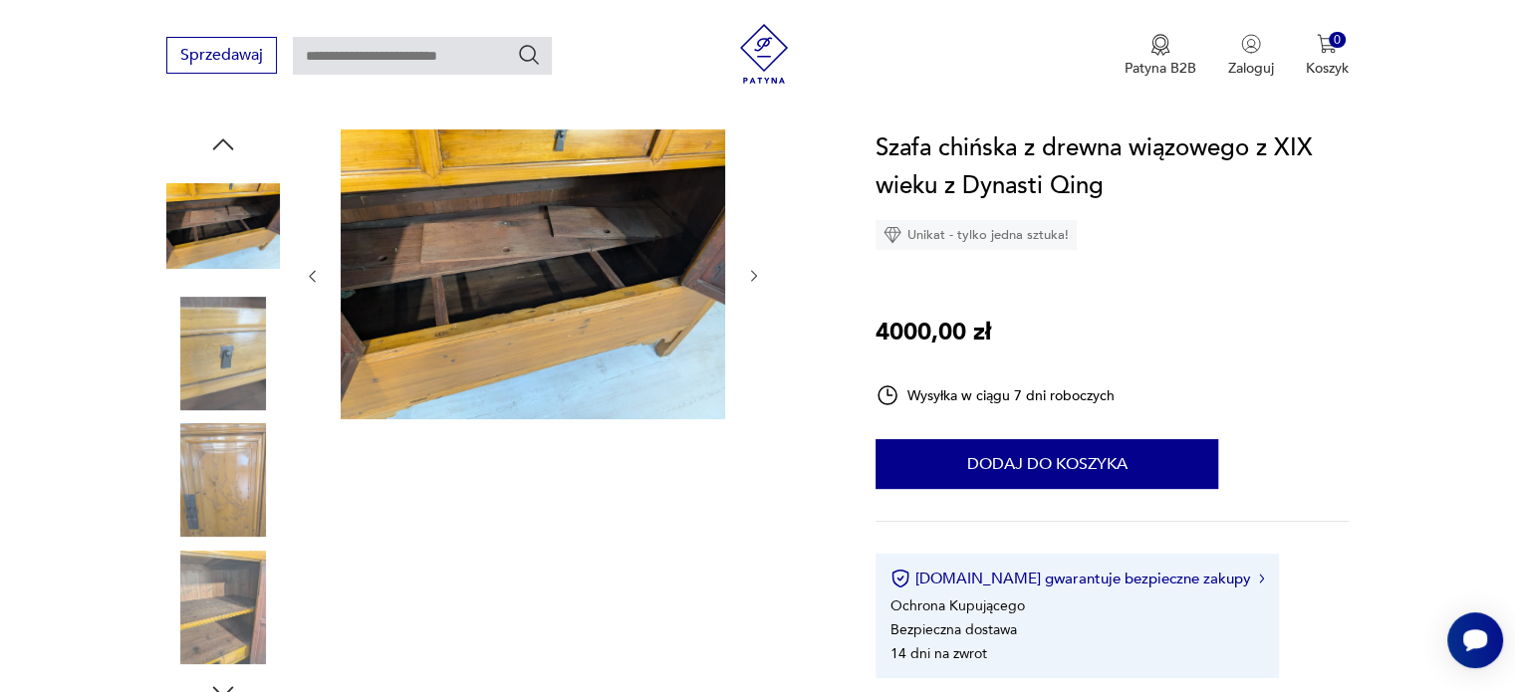
click at [752, 277] on icon "button" at bounding box center [754, 276] width 17 height 17
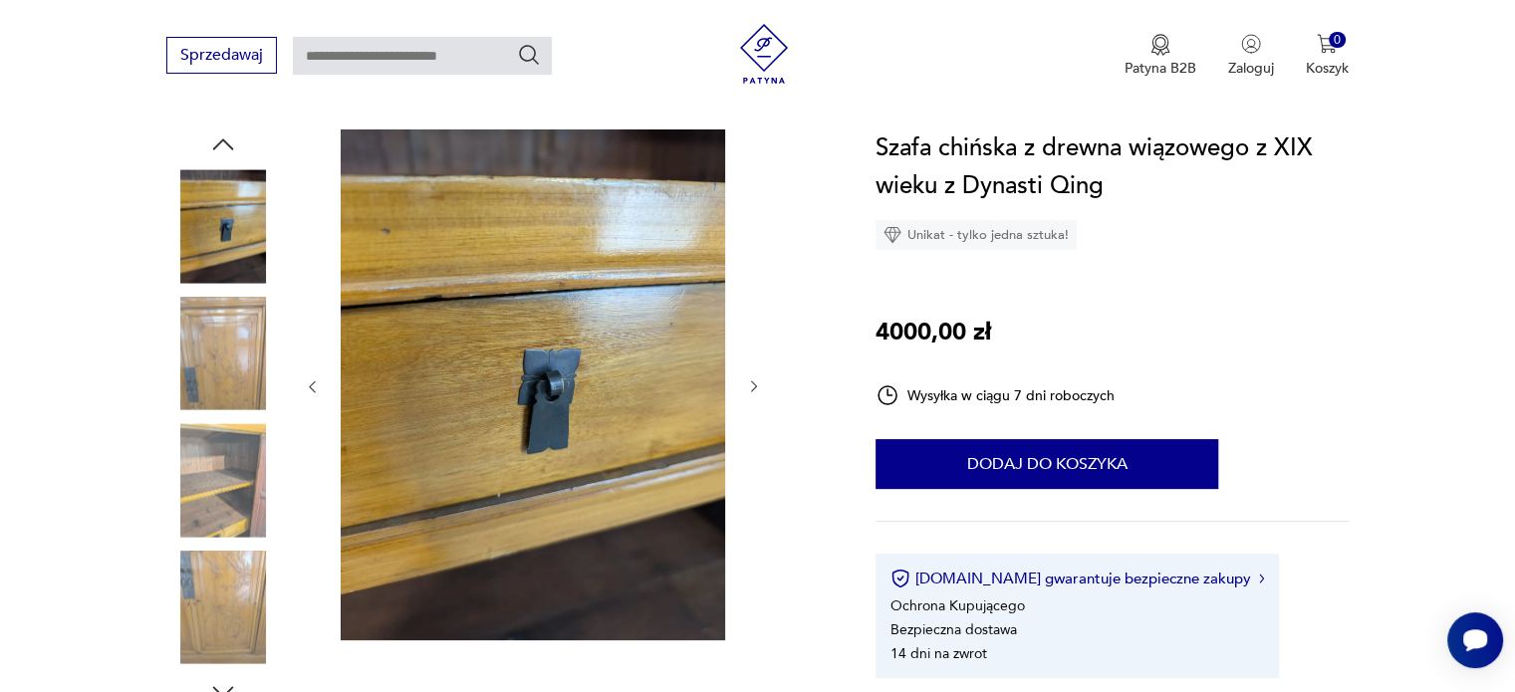
click at [756, 388] on icon "button" at bounding box center [754, 386] width 17 height 17
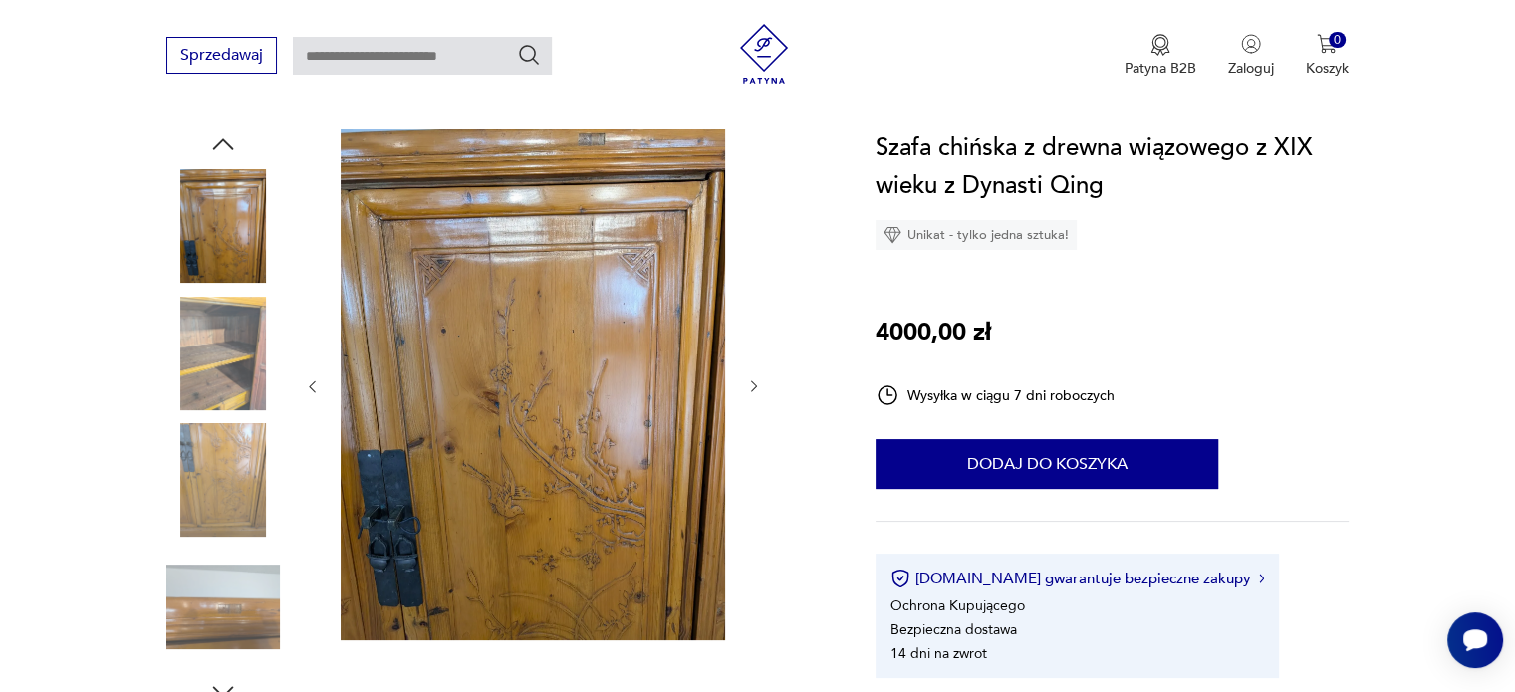
click at [757, 378] on icon "button" at bounding box center [754, 386] width 17 height 17
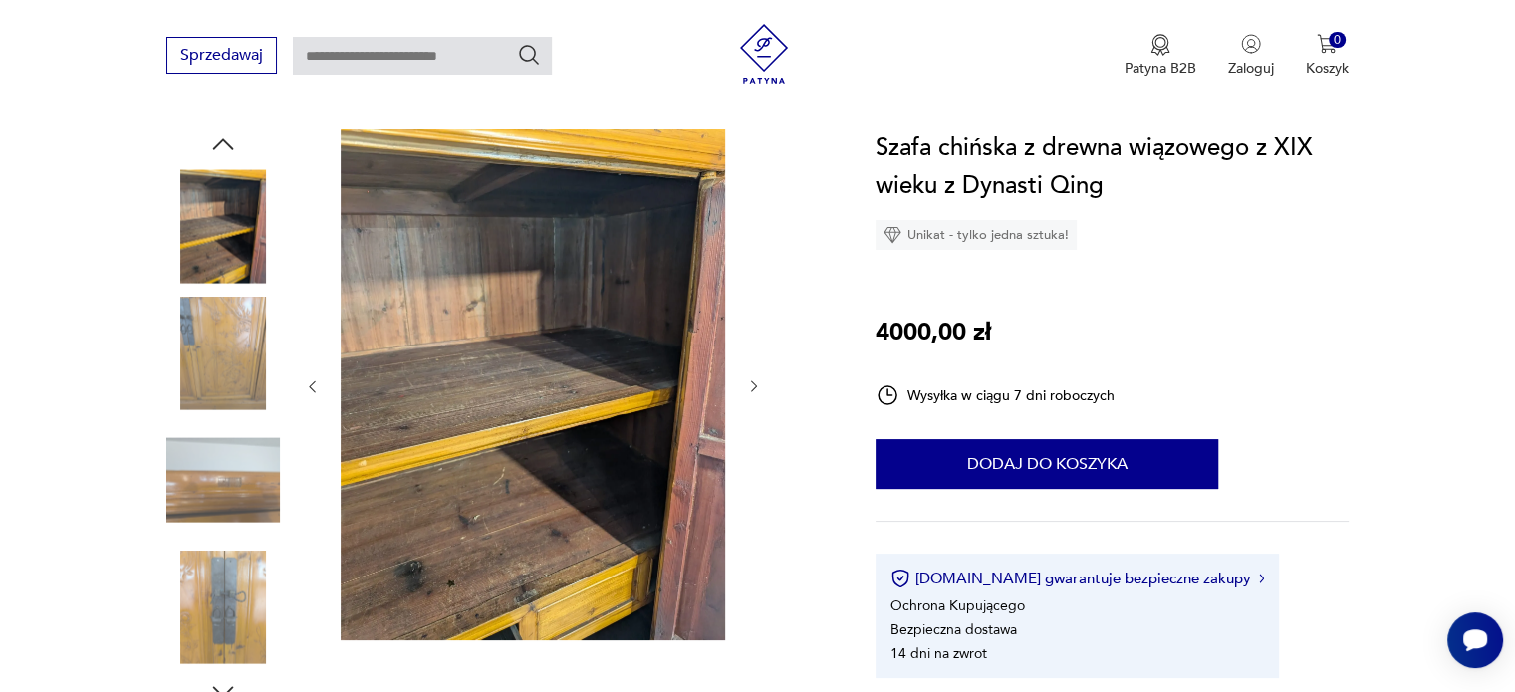
click at [757, 379] on icon "button" at bounding box center [754, 386] width 17 height 17
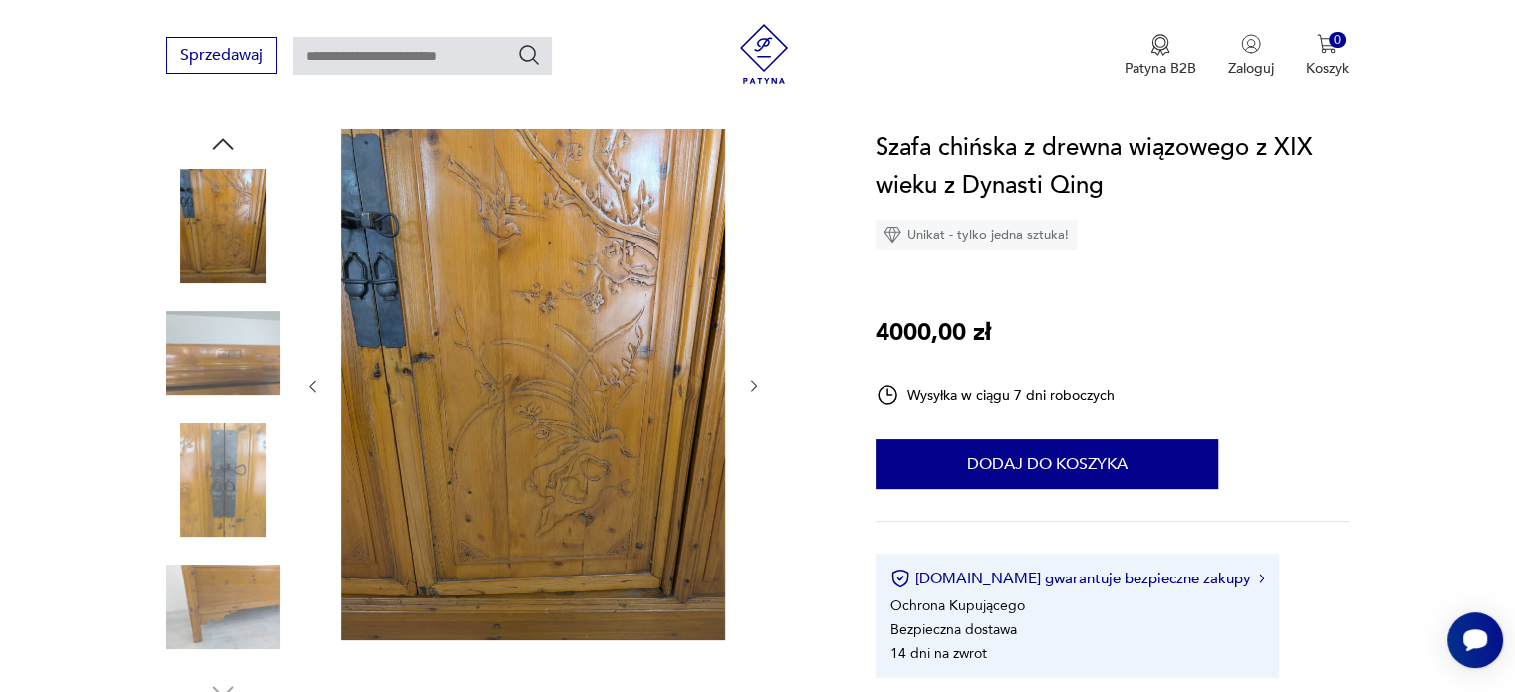
click at [759, 380] on icon "button" at bounding box center [754, 386] width 17 height 17
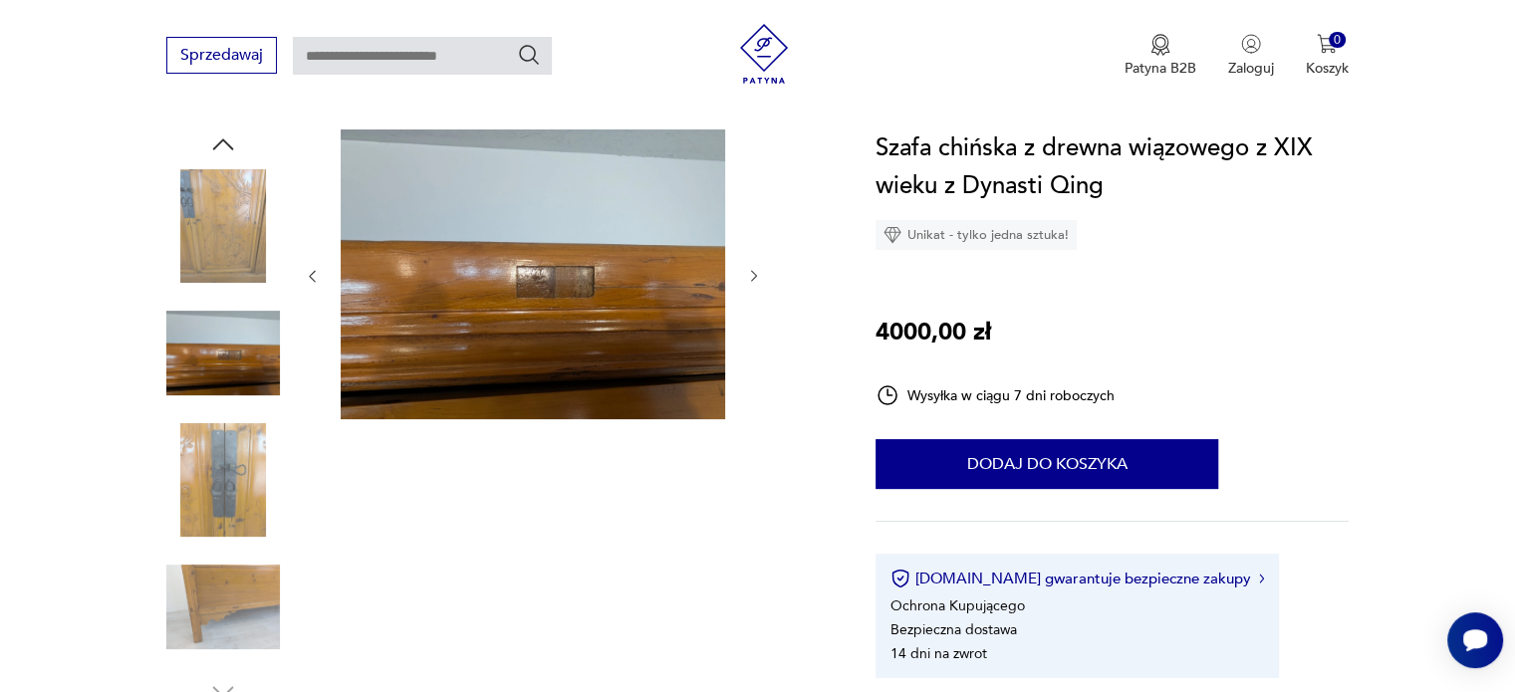
click at [751, 278] on icon "button" at bounding box center [754, 276] width 17 height 17
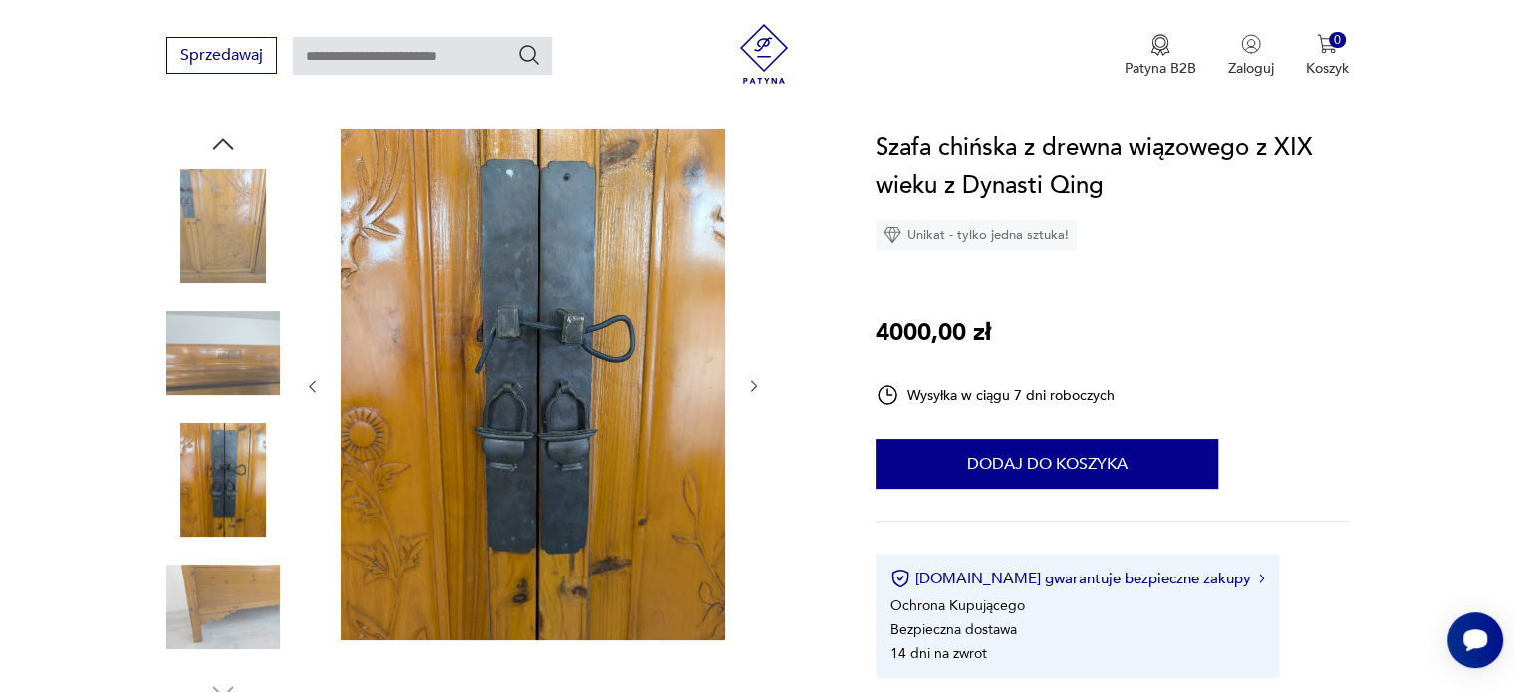
click at [750, 389] on icon "button" at bounding box center [754, 386] width 17 height 17
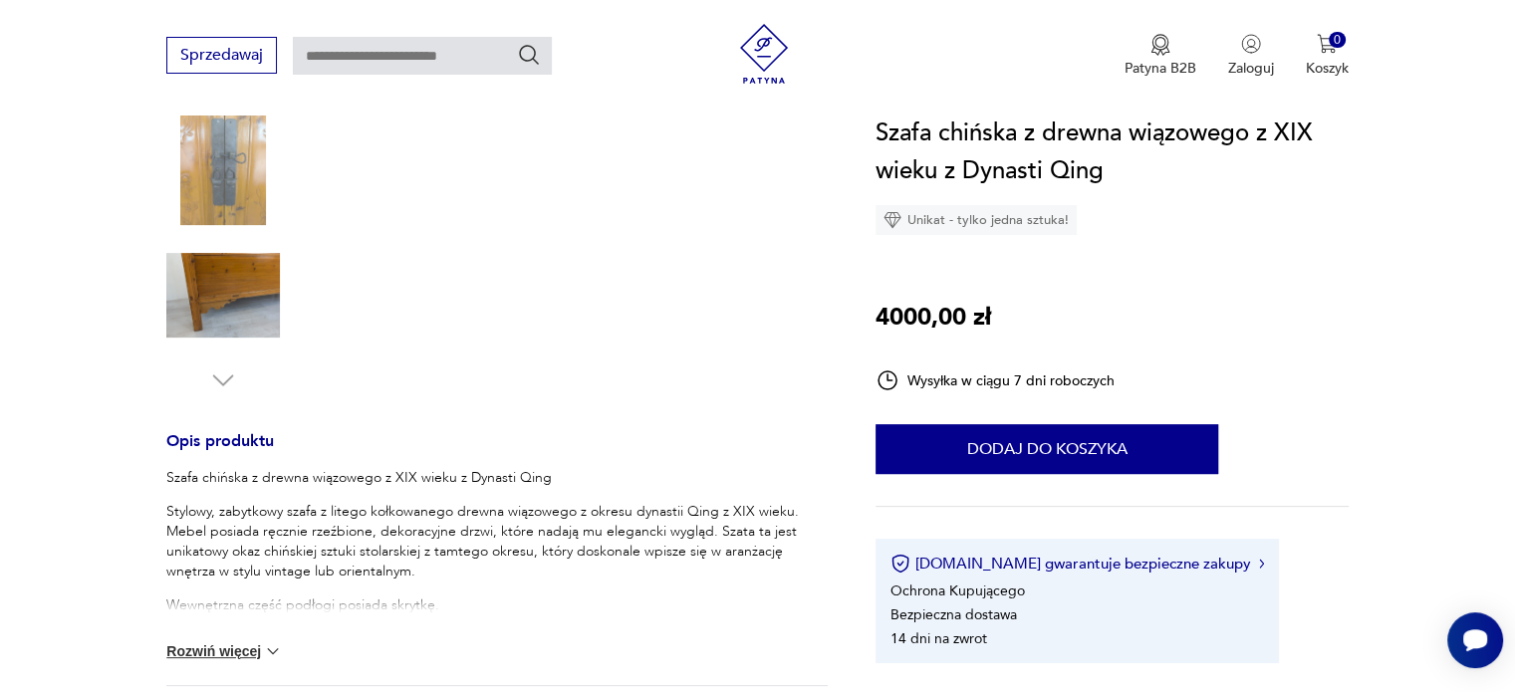
scroll to position [797, 0]
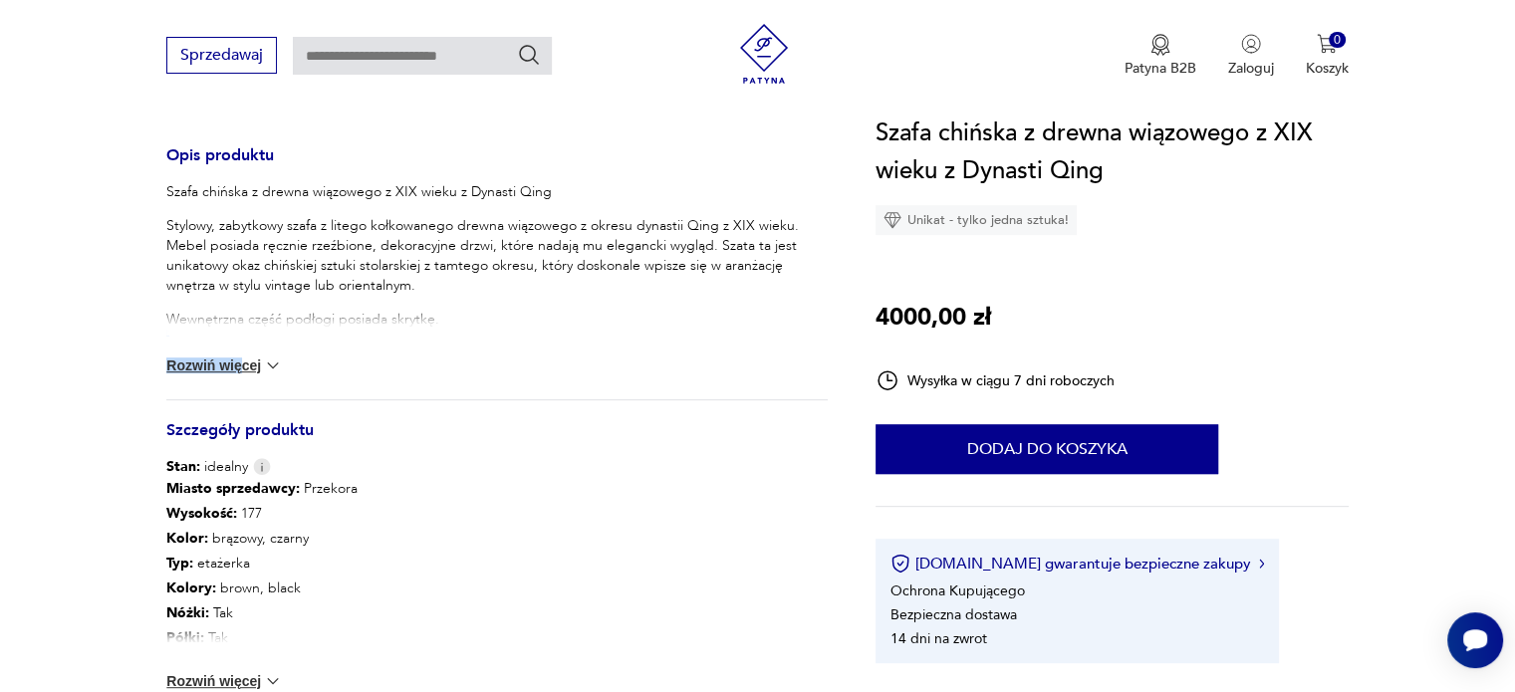
click at [246, 350] on div "Szafa chińska z drewna wiązowego z XIX wieku z Dynasti Qing Stylowy, zabytkowy …" at bounding box center [496, 290] width 661 height 217
click at [253, 356] on button "Rozwiń więcej" at bounding box center [224, 366] width 116 height 20
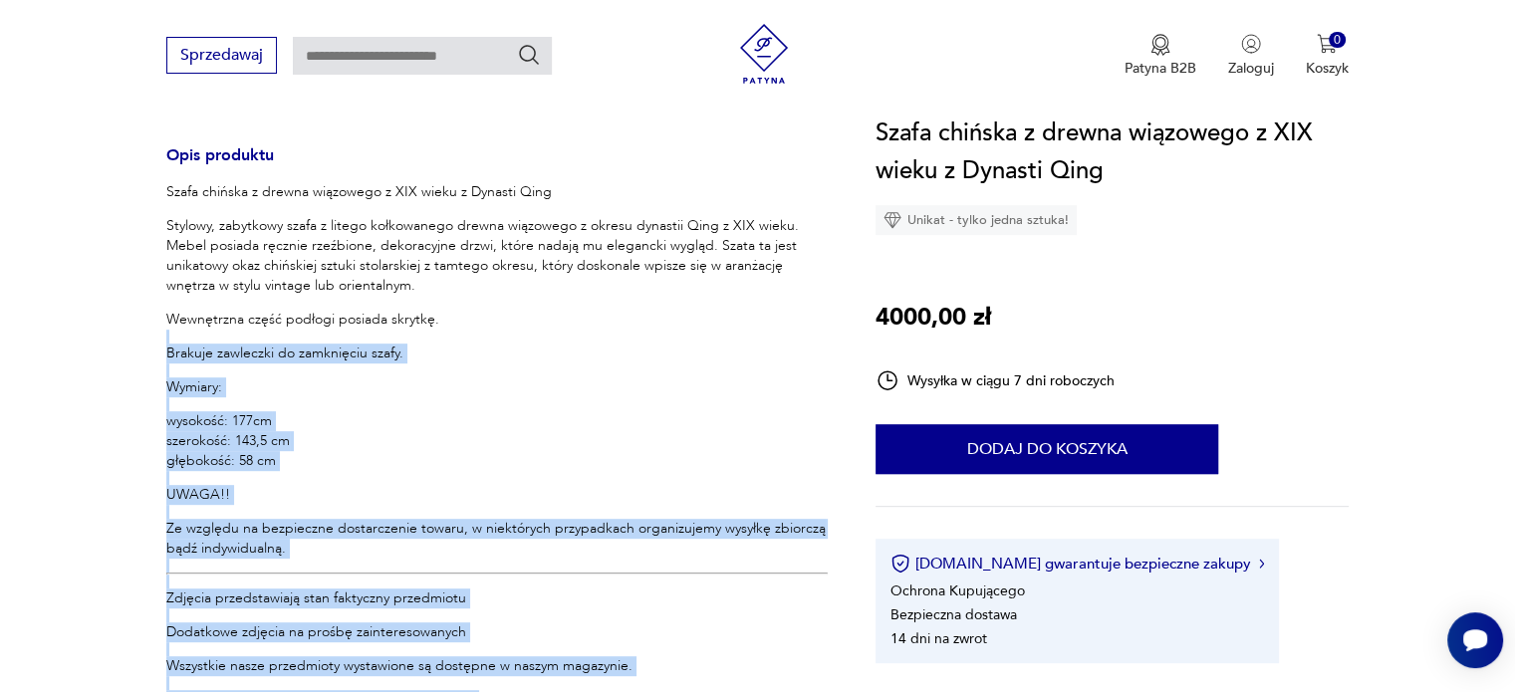
click at [714, 412] on p "wysokość: 177cm szerokość: 143,5 cm głębokość: 58 cm" at bounding box center [496, 441] width 661 height 60
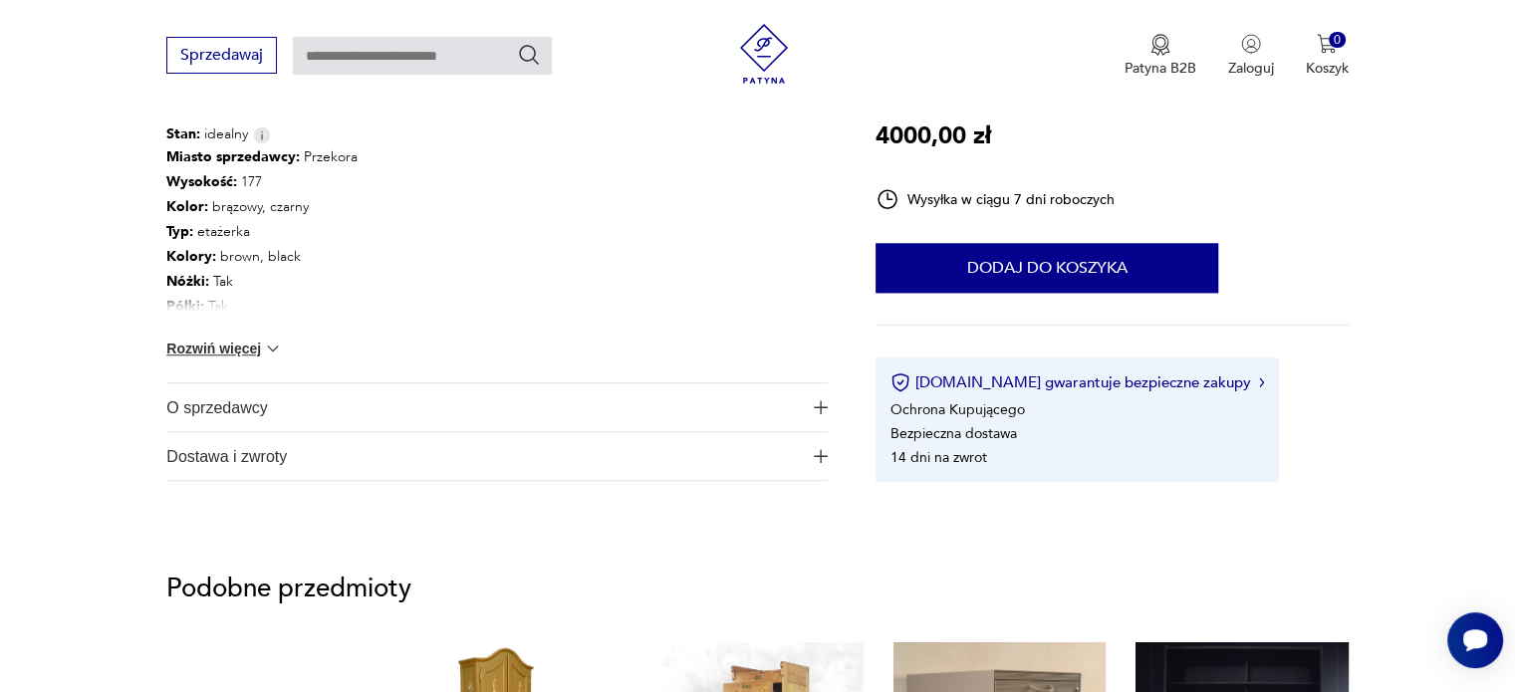
scroll to position [1593, 0]
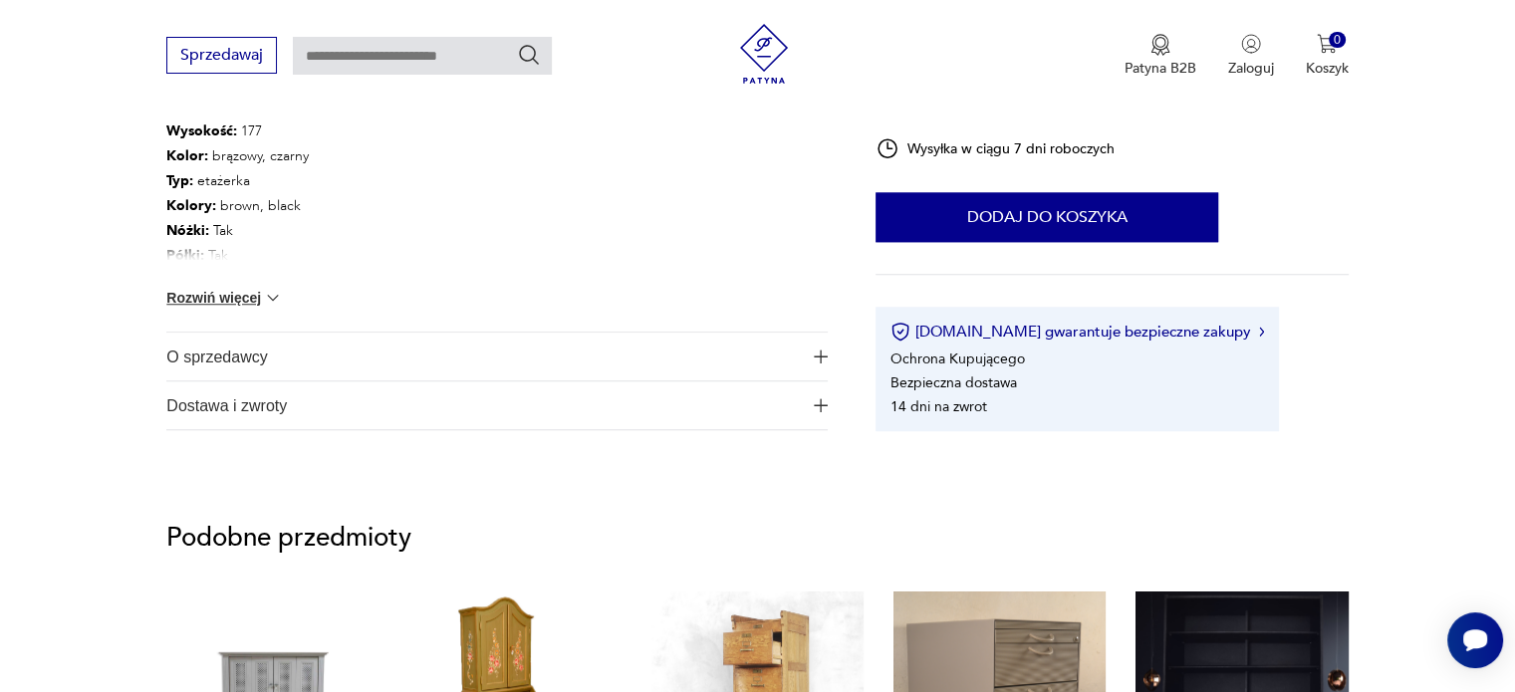
click at [322, 357] on span "O sprzedawcy" at bounding box center [482, 357] width 633 height 48
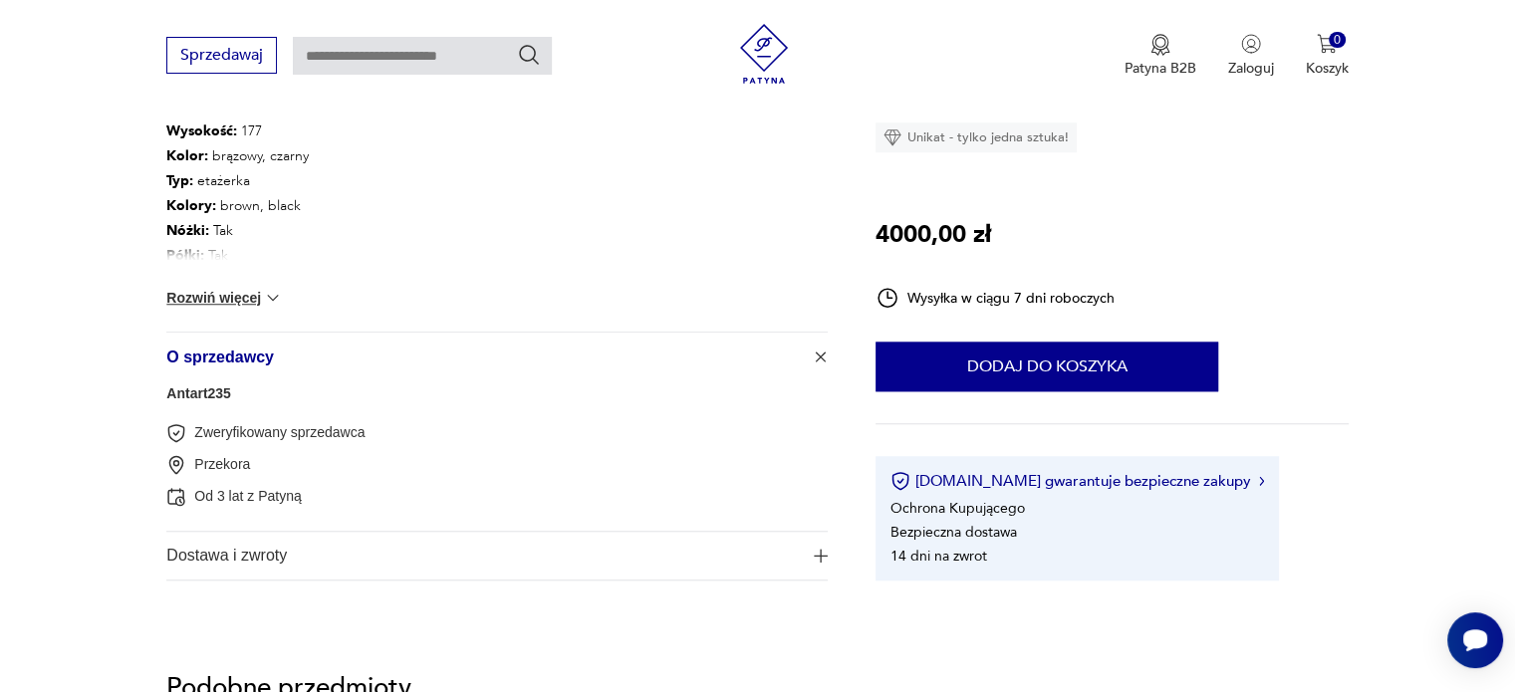
click at [187, 404] on div "Antart235 Zweryfikowany sprzedawca Przekora Od 3 lat z Patyną" at bounding box center [496, 455] width 661 height 150
click at [198, 393] on link "Antart235" at bounding box center [198, 393] width 65 height 16
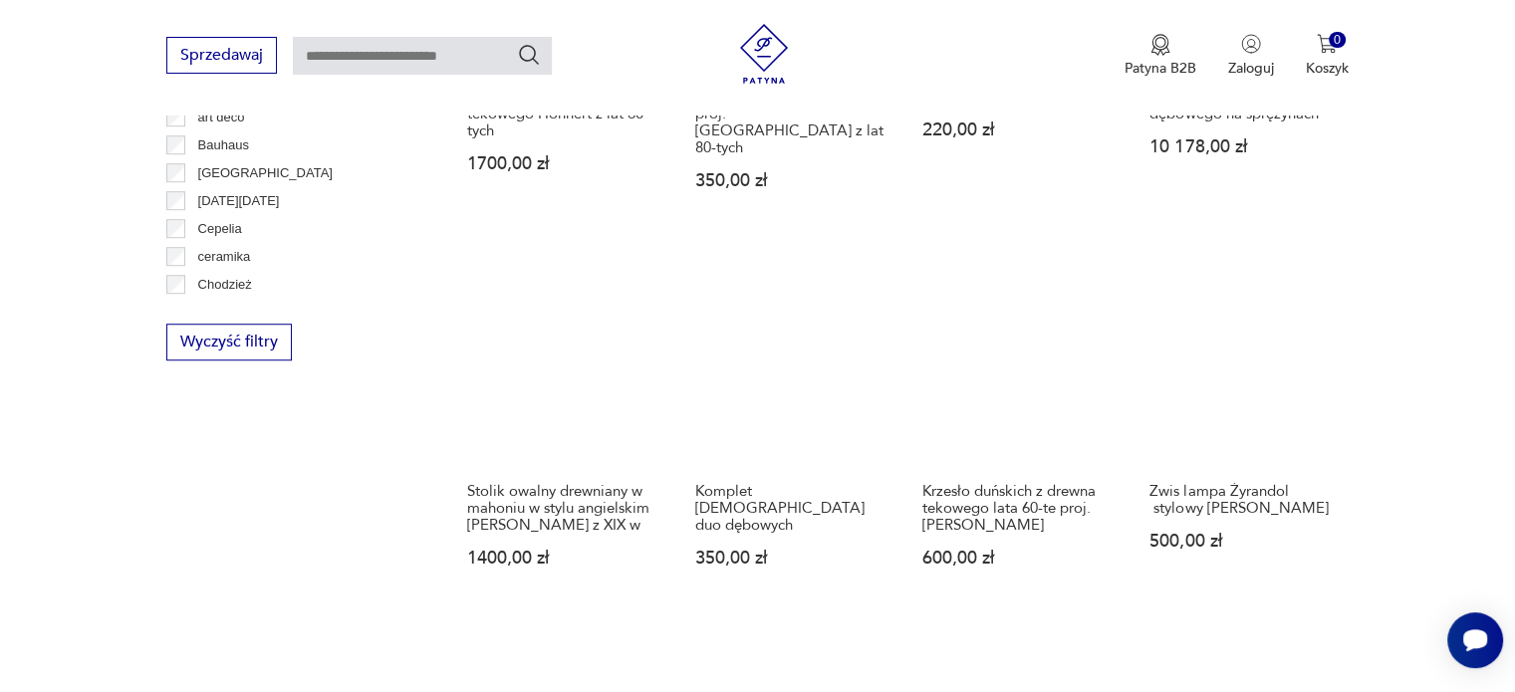
scroll to position [1705, 0]
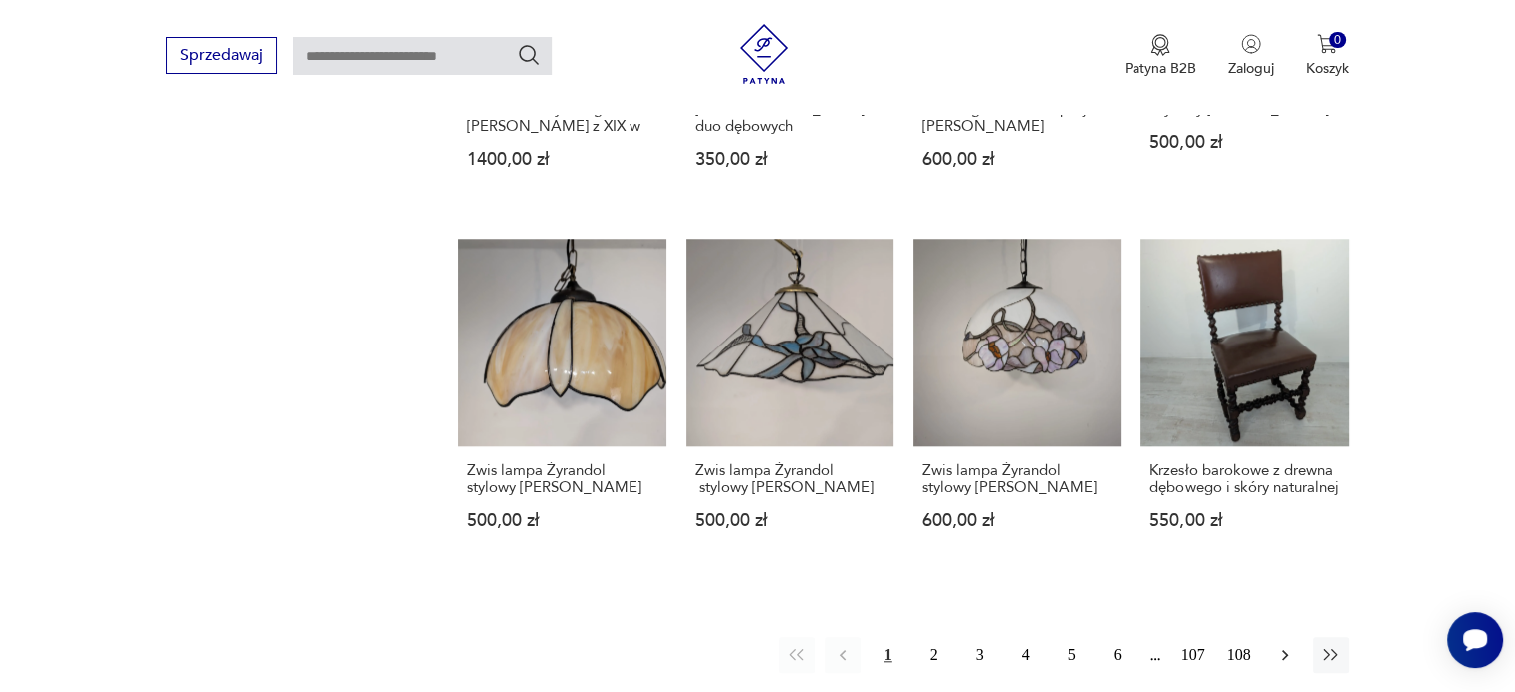
click at [1279, 645] on icon "button" at bounding box center [1285, 655] width 20 height 20
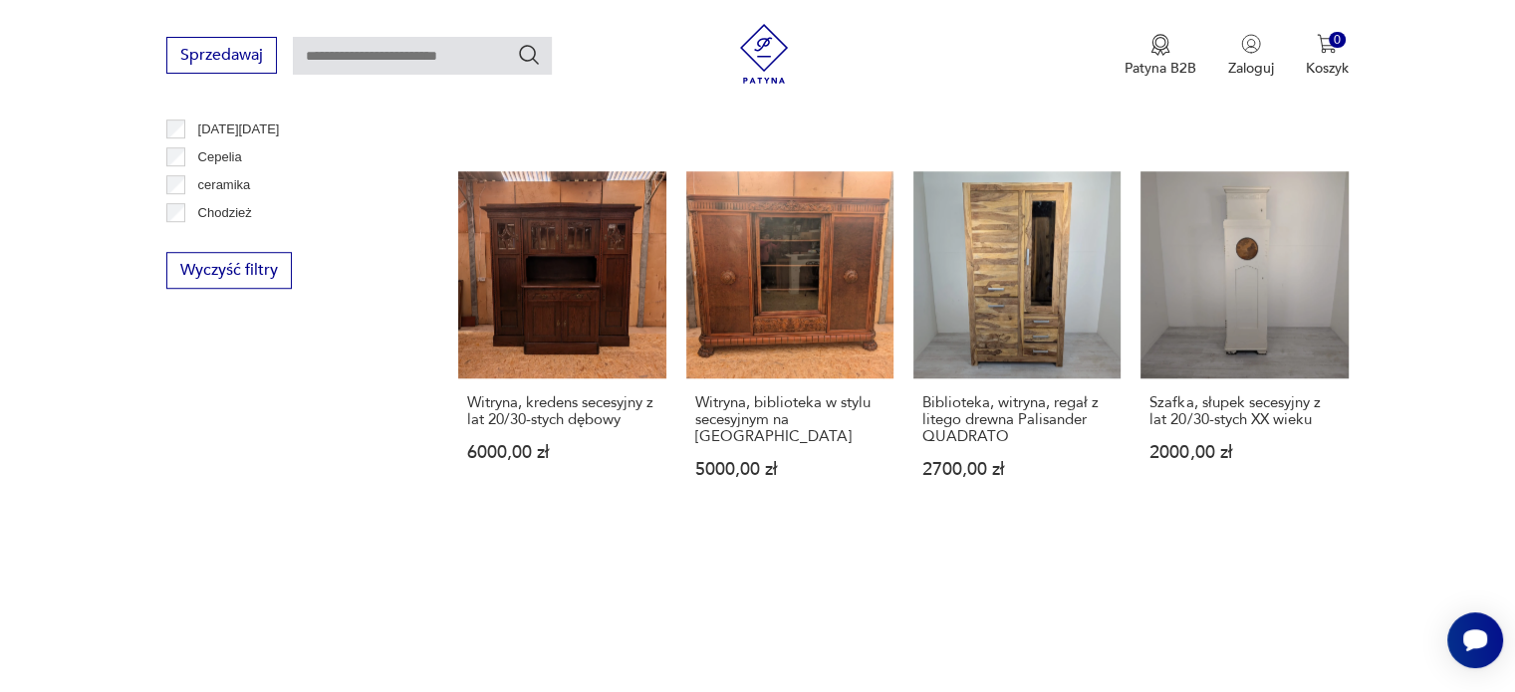
scroll to position [1685, 0]
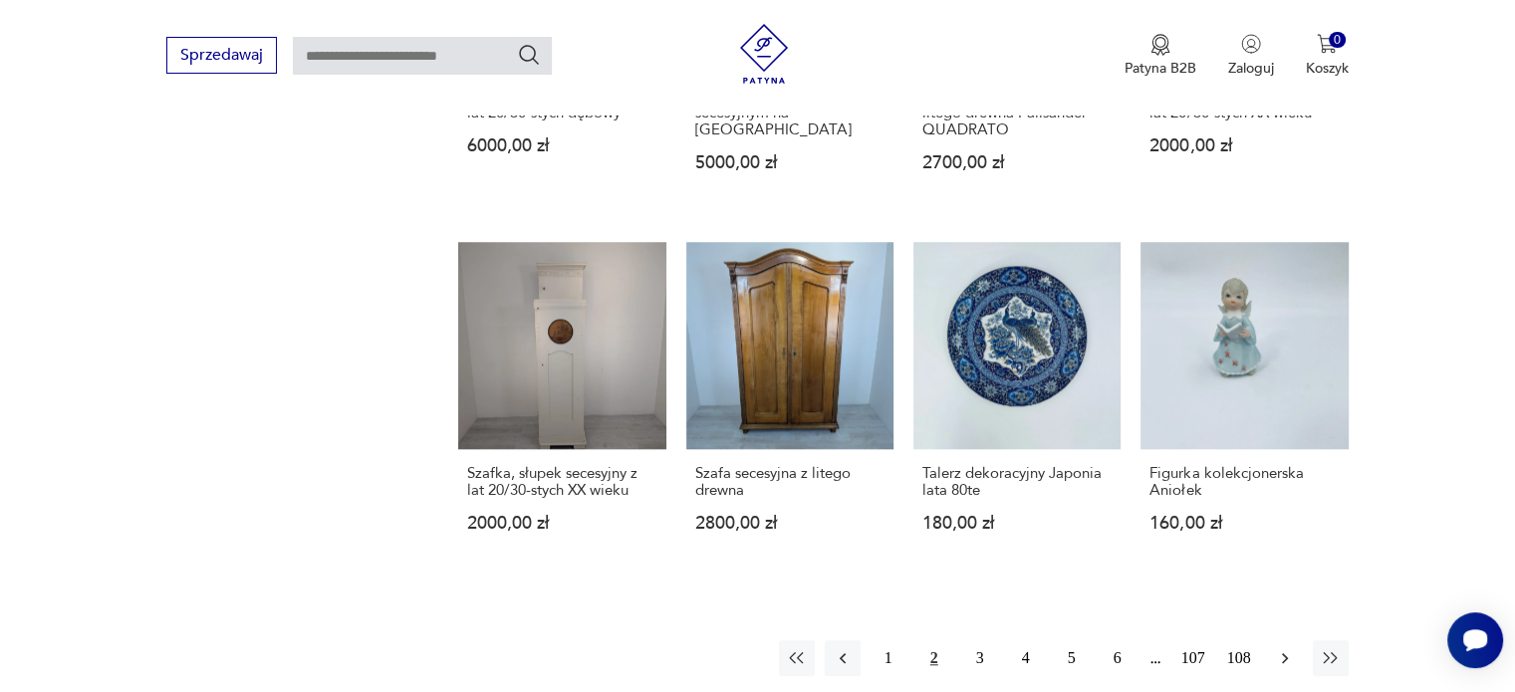
click at [1270, 640] on button "button" at bounding box center [1285, 658] width 36 height 36
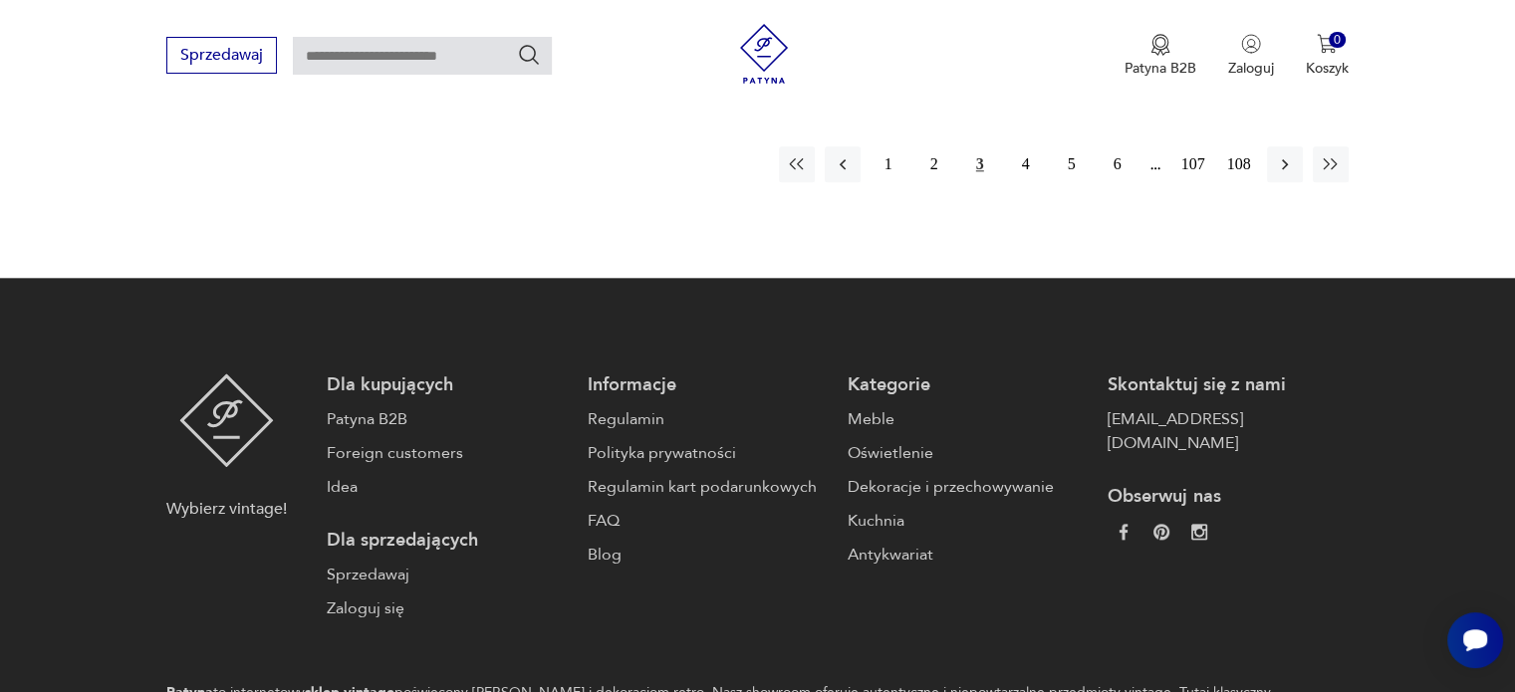
scroll to position [2328, 0]
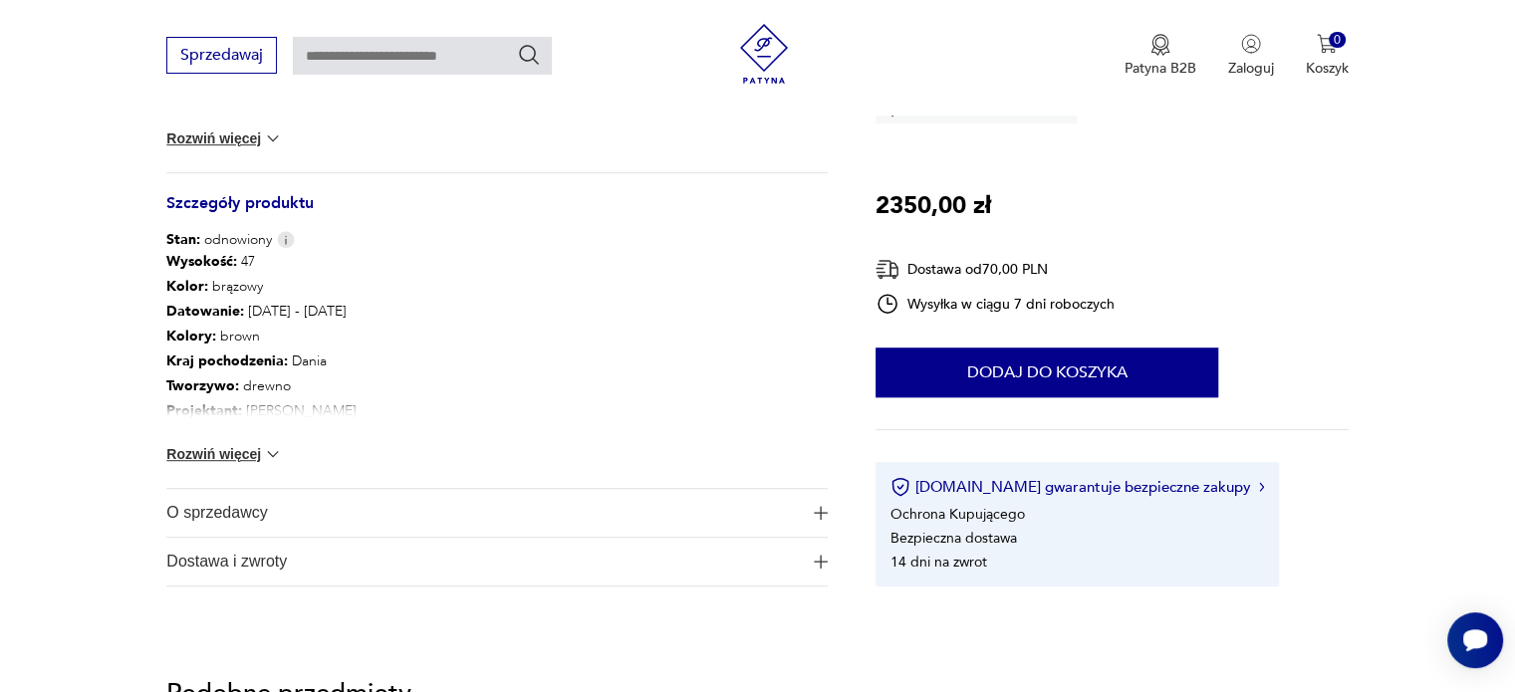
scroll to position [1195, 0]
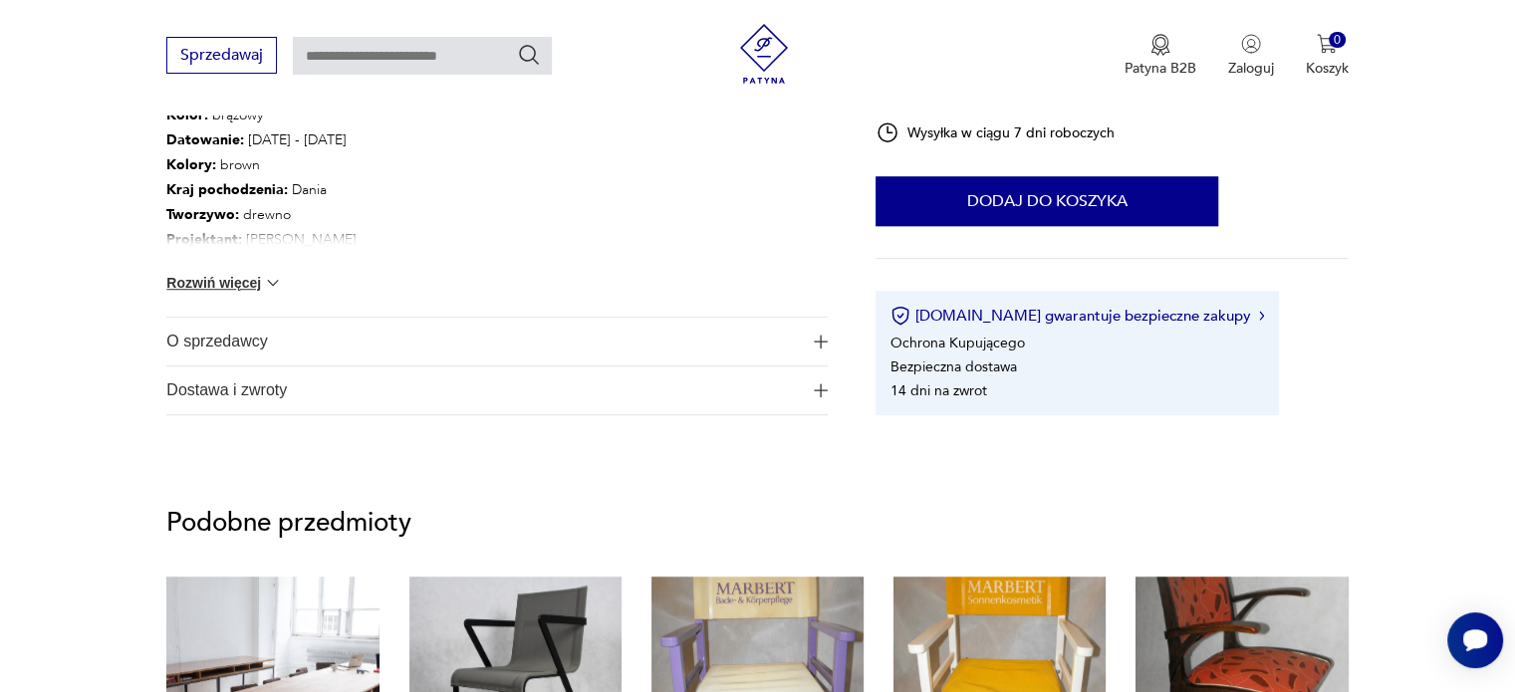
click at [251, 341] on span "O sprzedawcy" at bounding box center [482, 342] width 633 height 48
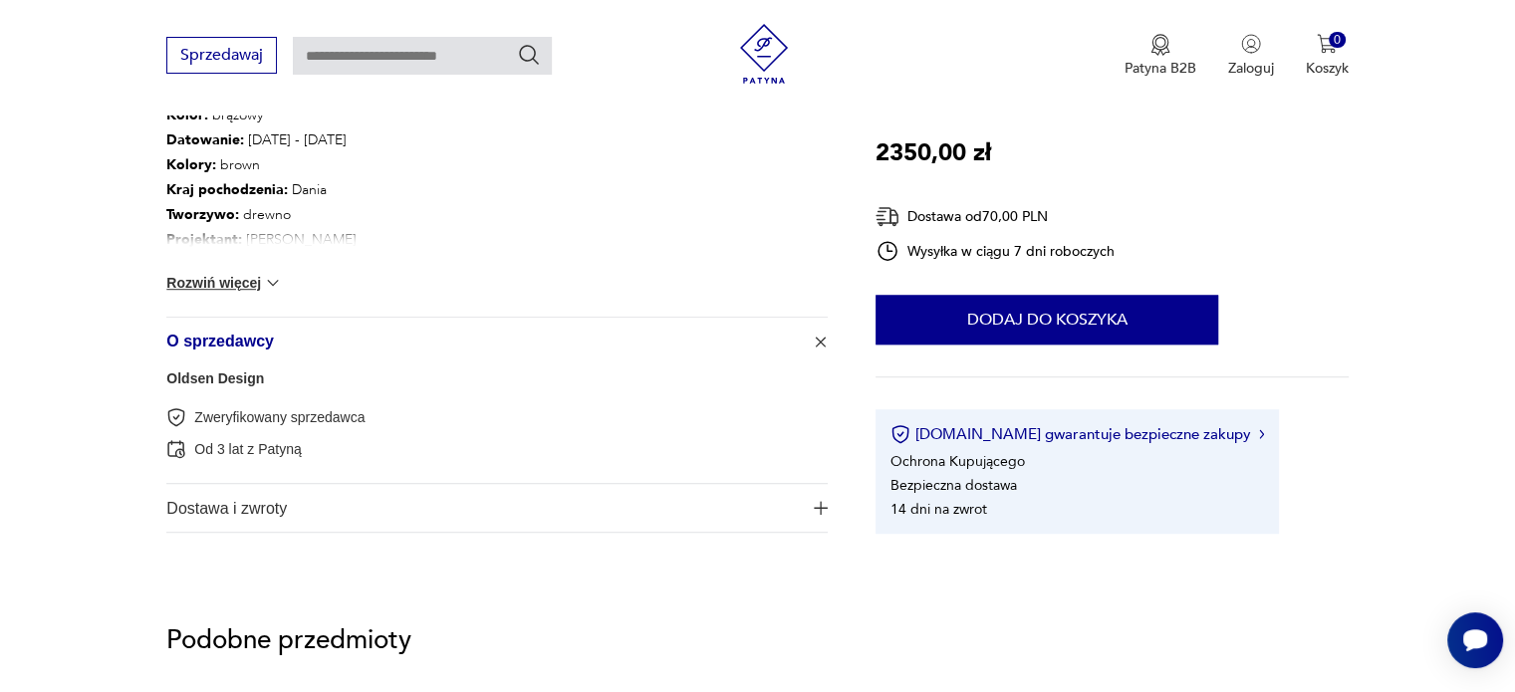
click at [243, 382] on link "Oldsen Design" at bounding box center [215, 378] width 98 height 16
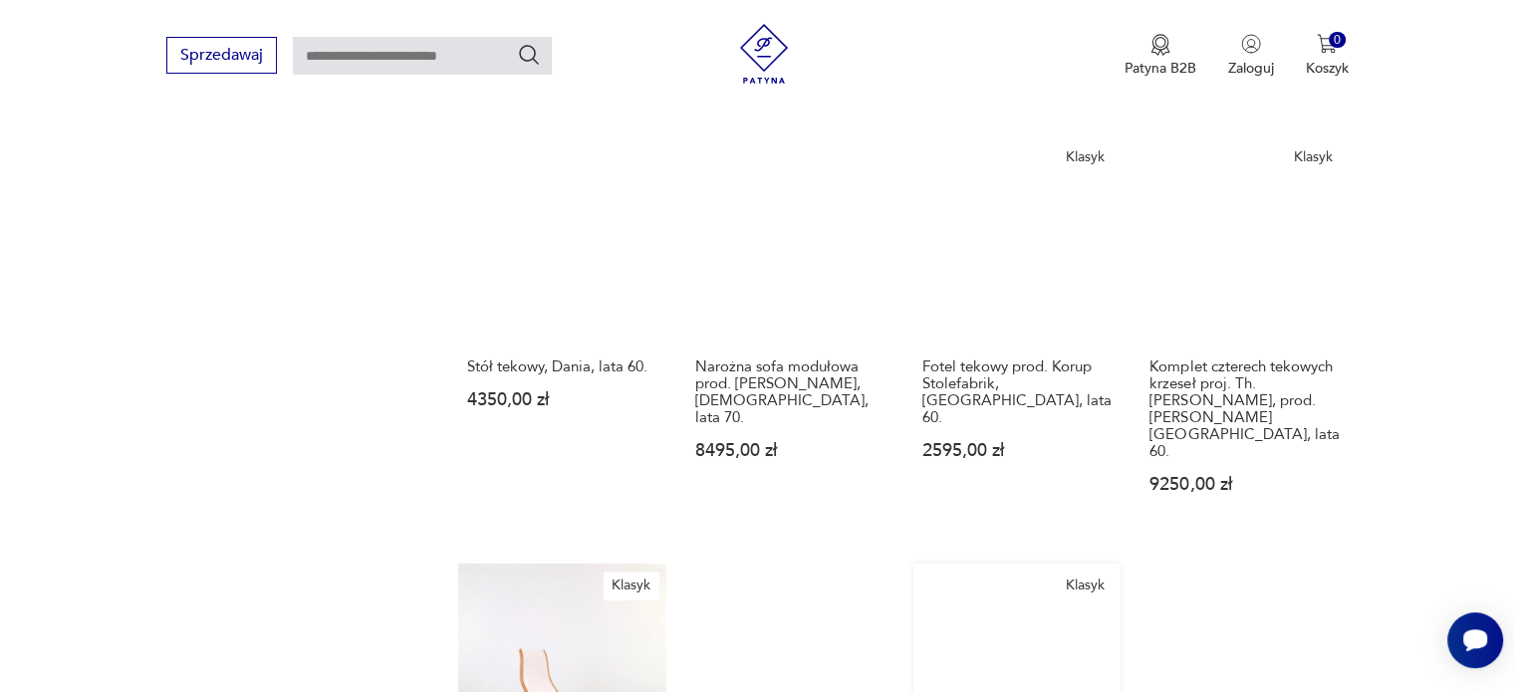
scroll to position [1705, 0]
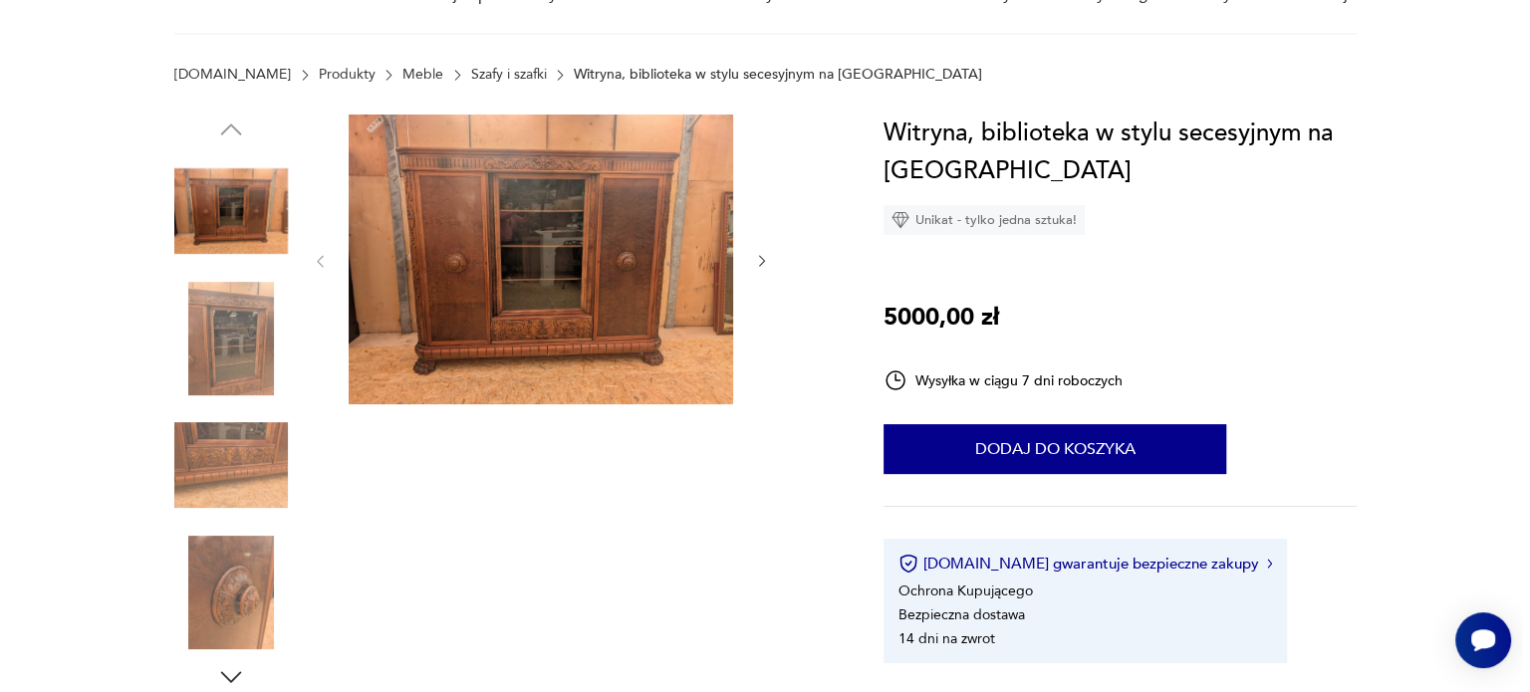
scroll to position [100, 0]
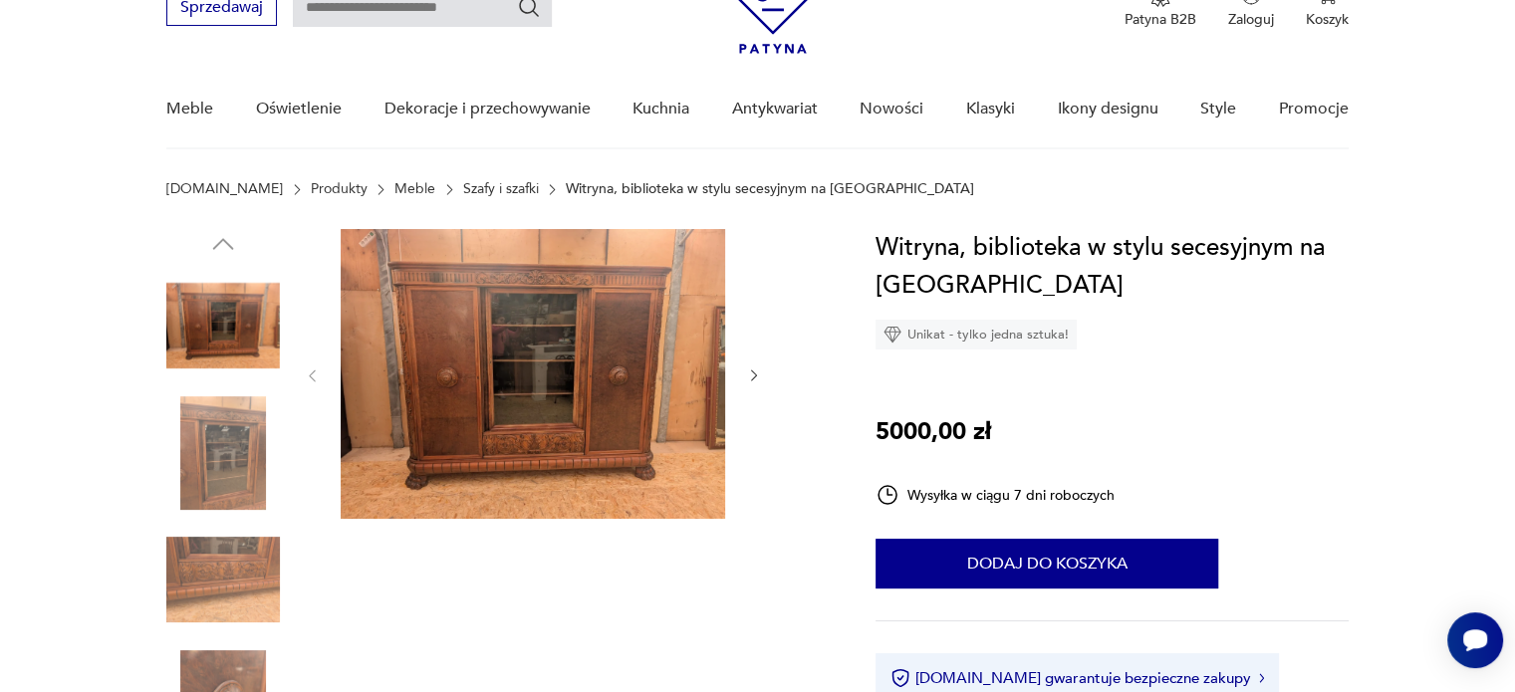
click at [521, 352] on img at bounding box center [533, 374] width 384 height 290
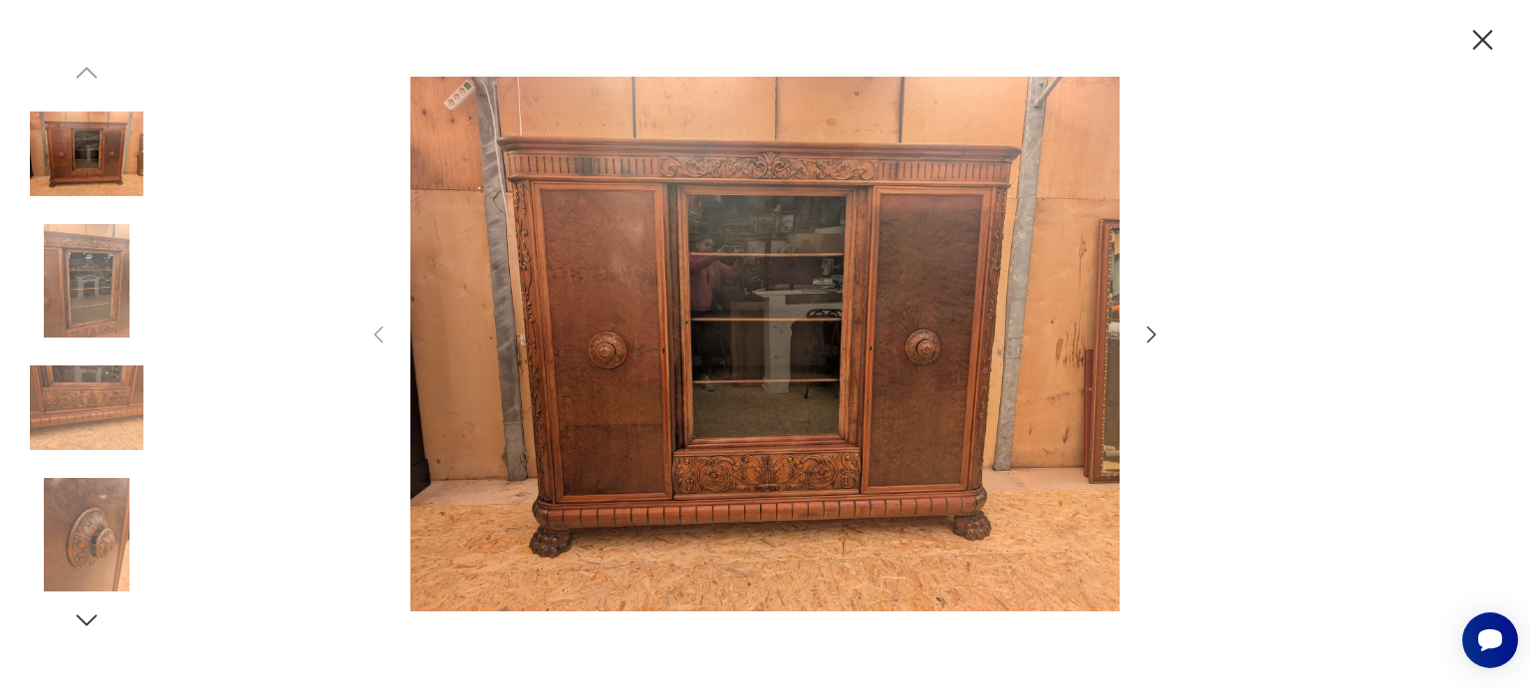
click at [724, 249] on img at bounding box center [764, 345] width 709 height 554
click at [106, 274] on img at bounding box center [87, 281] width 114 height 114
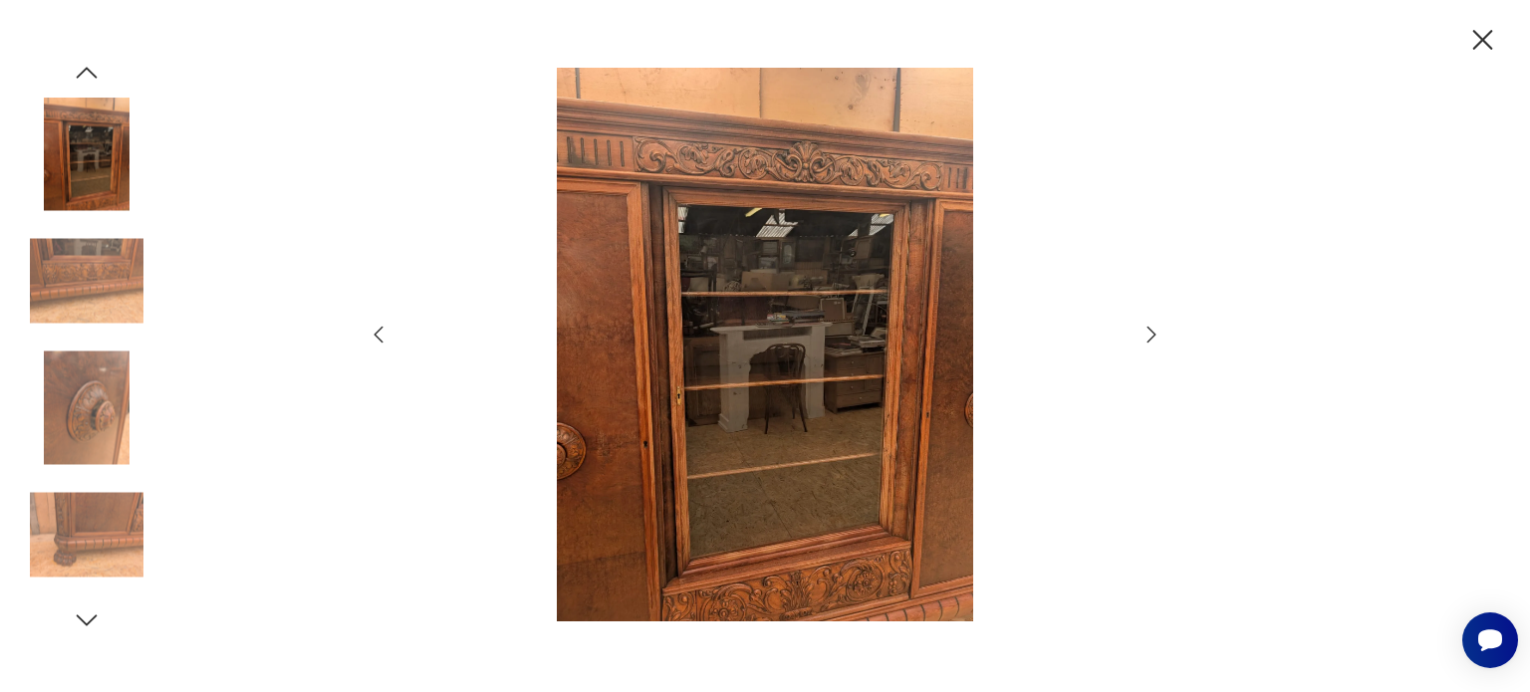
click at [103, 270] on img at bounding box center [87, 281] width 114 height 114
